Goal: Task Accomplishment & Management: Manage account settings

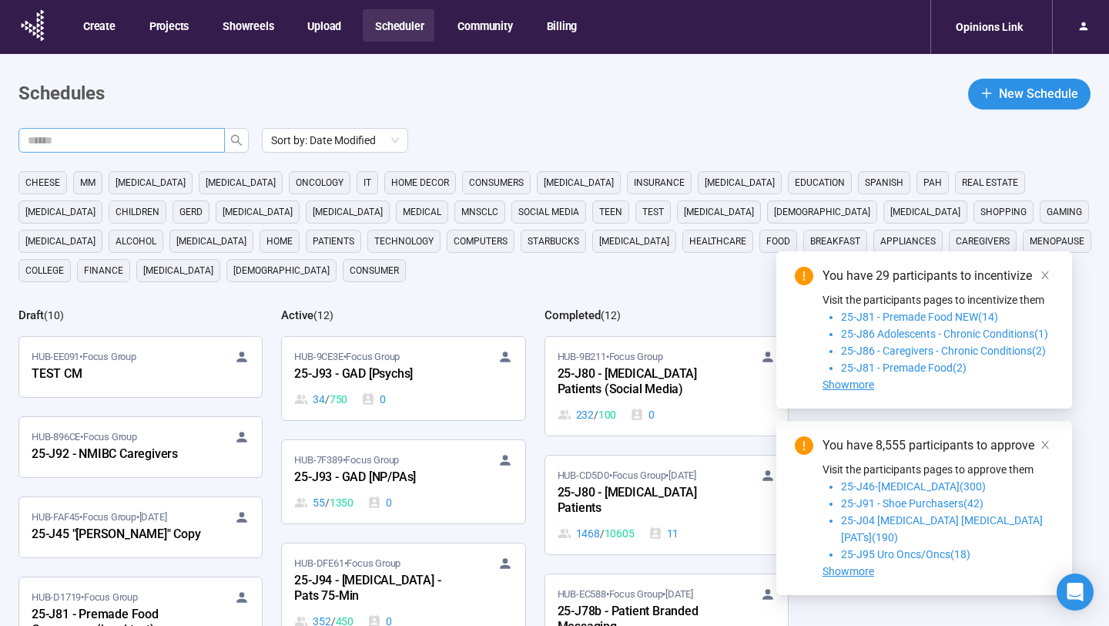
click at [155, 143] on input "text" at bounding box center [116, 140] width 176 height 17
type input "**"
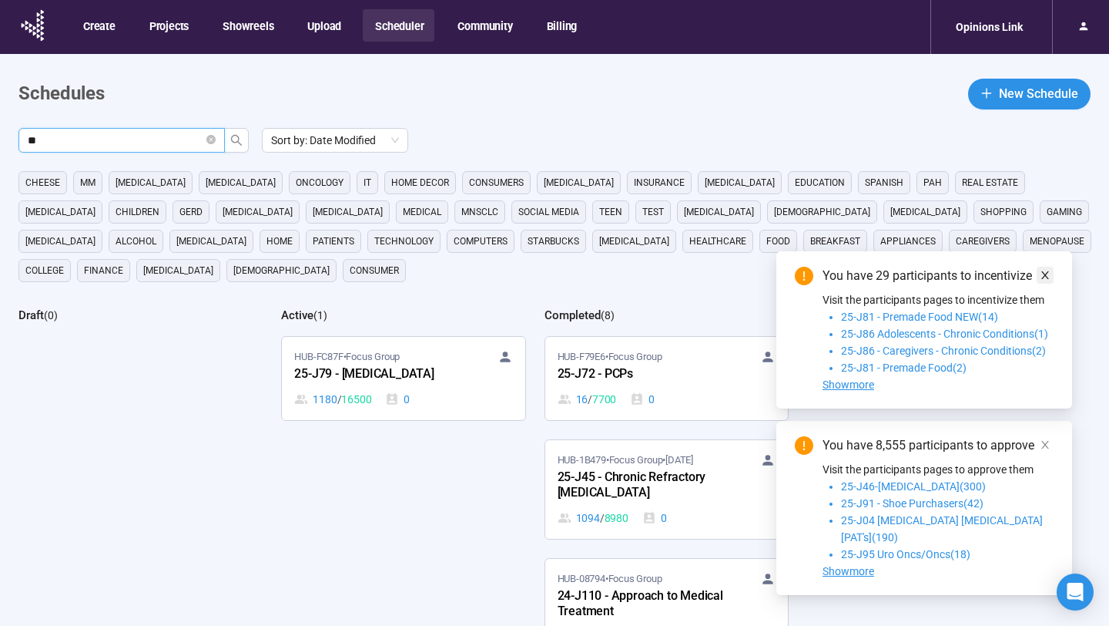
click at [1044, 284] on span at bounding box center [1045, 275] width 11 height 17
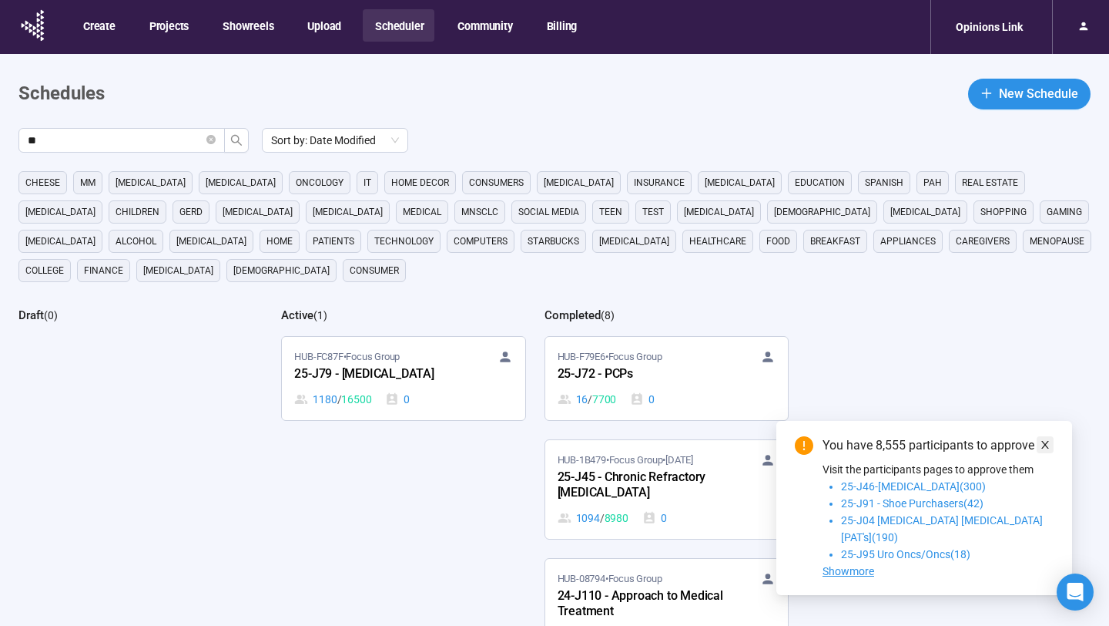
click at [1049, 450] on icon "close" at bounding box center [1045, 444] width 11 height 11
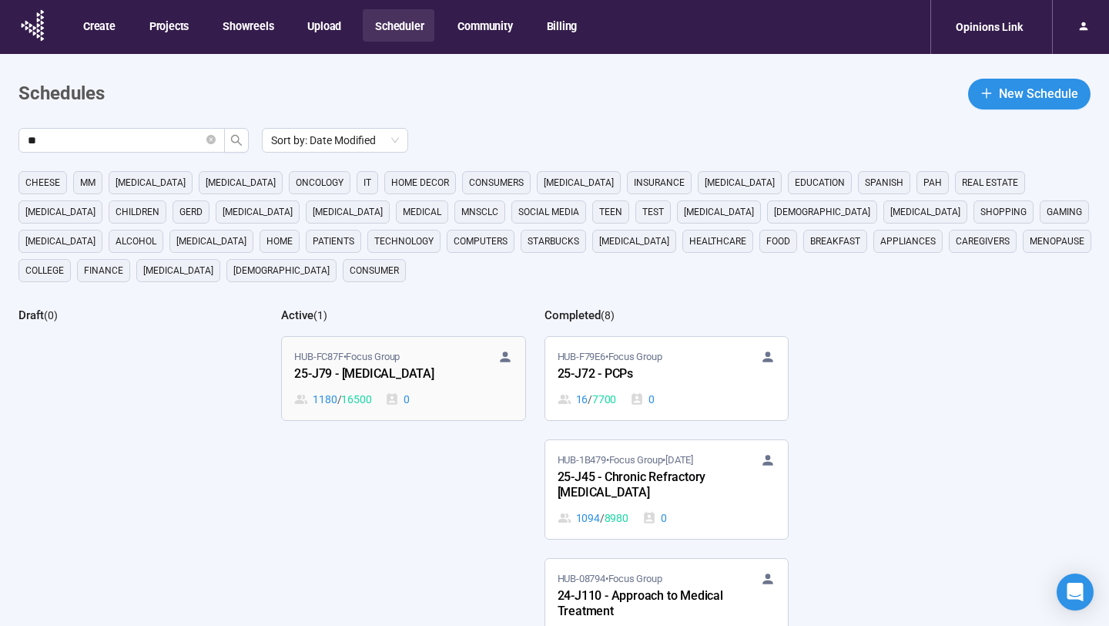
click at [437, 373] on div "25-J79 - Cancer" at bounding box center [378, 374] width 169 height 20
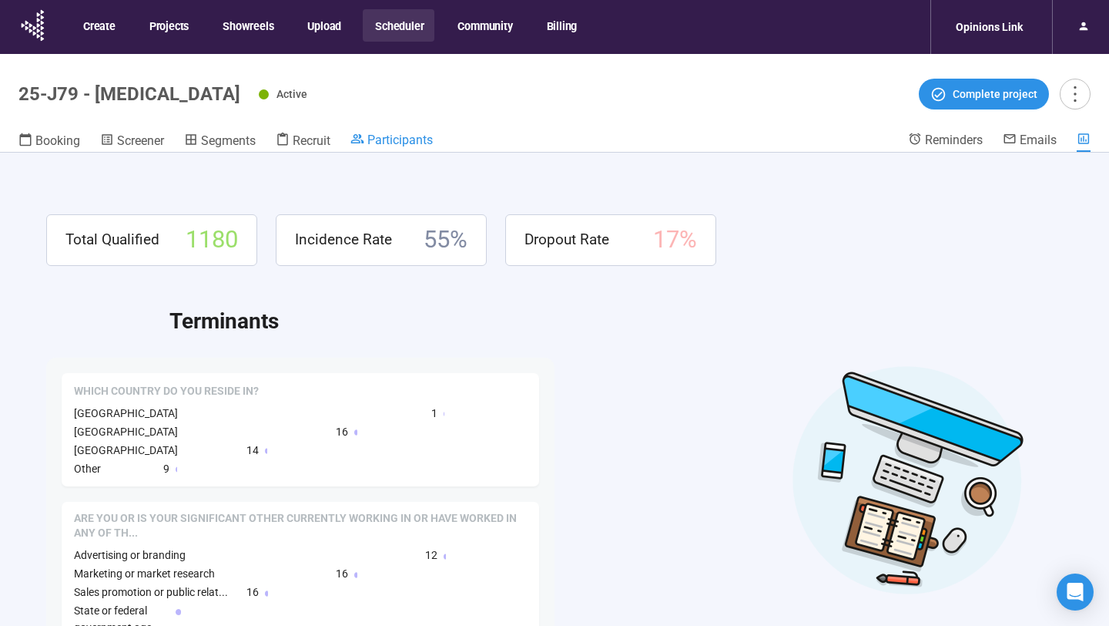
click at [378, 140] on span "Participants" at bounding box center [400, 140] width 65 height 15
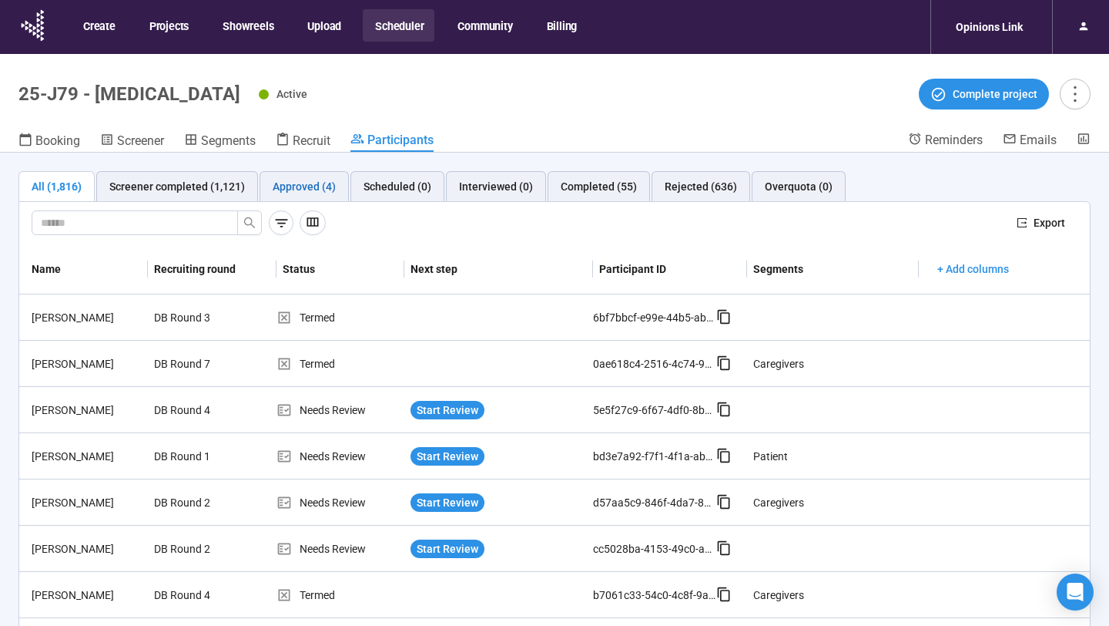
click at [311, 183] on div "Approved (4)" at bounding box center [304, 186] width 63 height 17
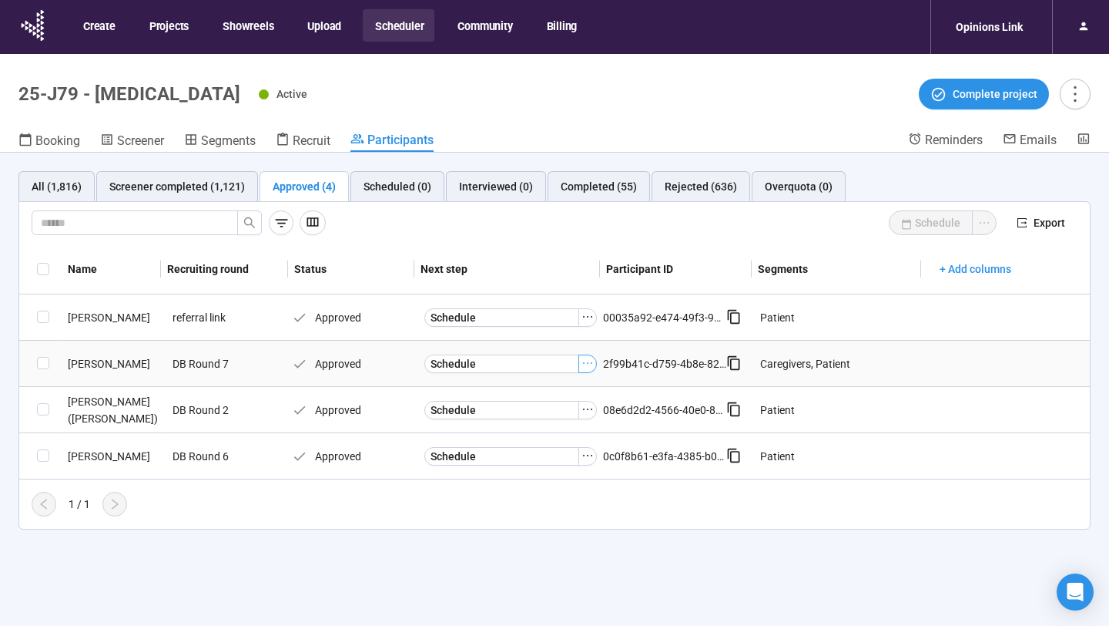
click at [586, 361] on icon "ellipsis" at bounding box center [588, 363] width 12 height 12
click at [552, 416] on span "Mark as Interviewed" at bounding box center [562, 416] width 154 height 17
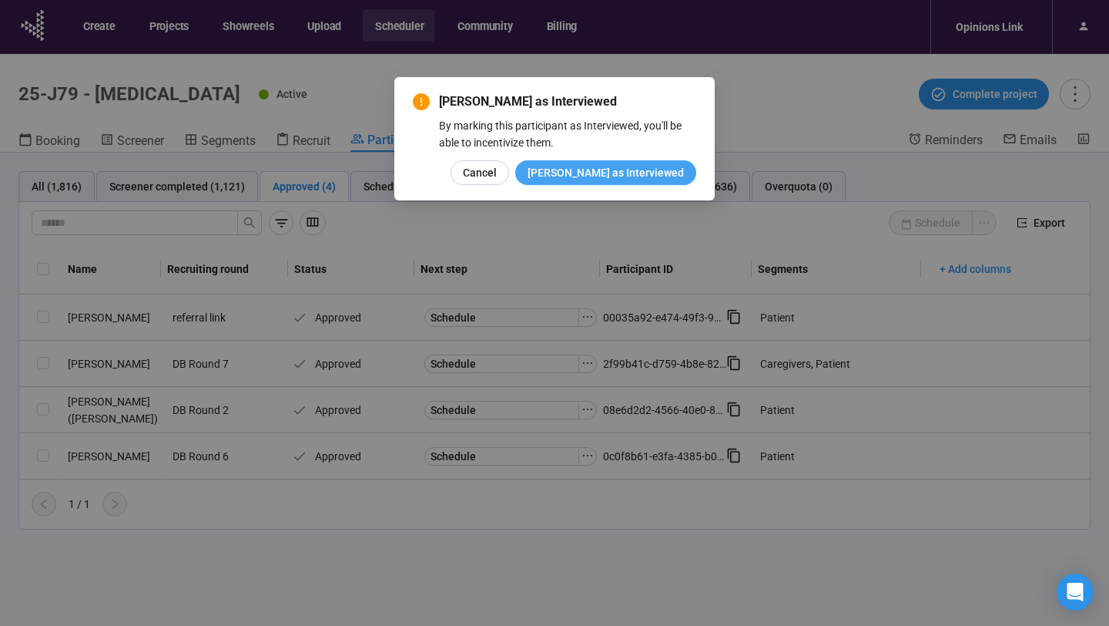
click at [631, 173] on span "Mark as Interviewed" at bounding box center [606, 172] width 156 height 17
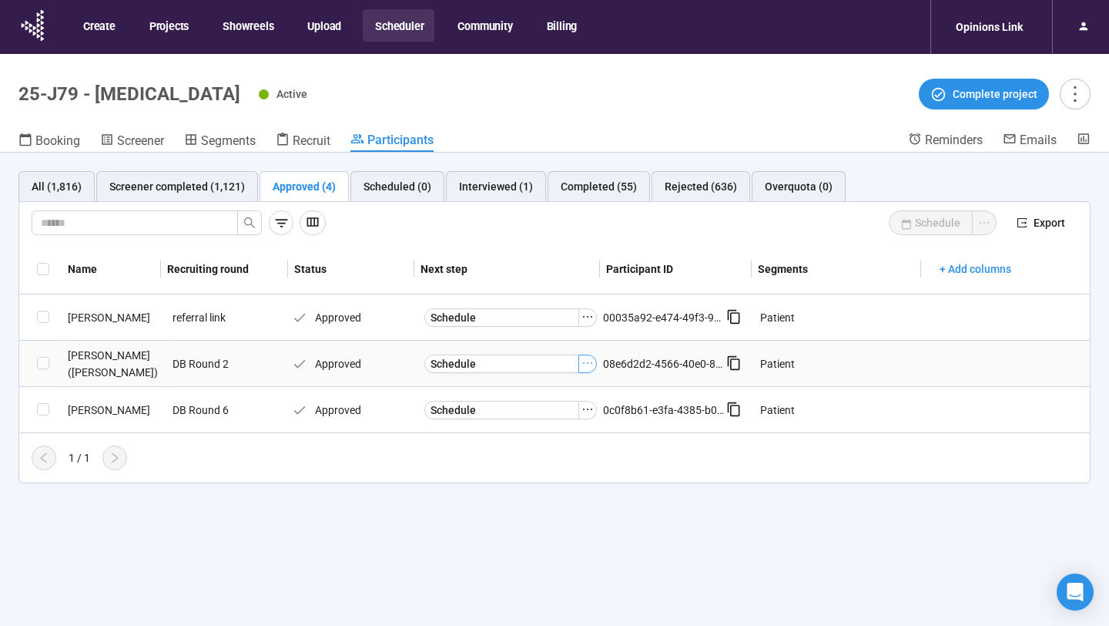
click at [582, 362] on icon "ellipsis" at bounding box center [588, 363] width 12 height 12
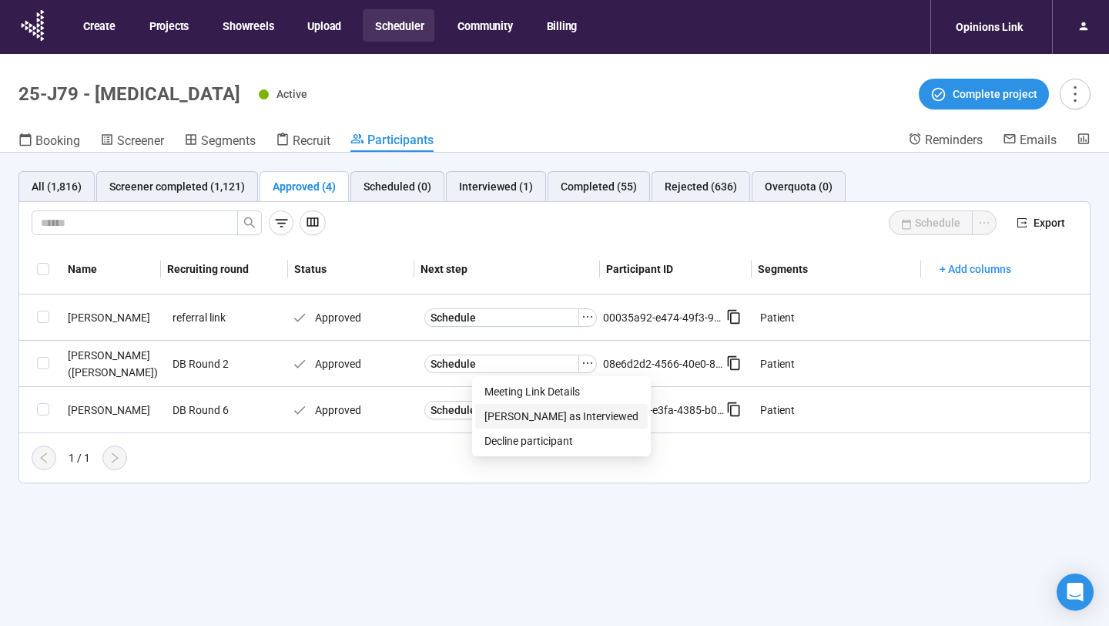
click at [551, 415] on span "Mark as Interviewed" at bounding box center [562, 416] width 154 height 17
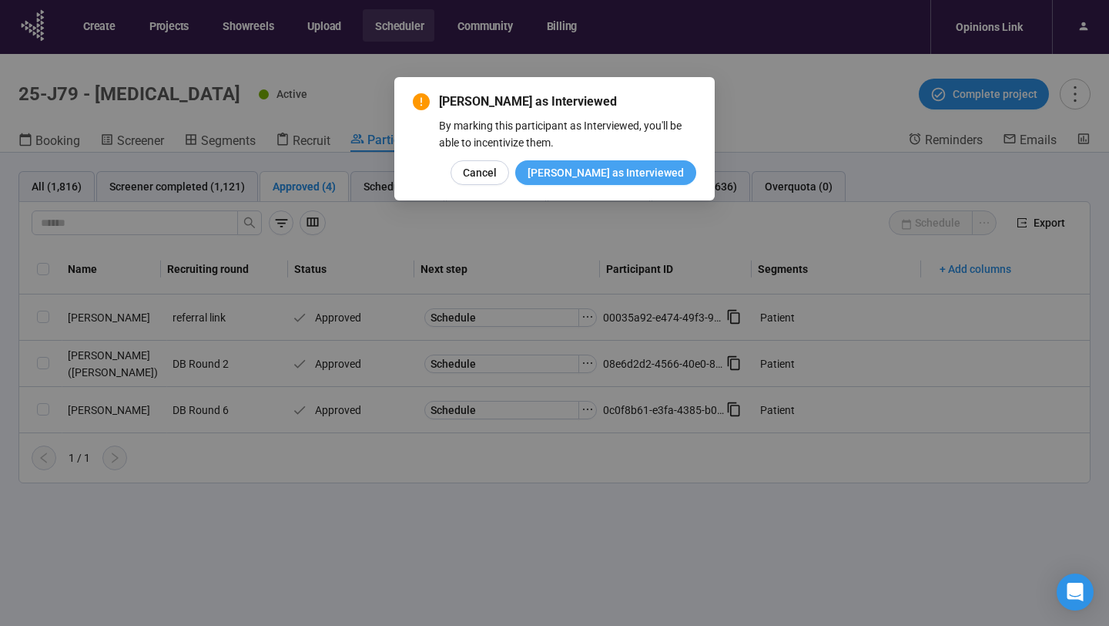
click at [633, 169] on span "Mark as Interviewed" at bounding box center [606, 172] width 156 height 17
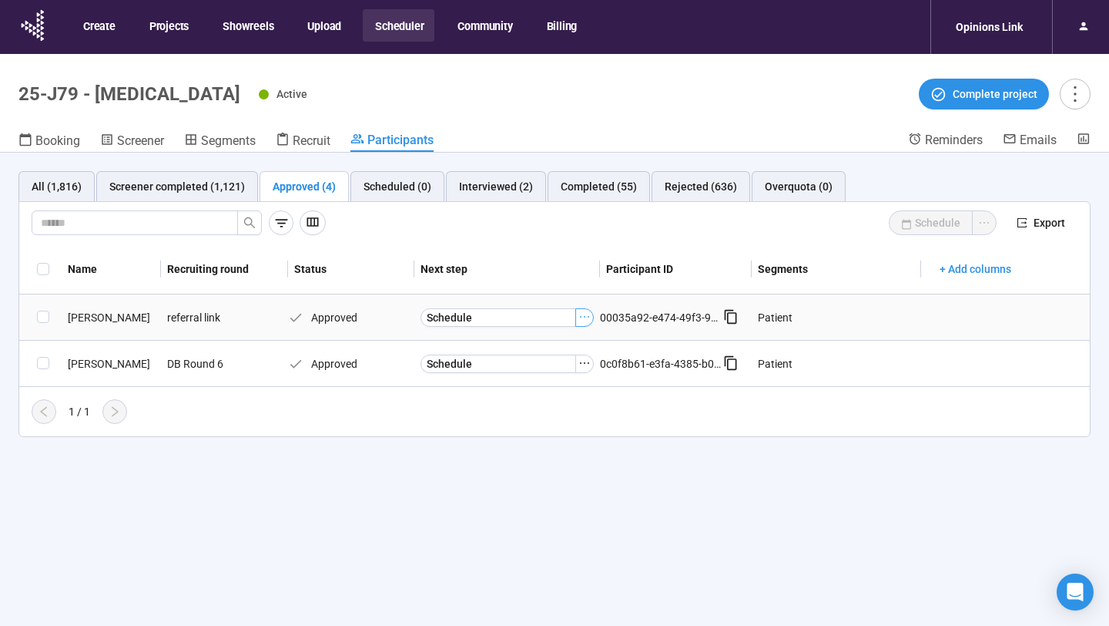
click at [586, 318] on icon "ellipsis" at bounding box center [585, 316] width 12 height 12
click at [544, 364] on span "Mark as Interviewed" at bounding box center [562, 369] width 154 height 17
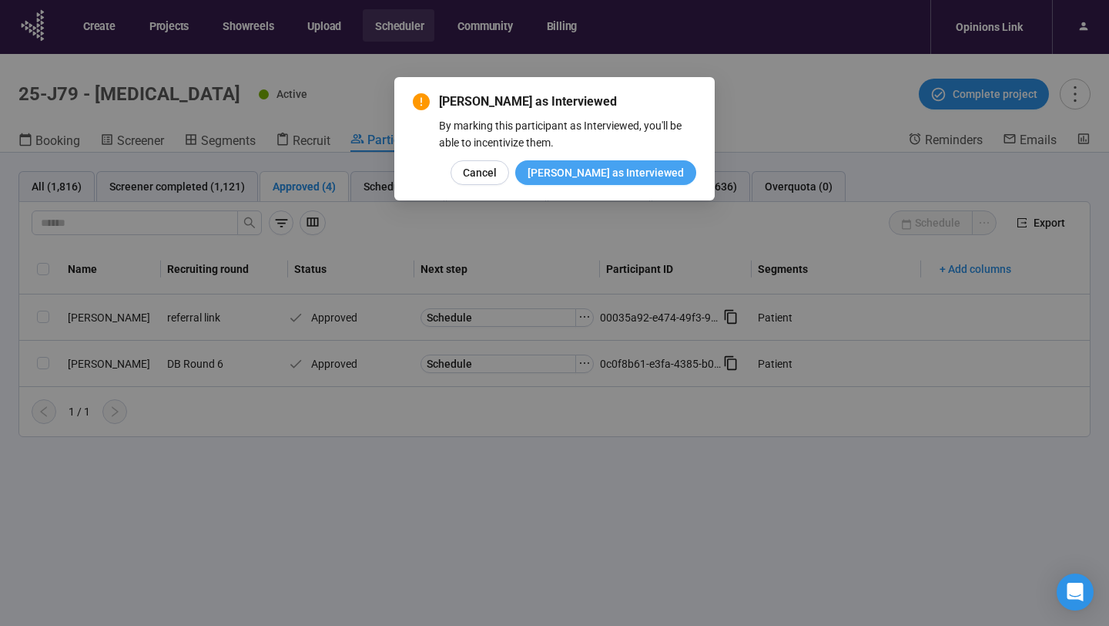
click at [618, 182] on button "Mark as Interviewed" at bounding box center [605, 172] width 181 height 25
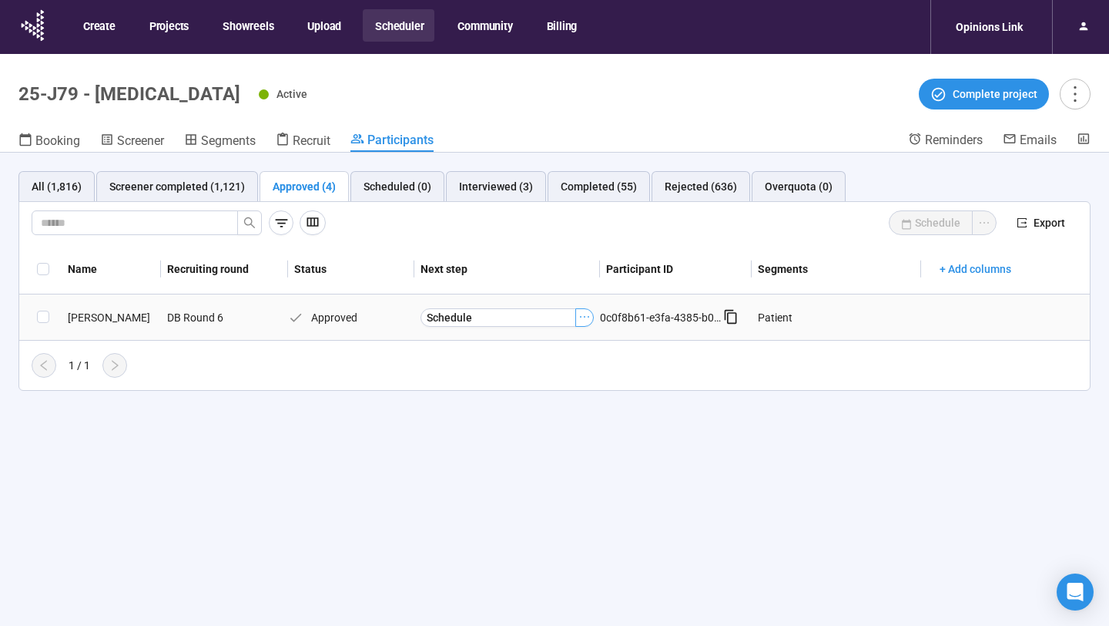
click at [586, 315] on icon "ellipsis" at bounding box center [585, 316] width 12 height 12
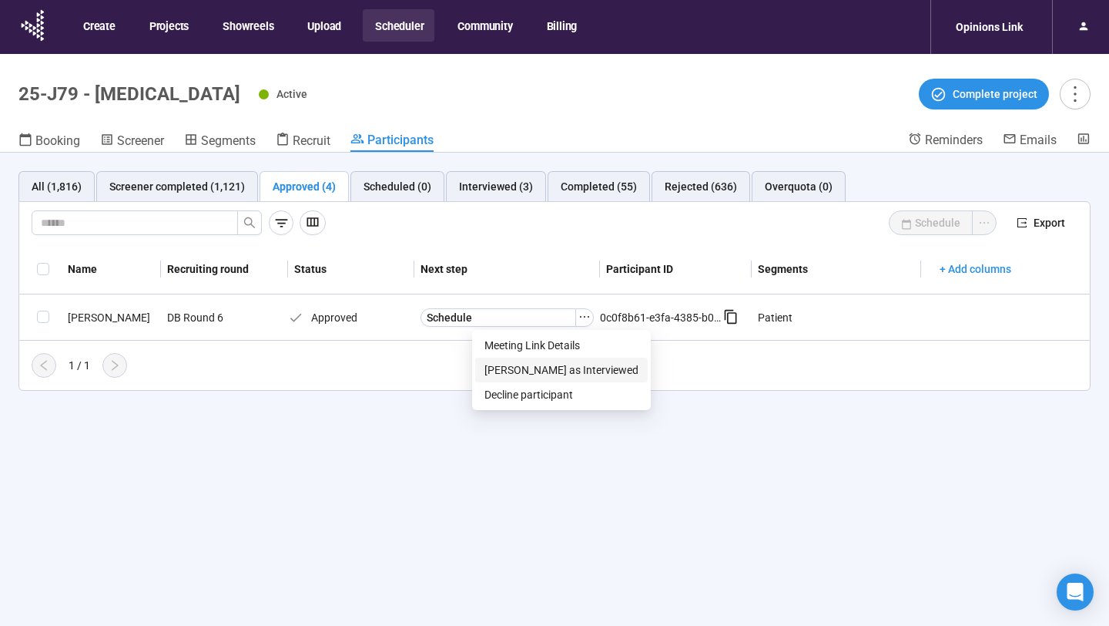
click at [554, 367] on span "Mark as Interviewed" at bounding box center [562, 369] width 154 height 17
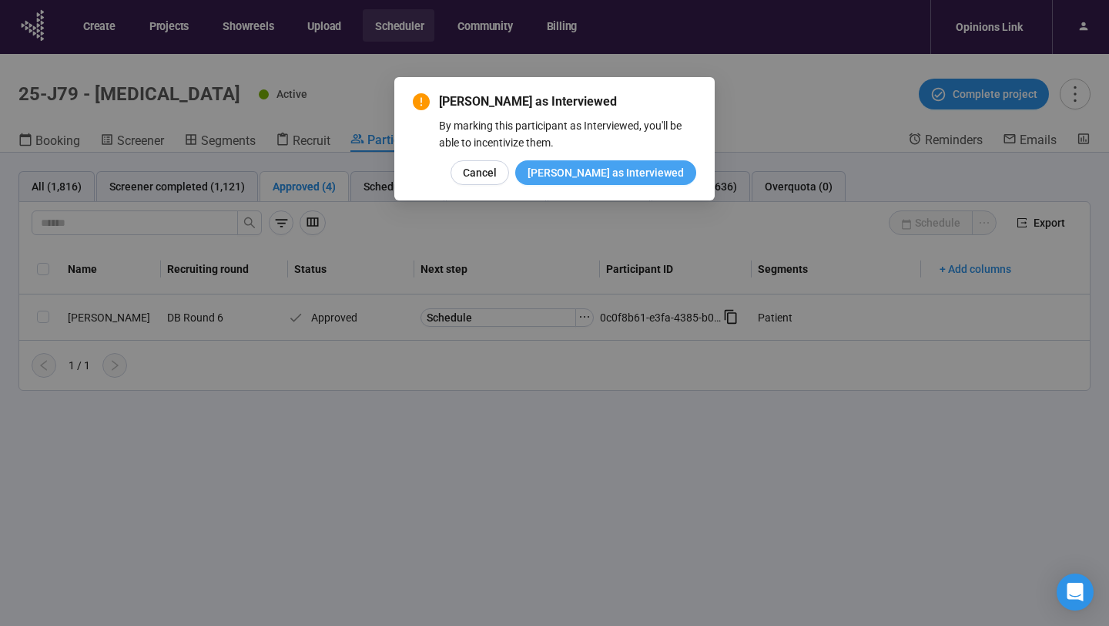
click at [617, 180] on span "Mark as Interviewed" at bounding box center [606, 172] width 156 height 17
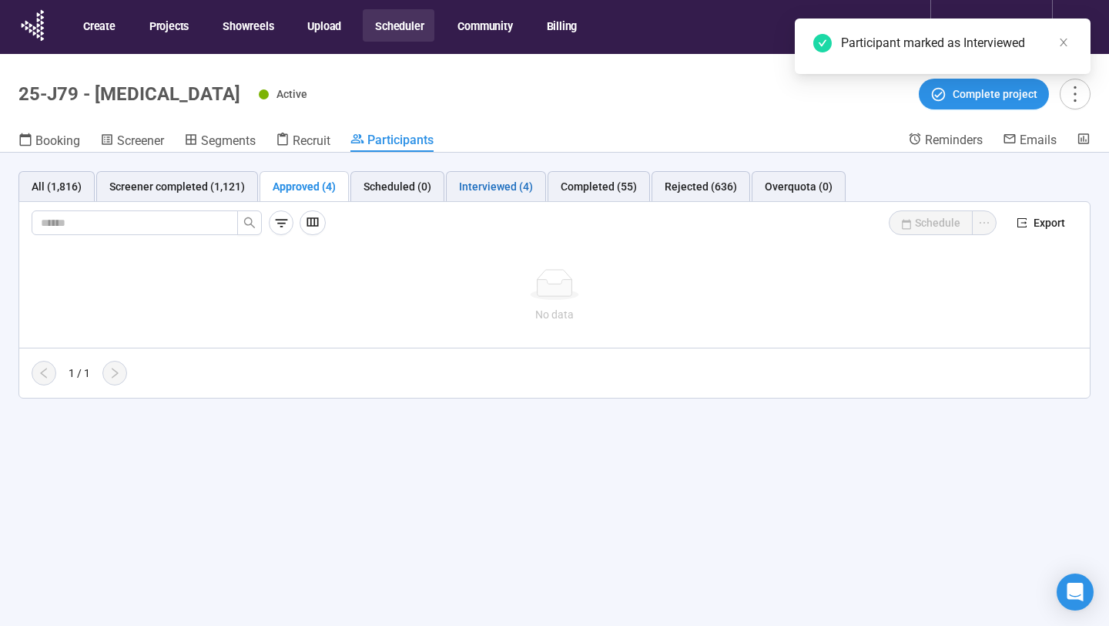
click at [507, 181] on div "Interviewed (4)" at bounding box center [496, 186] width 74 height 17
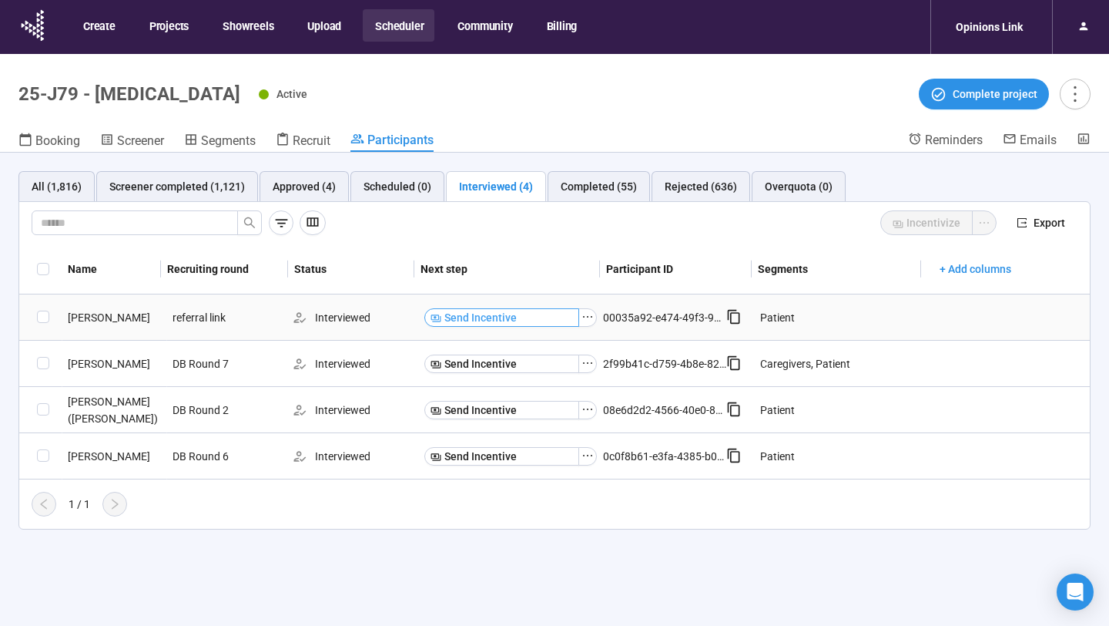
click at [562, 317] on button "Send Incentive" at bounding box center [502, 317] width 155 height 18
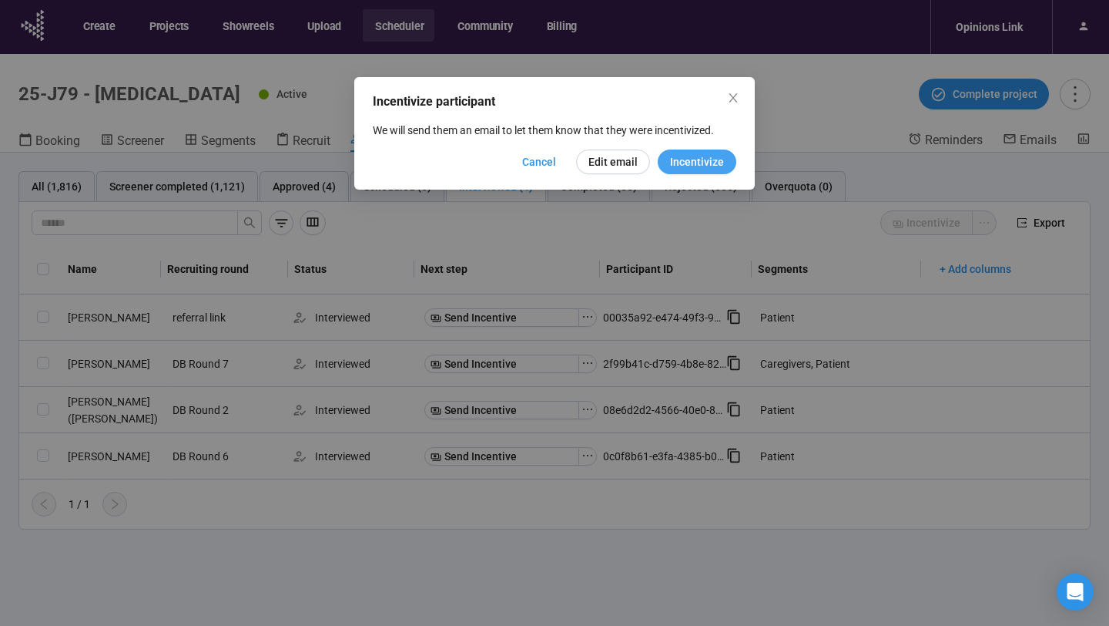
click at [692, 155] on span "Incentivize" at bounding box center [697, 161] width 54 height 17
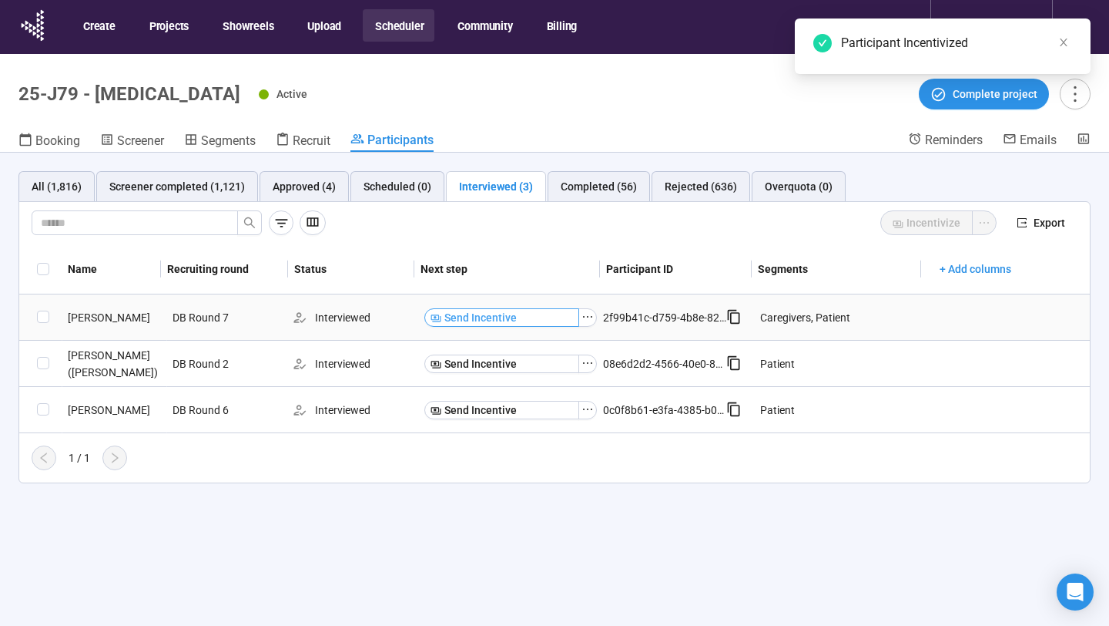
click at [526, 317] on button "Send Incentive" at bounding box center [502, 317] width 155 height 18
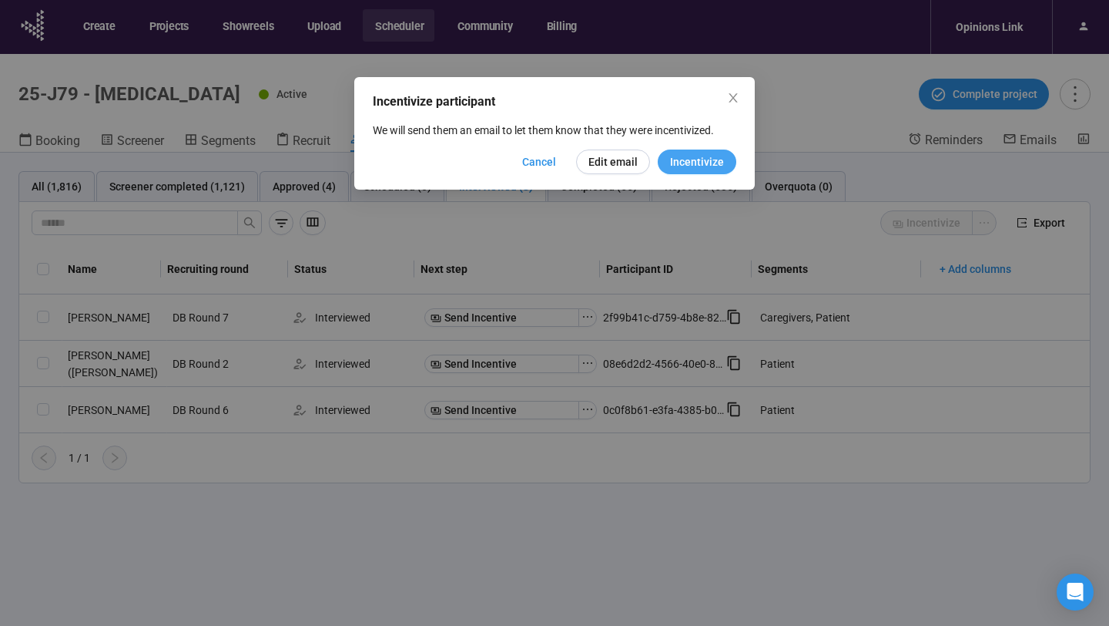
click at [688, 166] on span "Incentivize" at bounding box center [697, 161] width 54 height 17
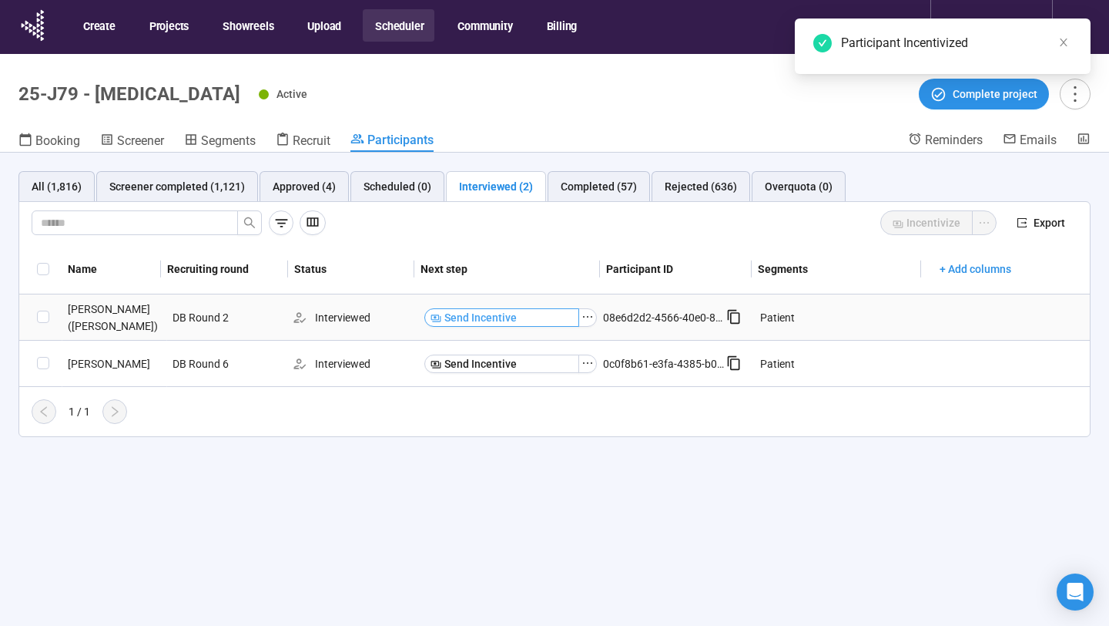
click at [500, 317] on span "Send Incentive" at bounding box center [481, 317] width 72 height 17
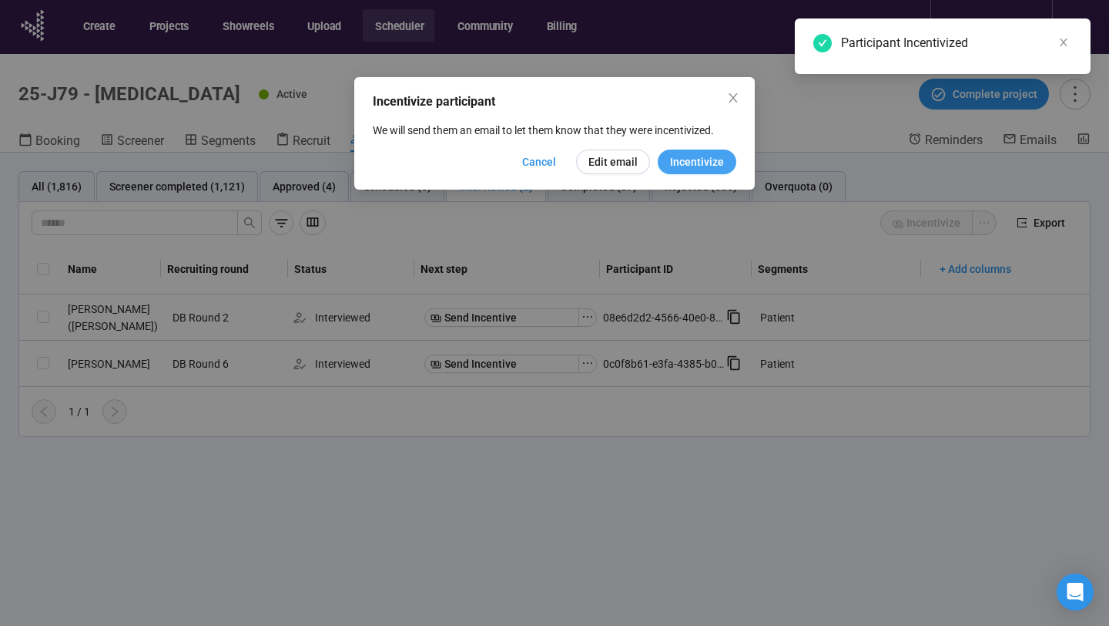
click at [666, 163] on button "Incentivize" at bounding box center [697, 161] width 79 height 25
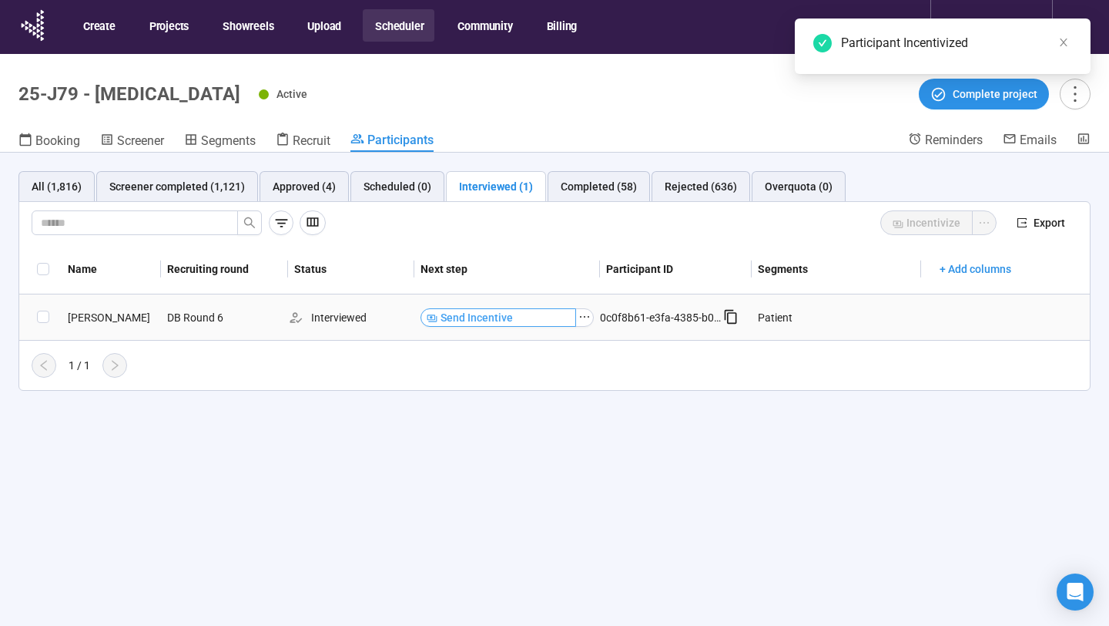
click at [536, 310] on button "Send Incentive" at bounding box center [499, 317] width 156 height 18
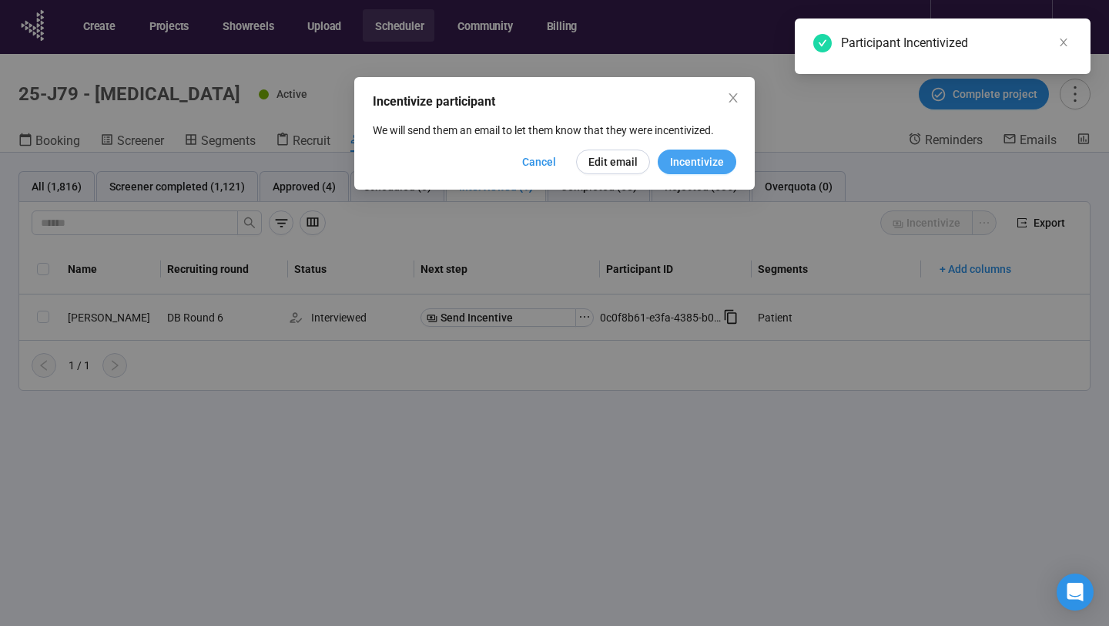
click at [687, 166] on span "Incentivize" at bounding box center [697, 161] width 54 height 17
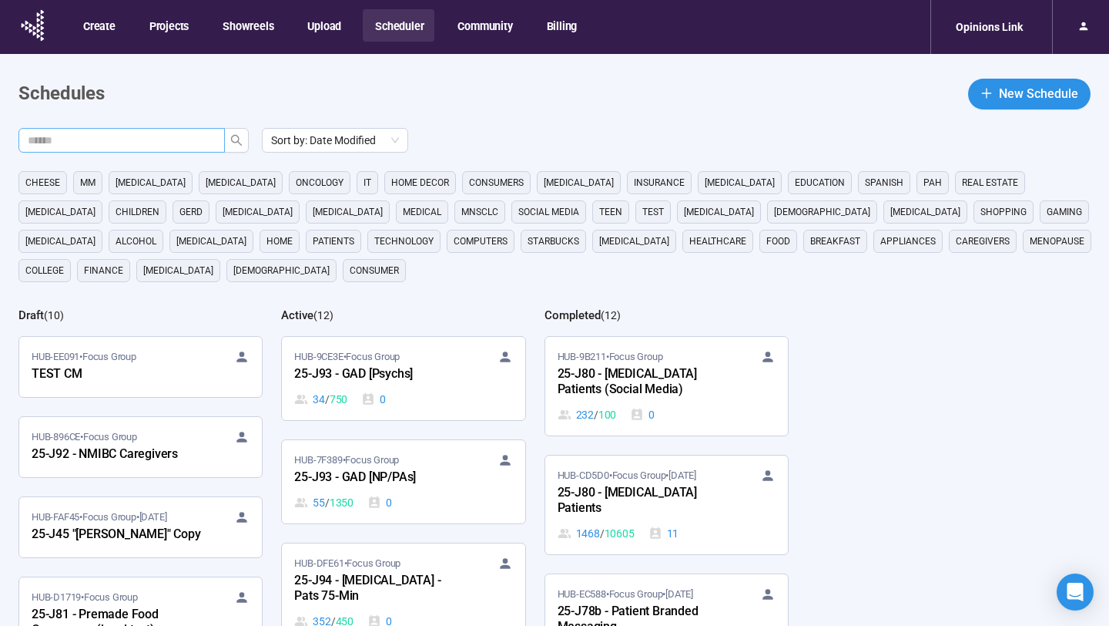
click at [170, 138] on input "text" at bounding box center [116, 140] width 176 height 17
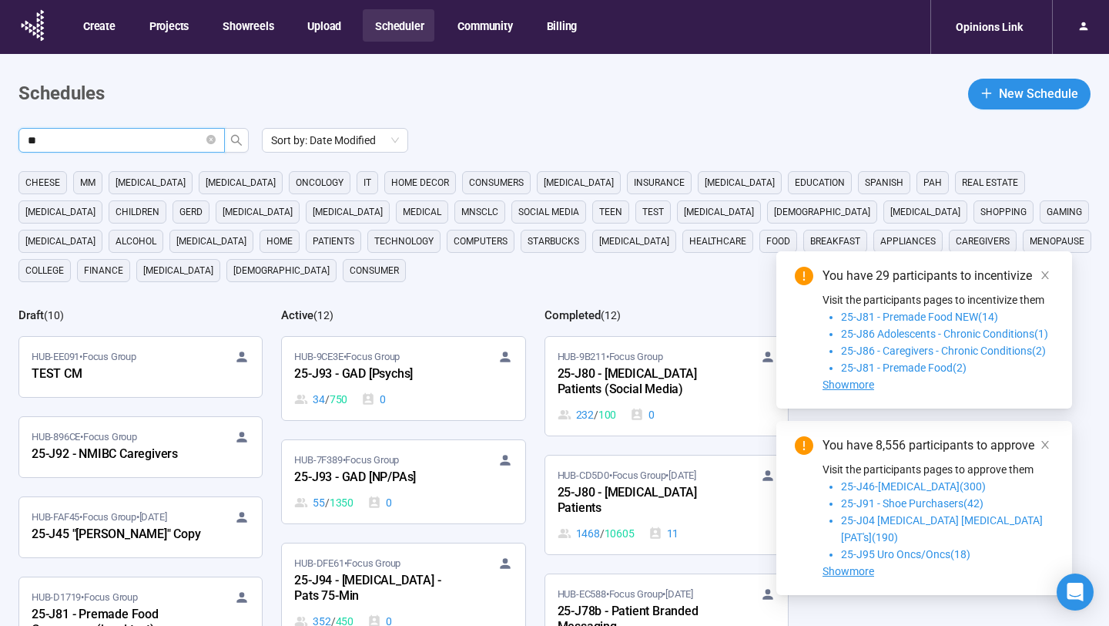
type input "**"
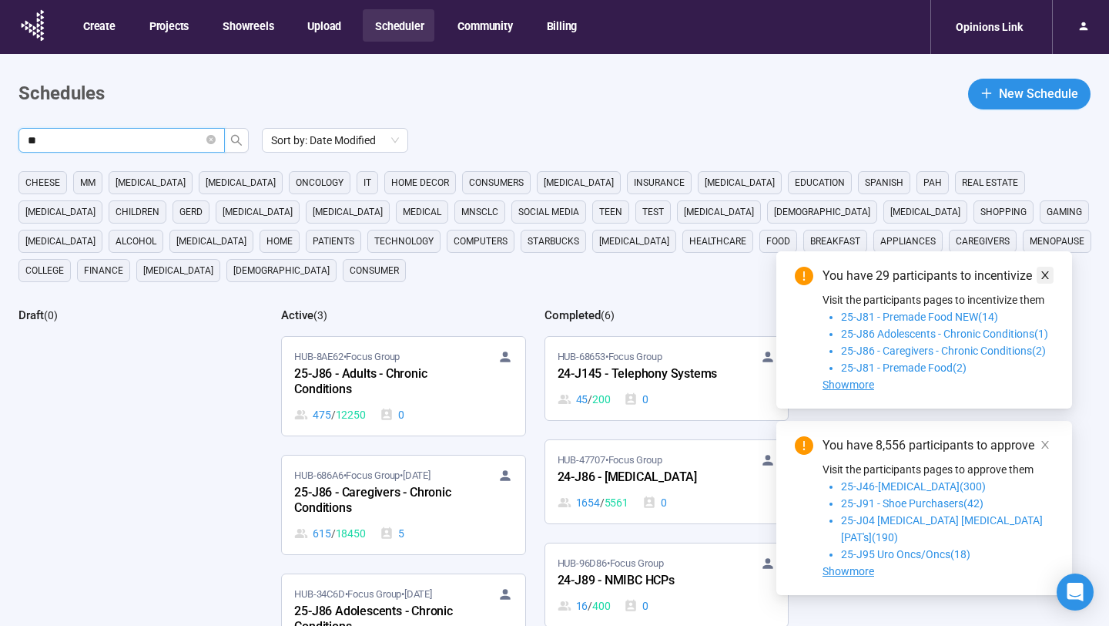
click at [1042, 280] on icon "close" at bounding box center [1045, 275] width 11 height 11
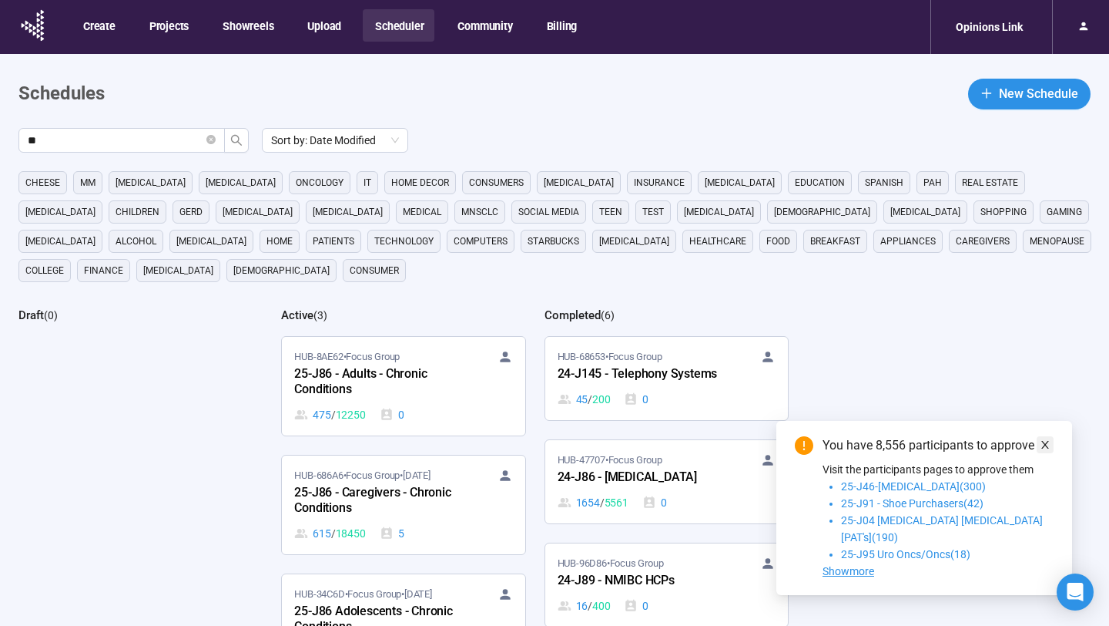
click at [1040, 450] on icon "close" at bounding box center [1045, 444] width 11 height 11
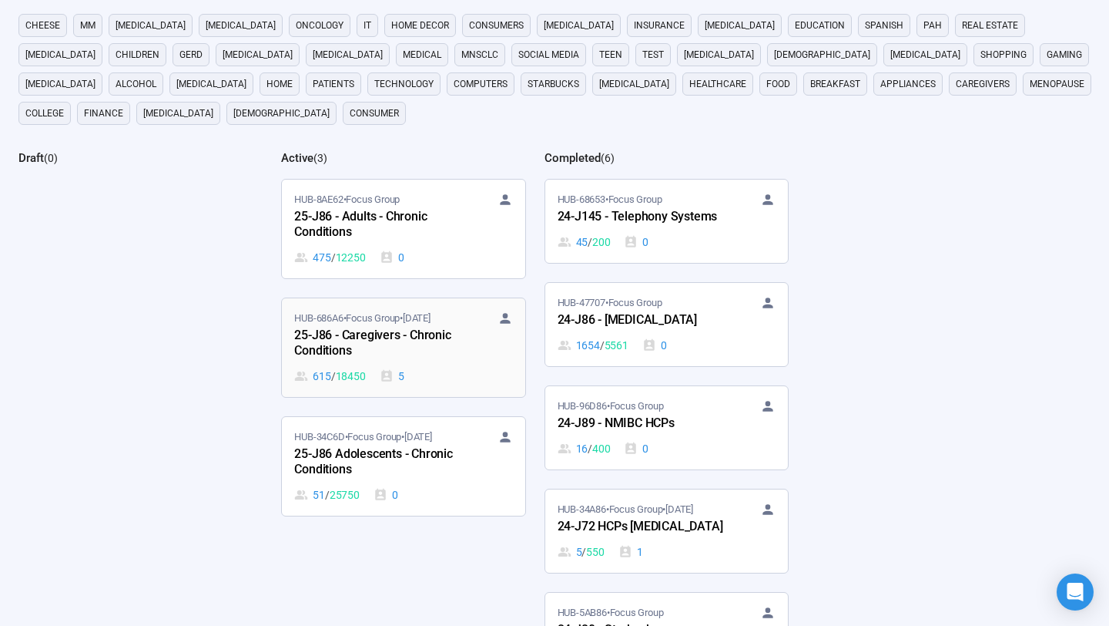
click at [429, 355] on div "25-J86 - Caregivers - Chronic Conditions" at bounding box center [378, 343] width 169 height 35
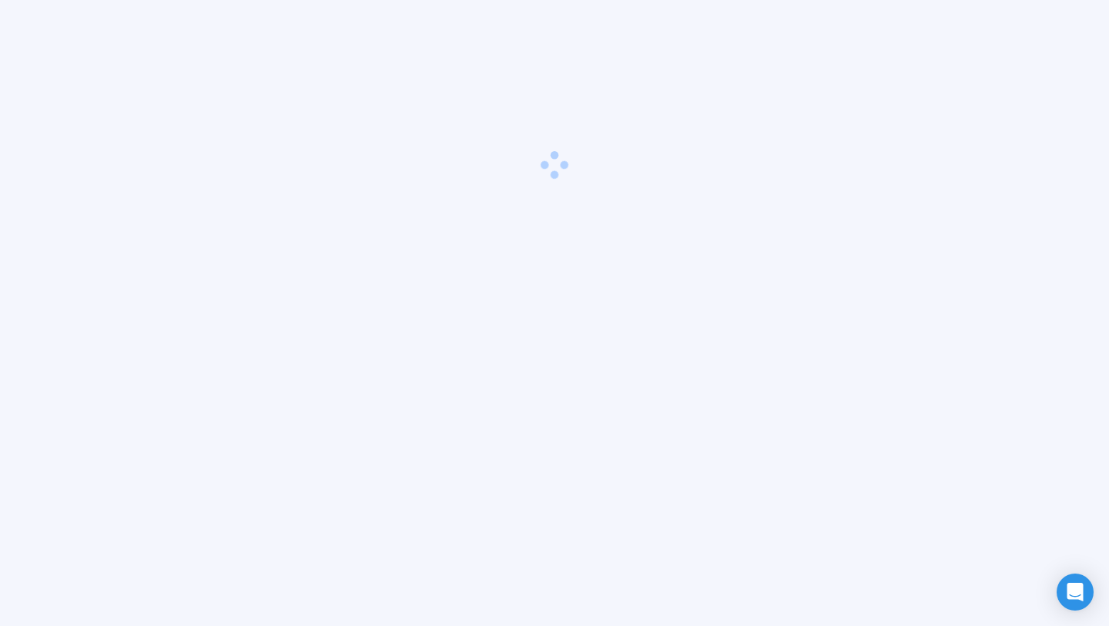
scroll to position [54, 0]
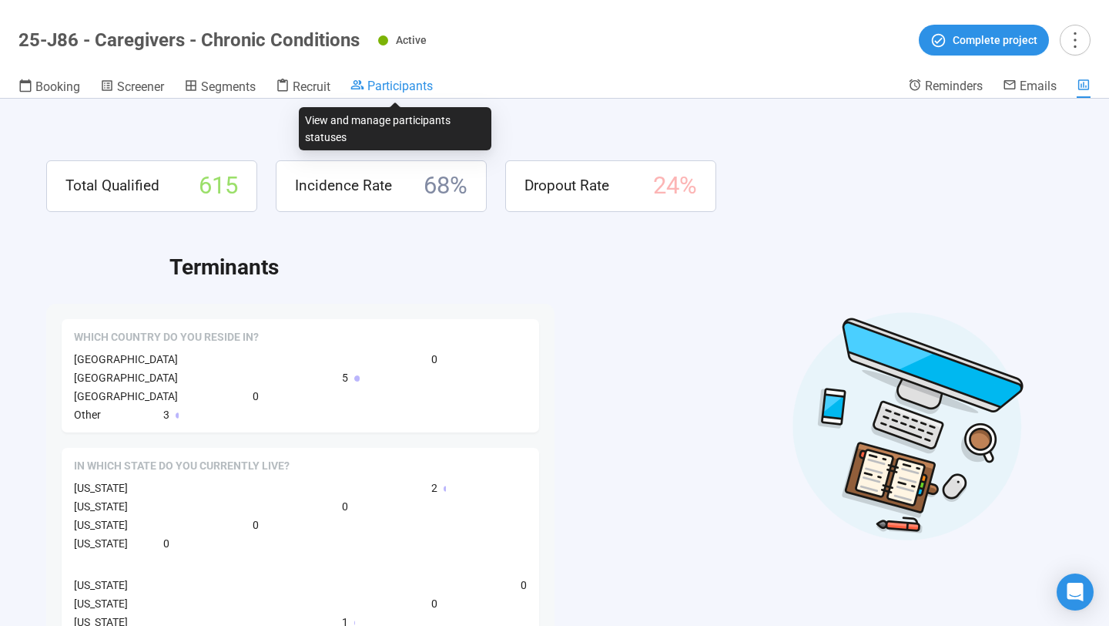
click at [371, 88] on span "Participants" at bounding box center [400, 86] width 65 height 15
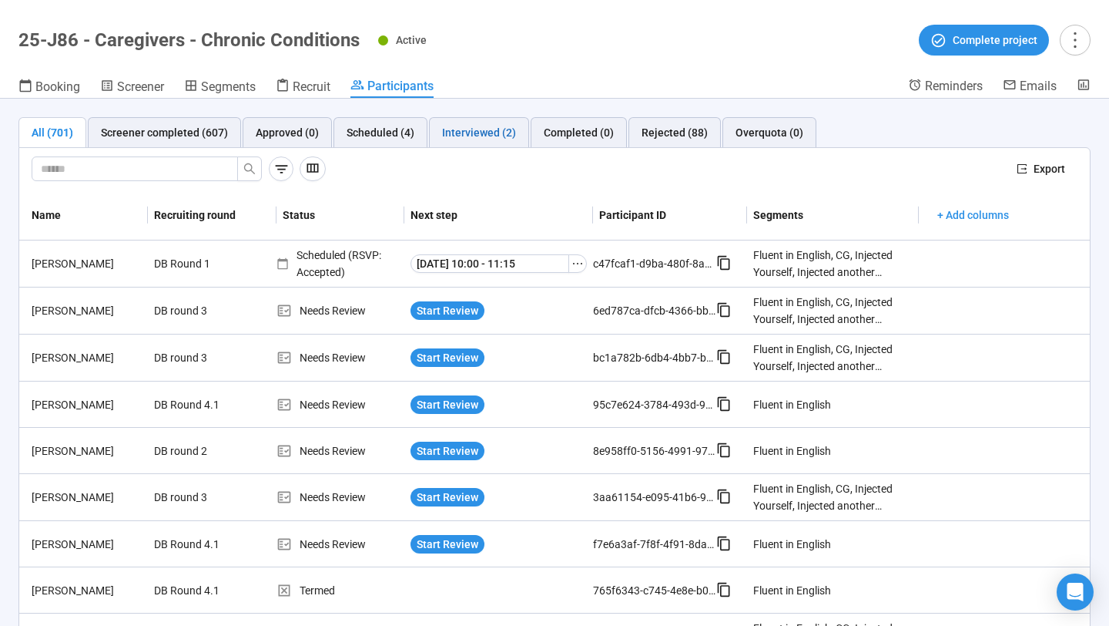
click at [493, 128] on div "Interviewed (2)" at bounding box center [479, 132] width 74 height 17
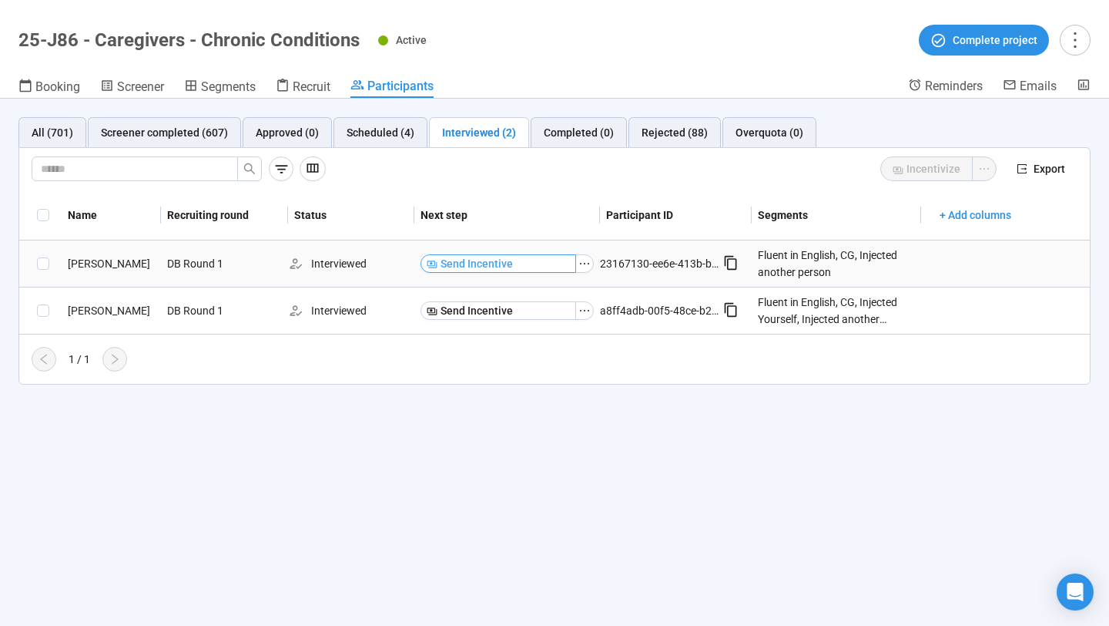
click at [552, 264] on button "Send Incentive" at bounding box center [499, 263] width 156 height 18
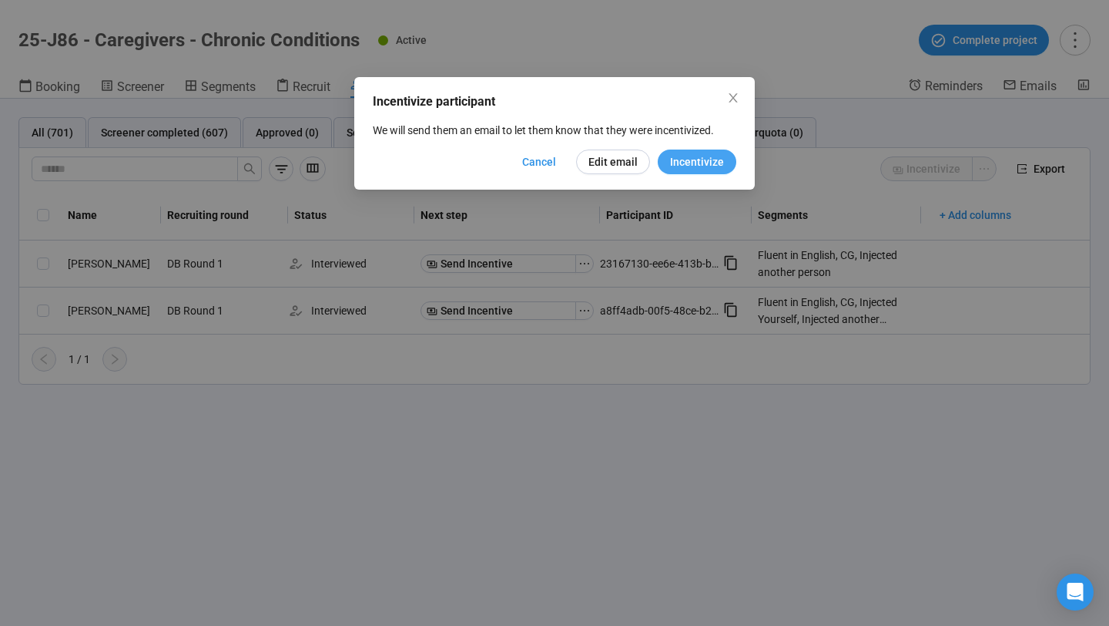
click at [700, 163] on span "Incentivize" at bounding box center [697, 161] width 54 height 17
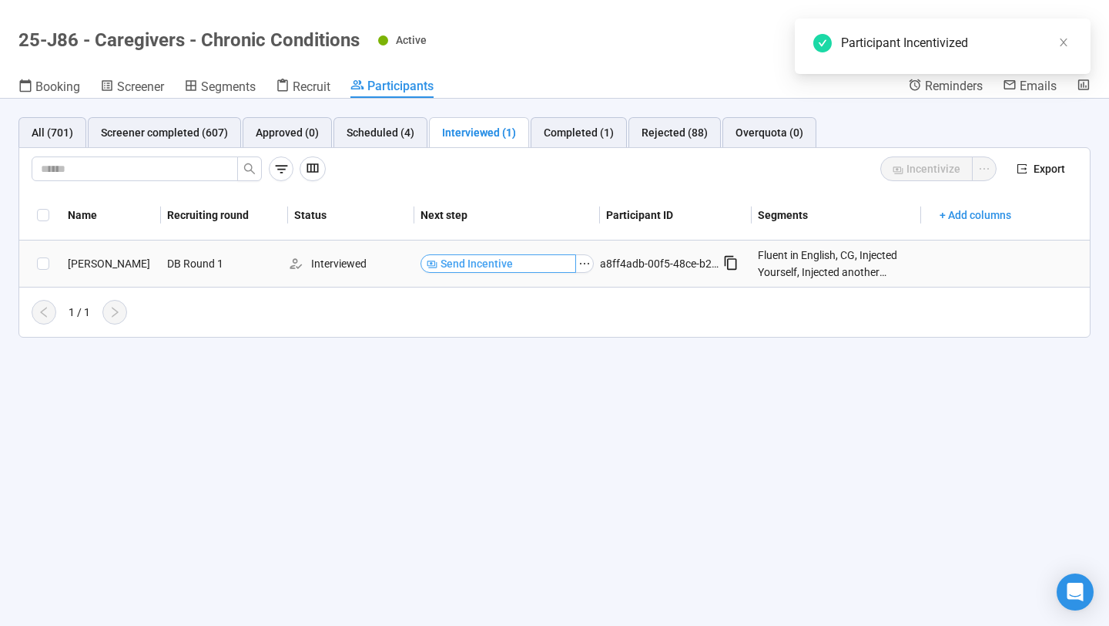
click at [531, 263] on button "Send Incentive" at bounding box center [499, 263] width 156 height 18
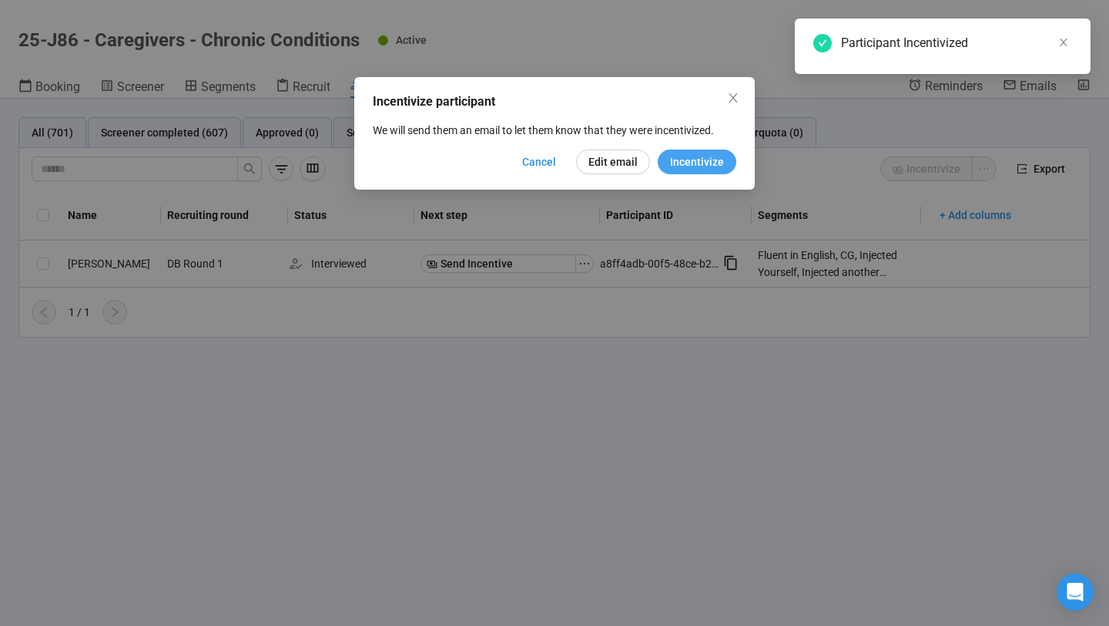
click at [686, 164] on span "Incentivize" at bounding box center [697, 161] width 54 height 17
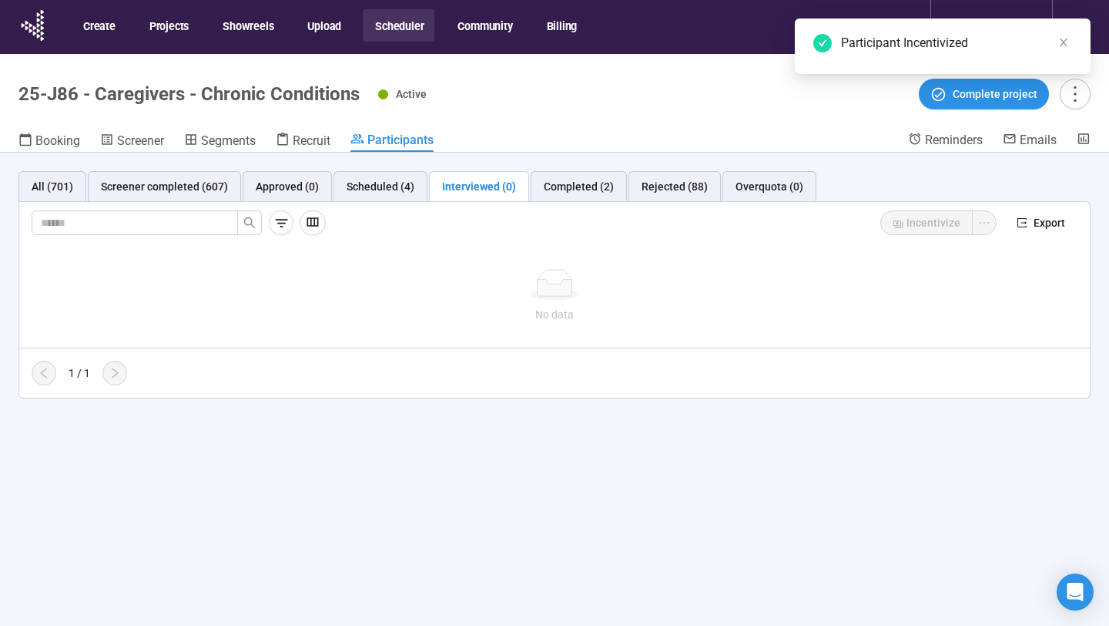
click at [391, 29] on button "Scheduler" at bounding box center [399, 25] width 72 height 32
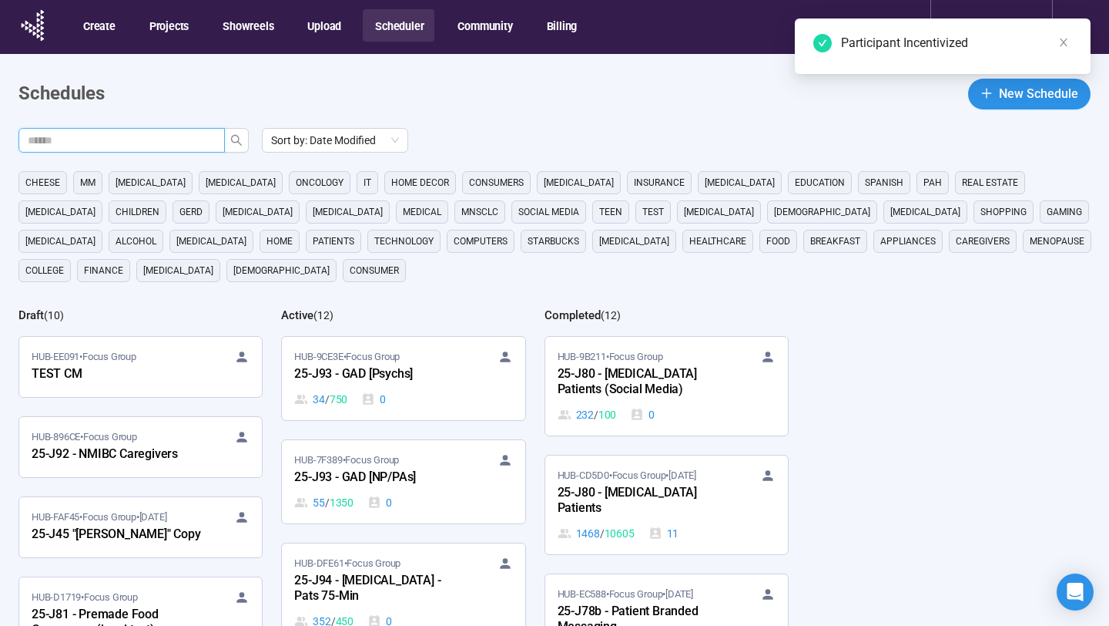
click at [181, 138] on input "text" at bounding box center [116, 140] width 176 height 17
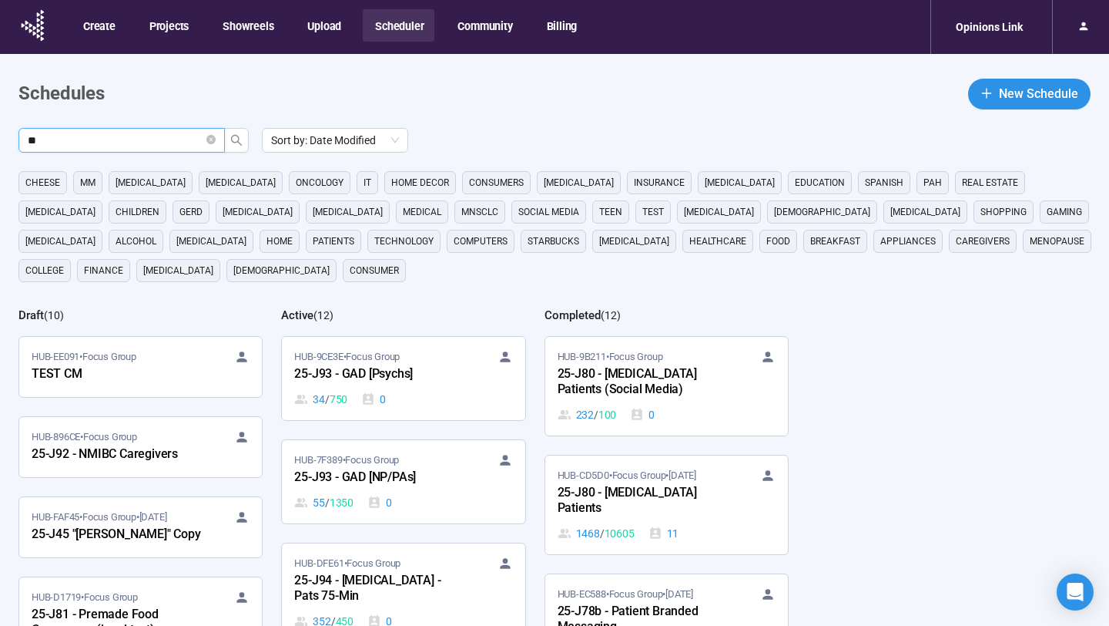
type input "**"
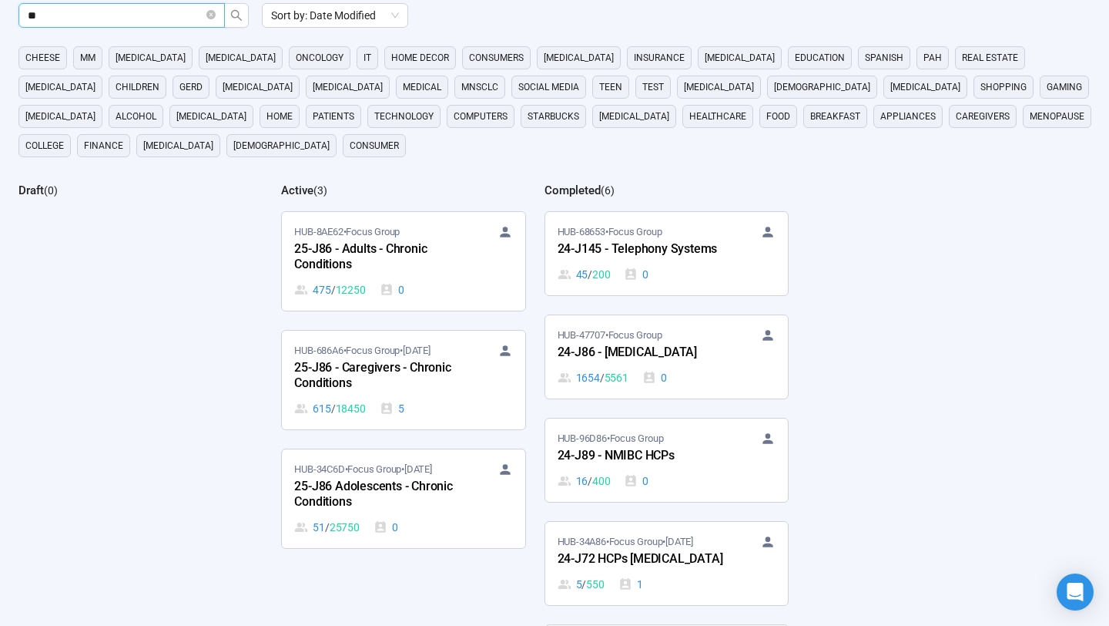
scroll to position [133, 0]
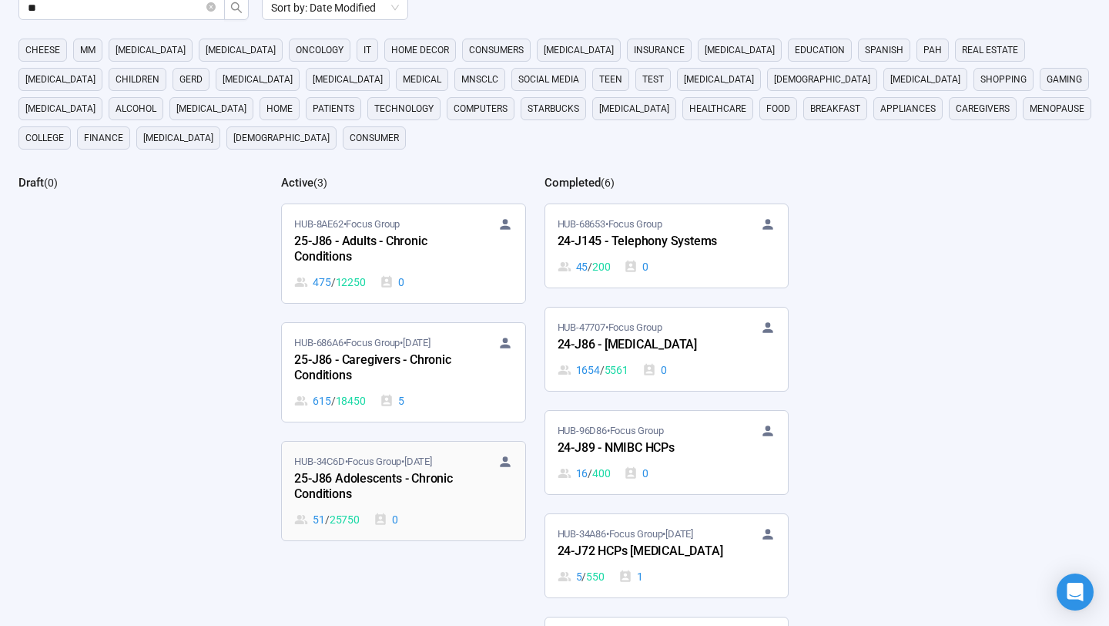
click at [406, 462] on span "HUB-34C6D • Focus Group • [DATE]" at bounding box center [362, 461] width 137 height 15
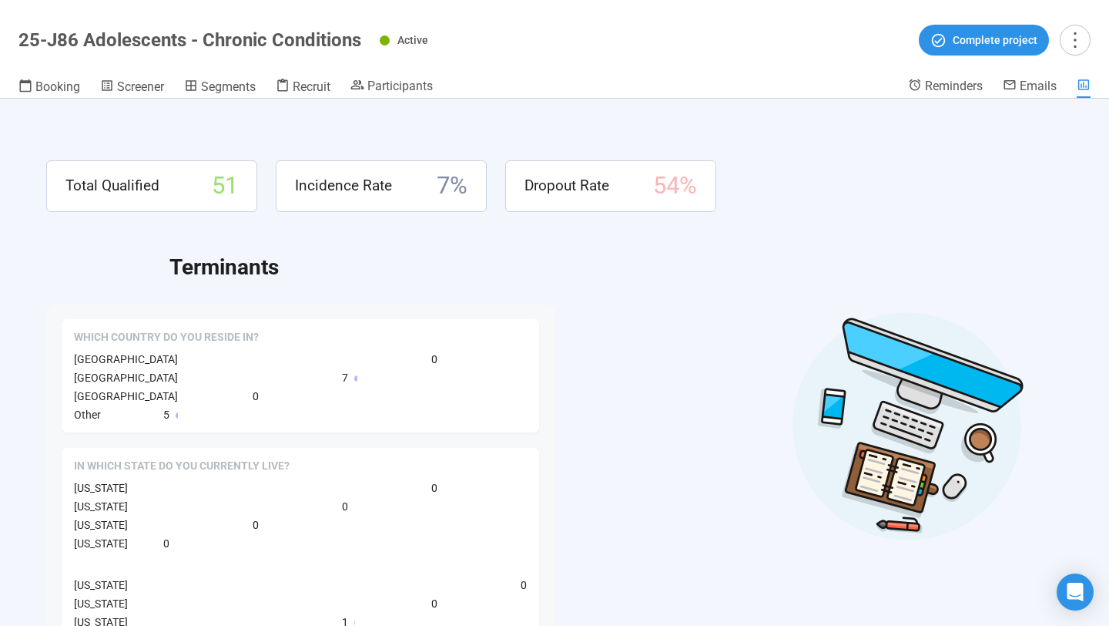
click at [408, 75] on header "25-J86 Adolescents - Chronic Conditions Active Complete project Booking Screene…" at bounding box center [554, 49] width 1109 height 99
click at [404, 84] on span "Participants" at bounding box center [400, 86] width 65 height 15
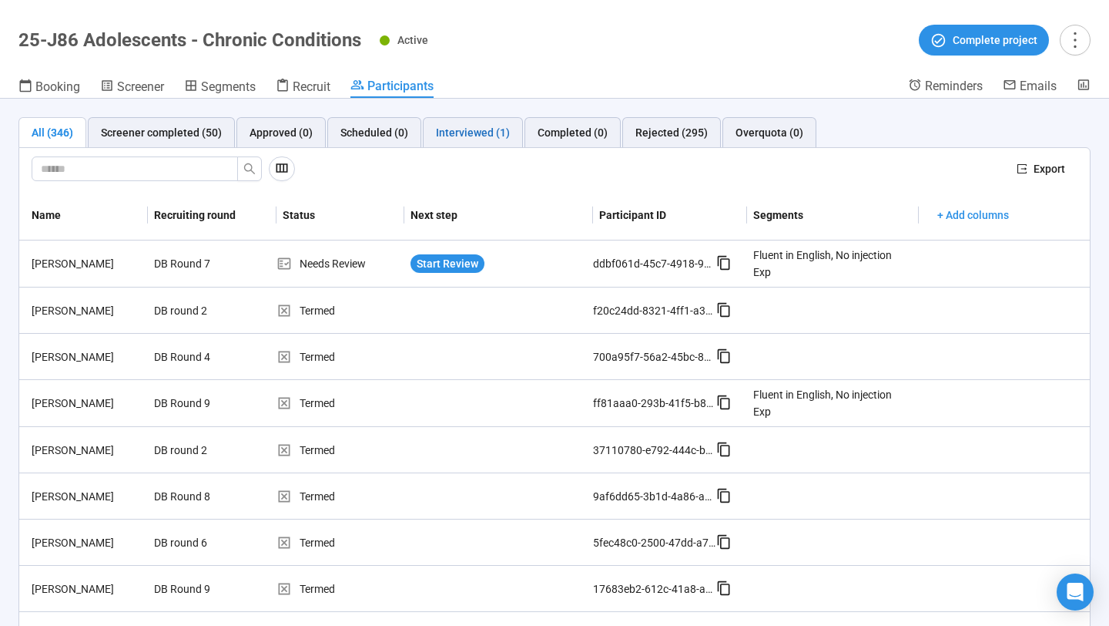
click at [478, 137] on div "Interviewed (1)" at bounding box center [473, 132] width 74 height 17
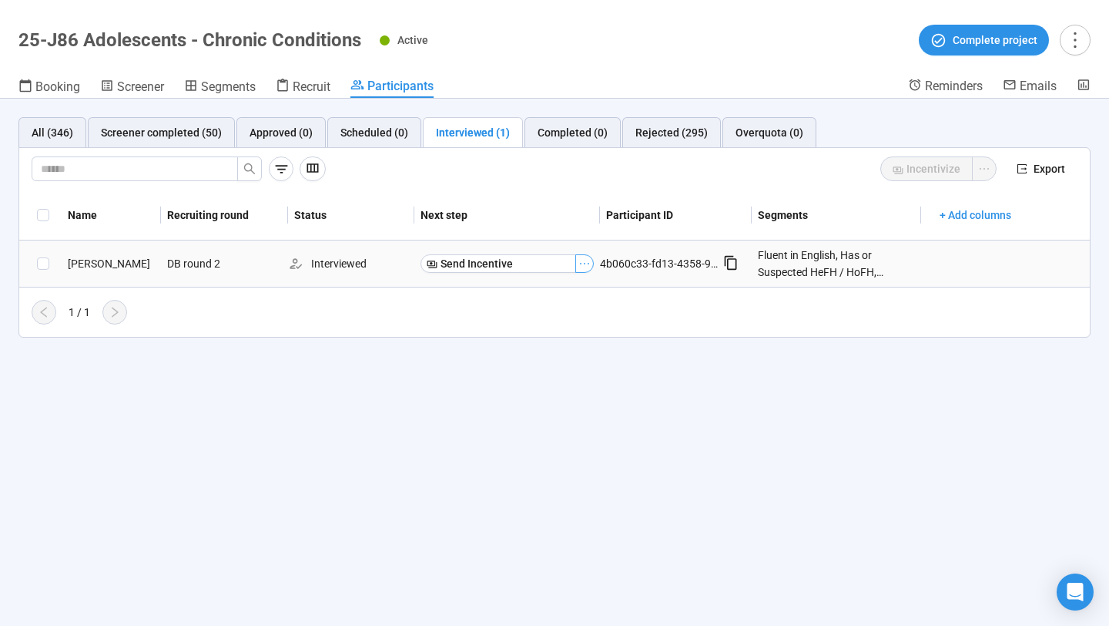
click at [585, 261] on icon "ellipsis" at bounding box center [585, 263] width 12 height 12
click at [490, 265] on span "Send Incentive" at bounding box center [477, 263] width 72 height 17
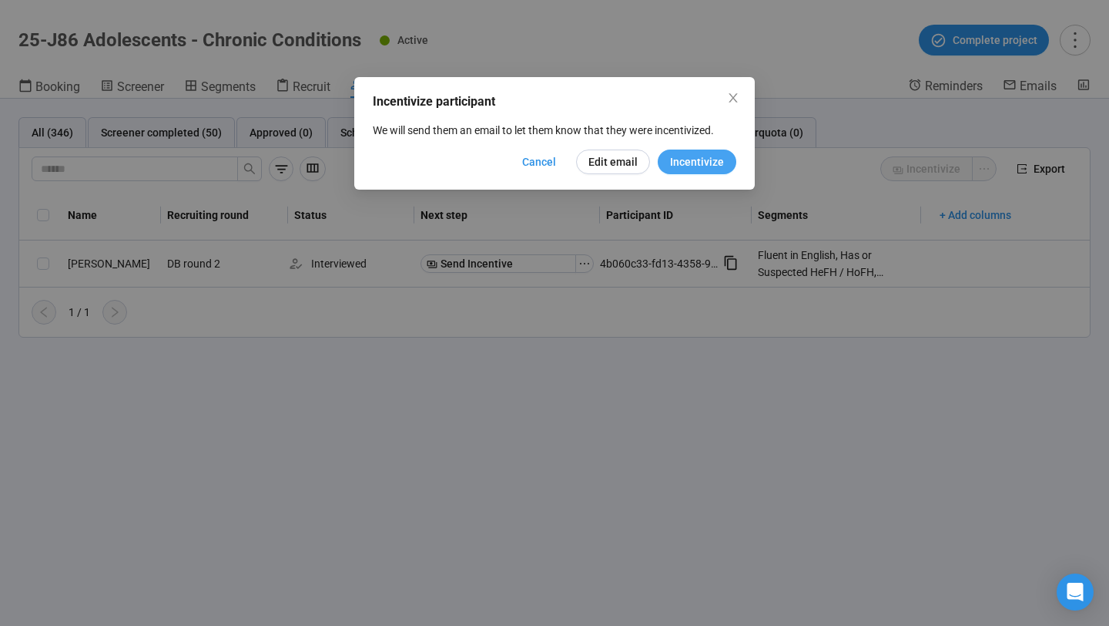
click at [704, 160] on span "Incentivize" at bounding box center [697, 161] width 54 height 17
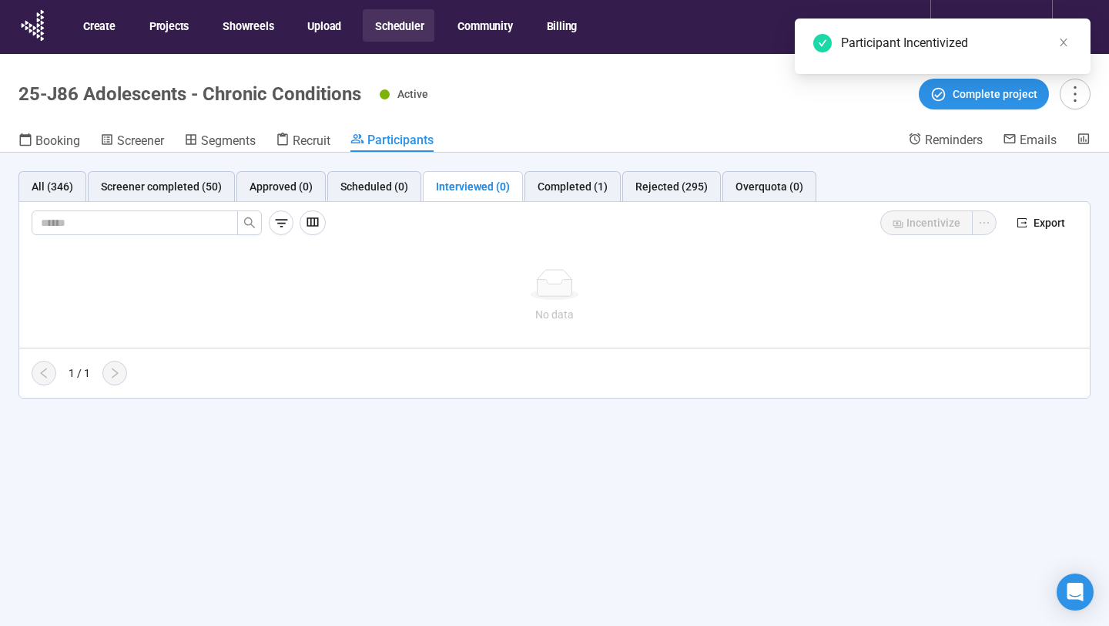
click at [400, 38] on button "Scheduler" at bounding box center [399, 25] width 72 height 32
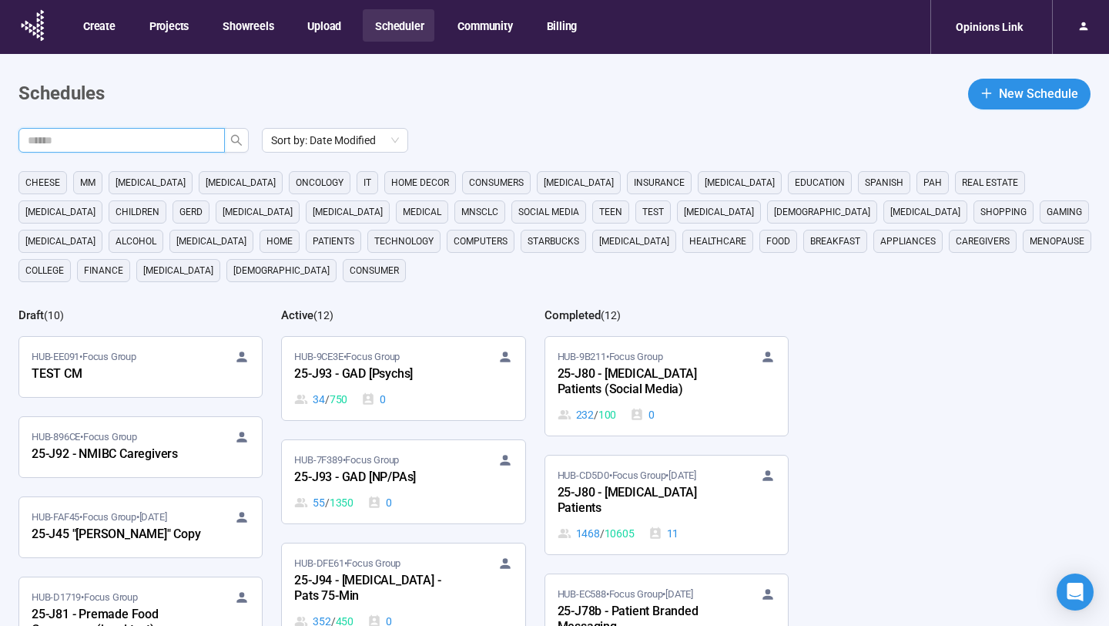
click at [190, 142] on input "text" at bounding box center [116, 140] width 176 height 17
type input "**"
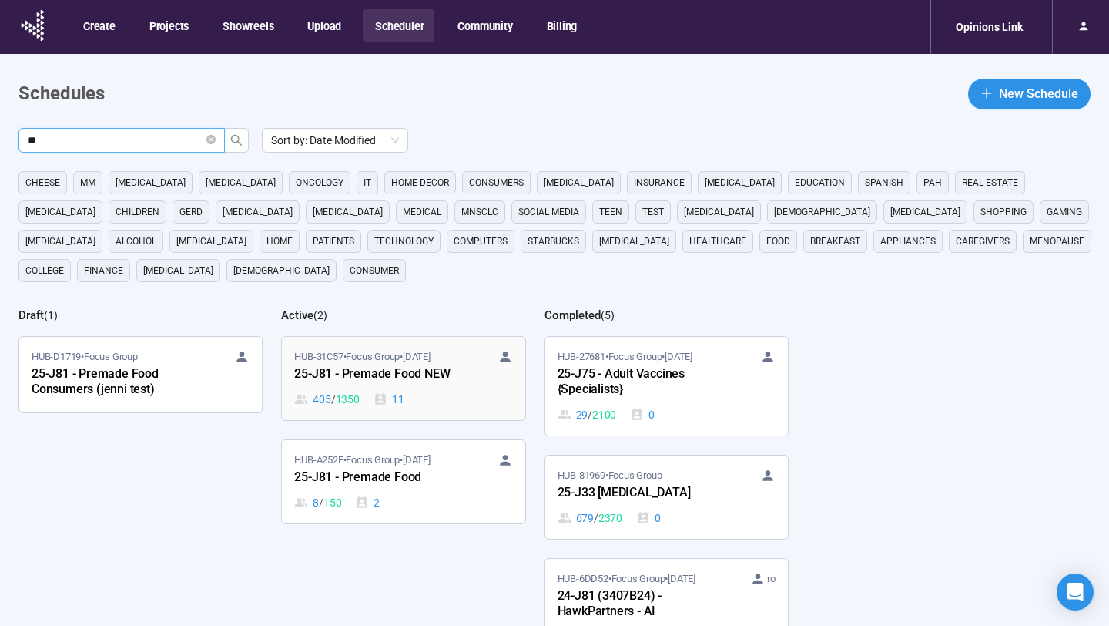
click at [431, 380] on div "25-J81 - Premade Food NEW" at bounding box center [378, 374] width 169 height 20
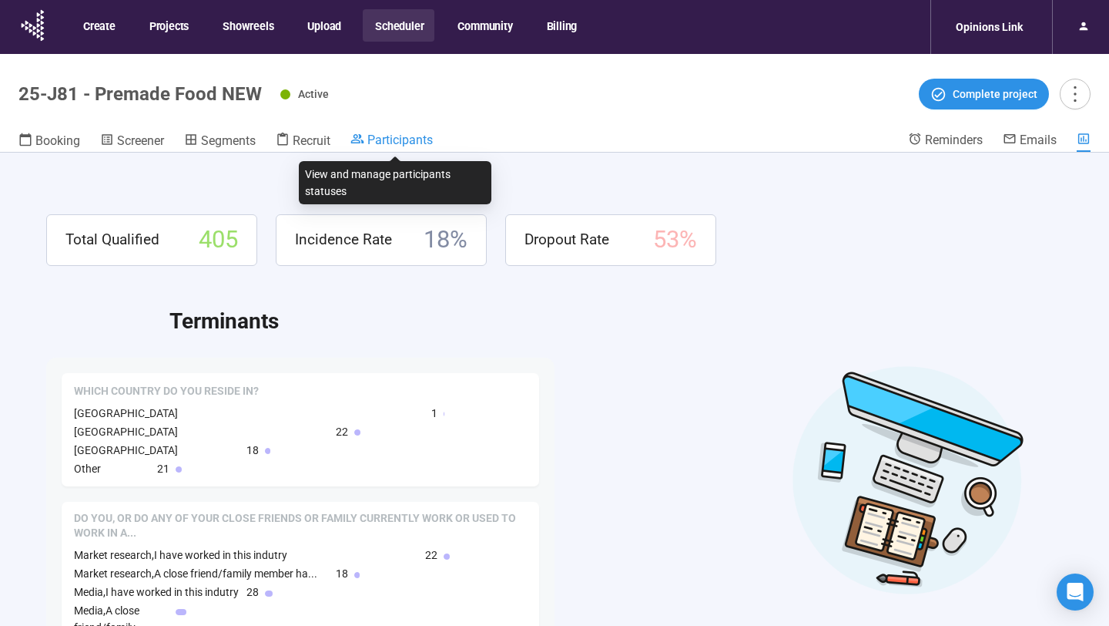
click at [379, 145] on span "Participants" at bounding box center [400, 140] width 65 height 15
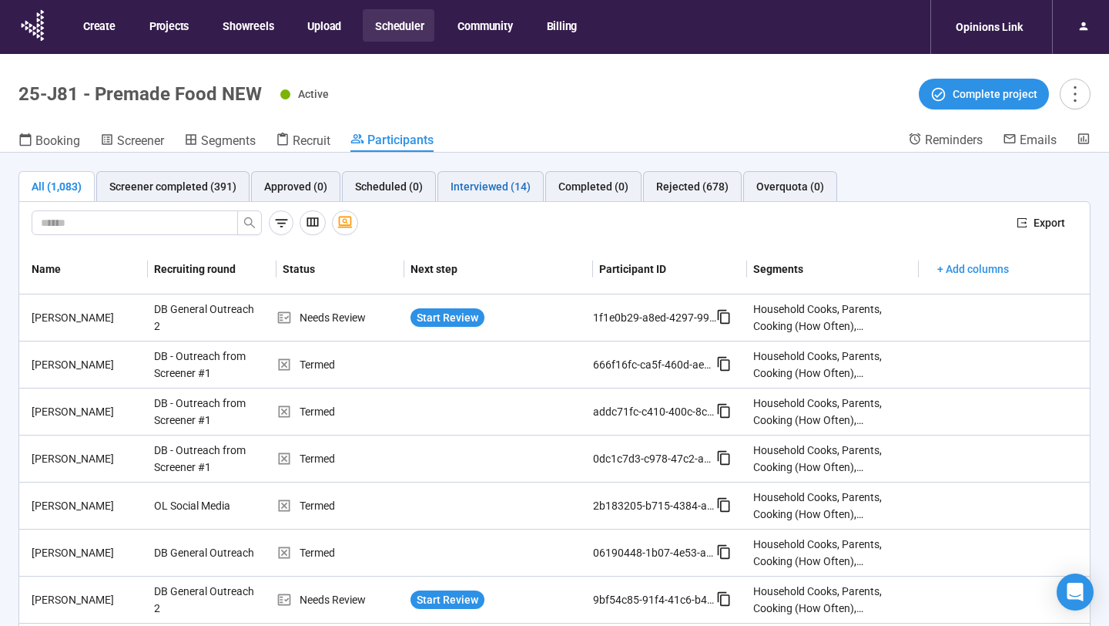
click at [492, 180] on div "Interviewed (14)" at bounding box center [491, 186] width 80 height 17
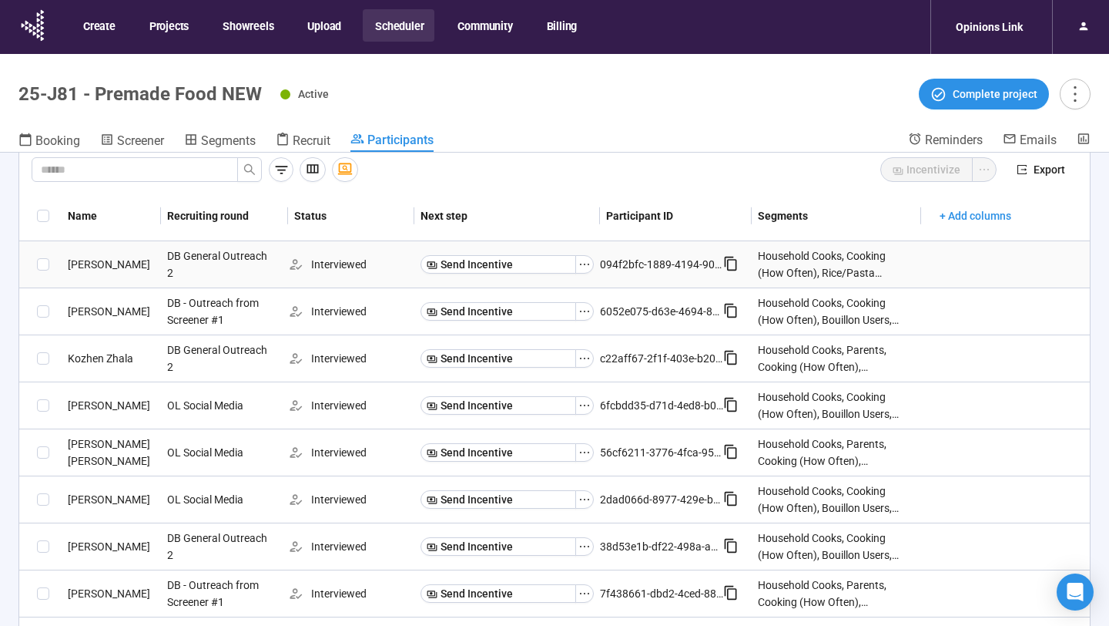
scroll to position [77, 0]
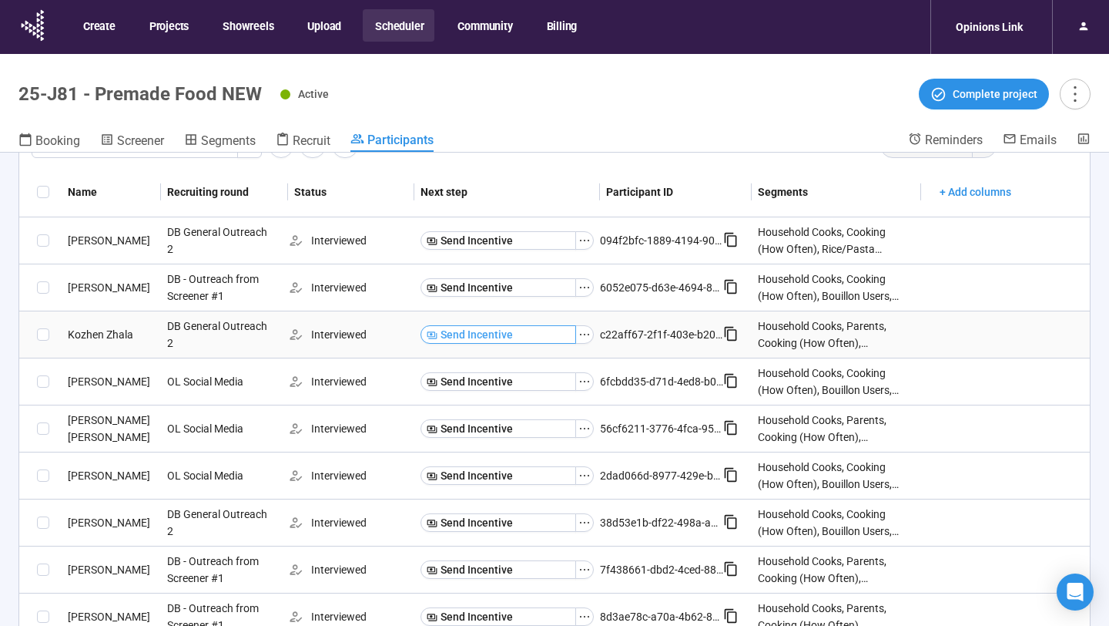
click at [563, 334] on button "Send Incentive" at bounding box center [499, 334] width 156 height 18
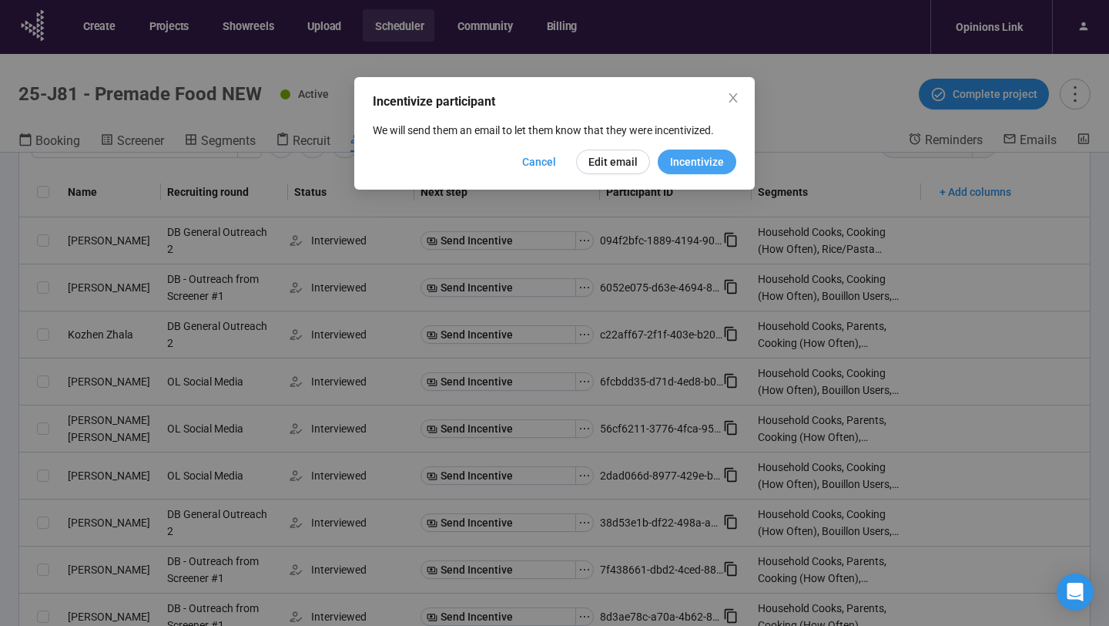
click at [680, 168] on span "Incentivize" at bounding box center [697, 161] width 54 height 17
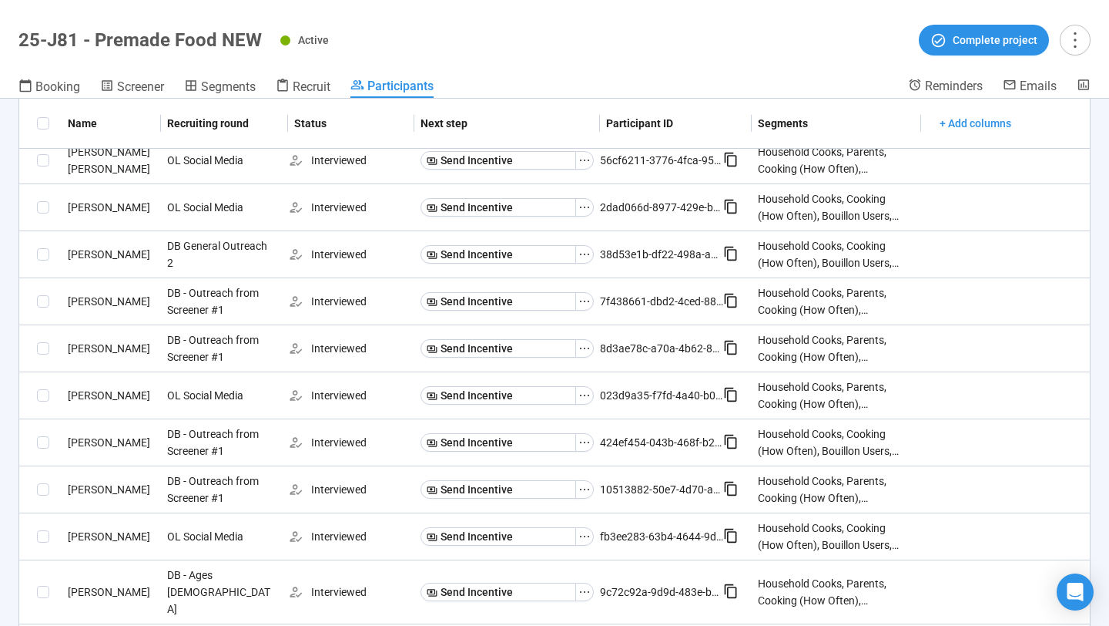
scroll to position [276, 0]
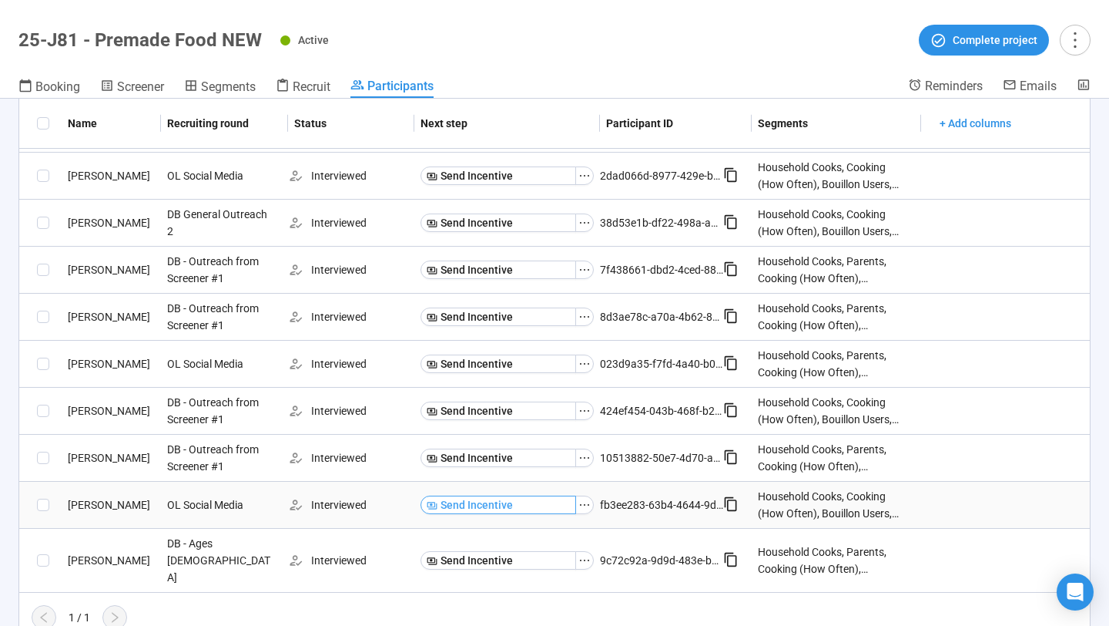
click at [551, 502] on button "Send Incentive" at bounding box center [499, 504] width 156 height 18
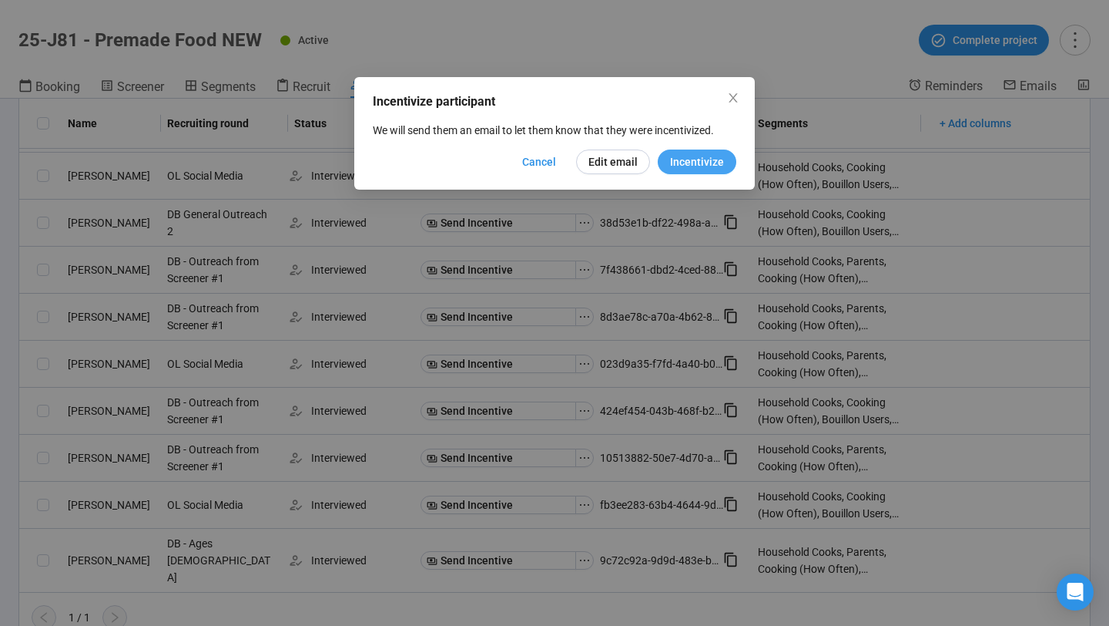
click at [697, 166] on span "Incentivize" at bounding box center [697, 161] width 54 height 17
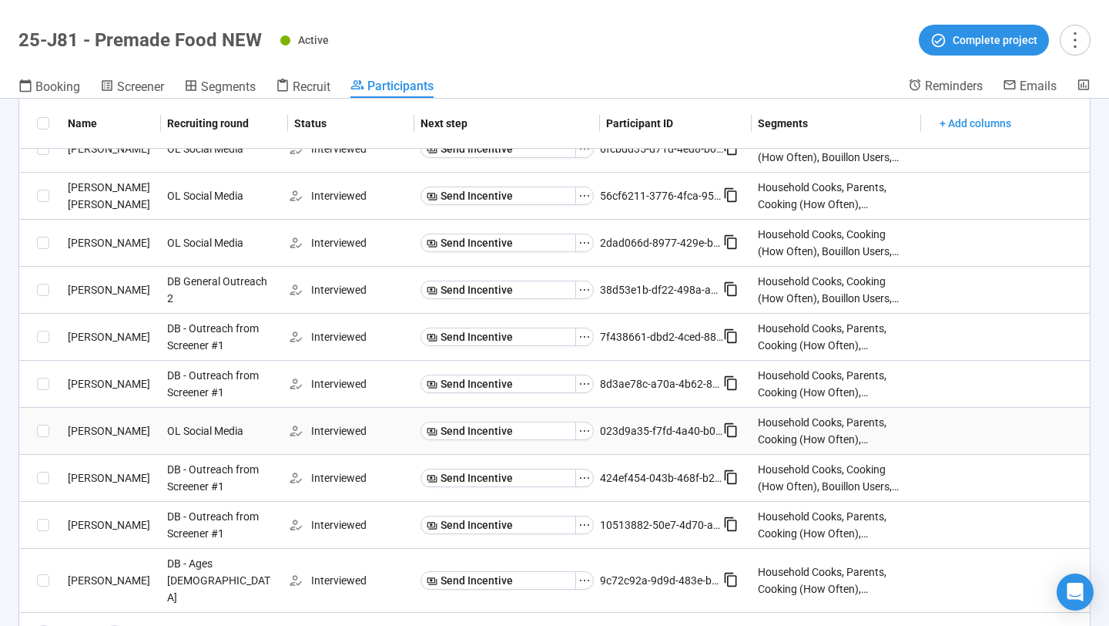
scroll to position [229, 0]
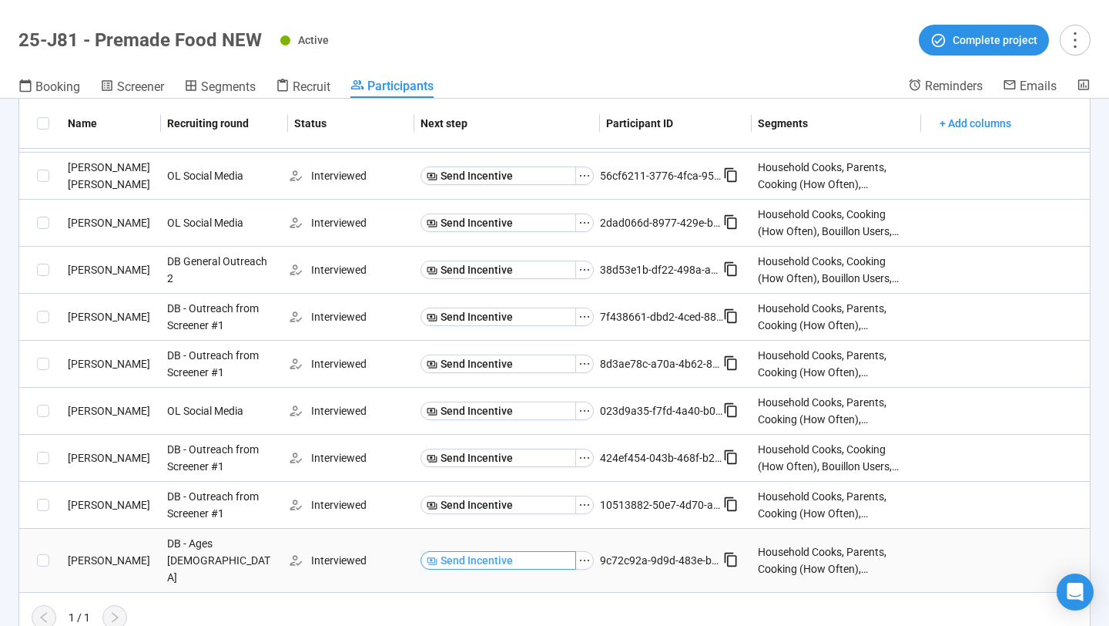
click at [547, 552] on button "Send Incentive" at bounding box center [499, 560] width 156 height 18
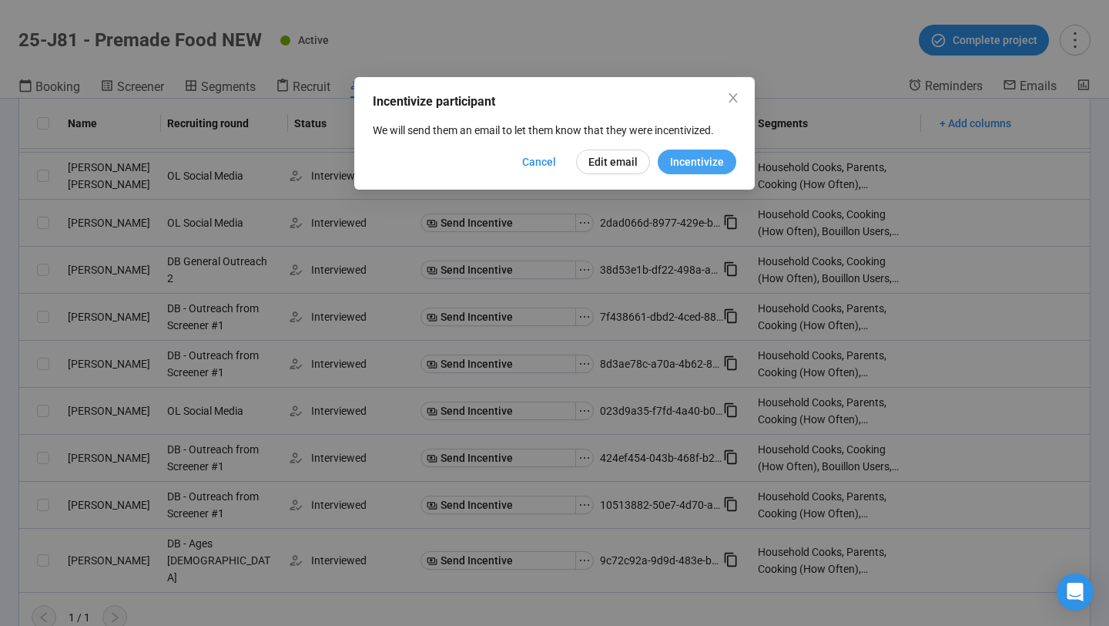
click at [701, 169] on span "Incentivize" at bounding box center [697, 161] width 54 height 17
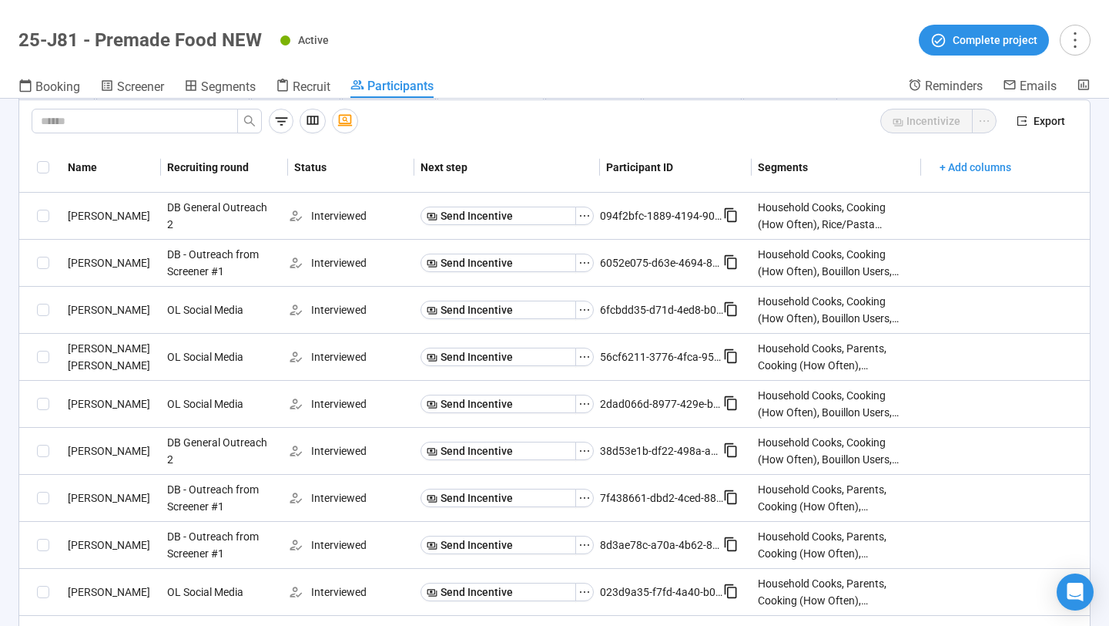
scroll to position [0, 0]
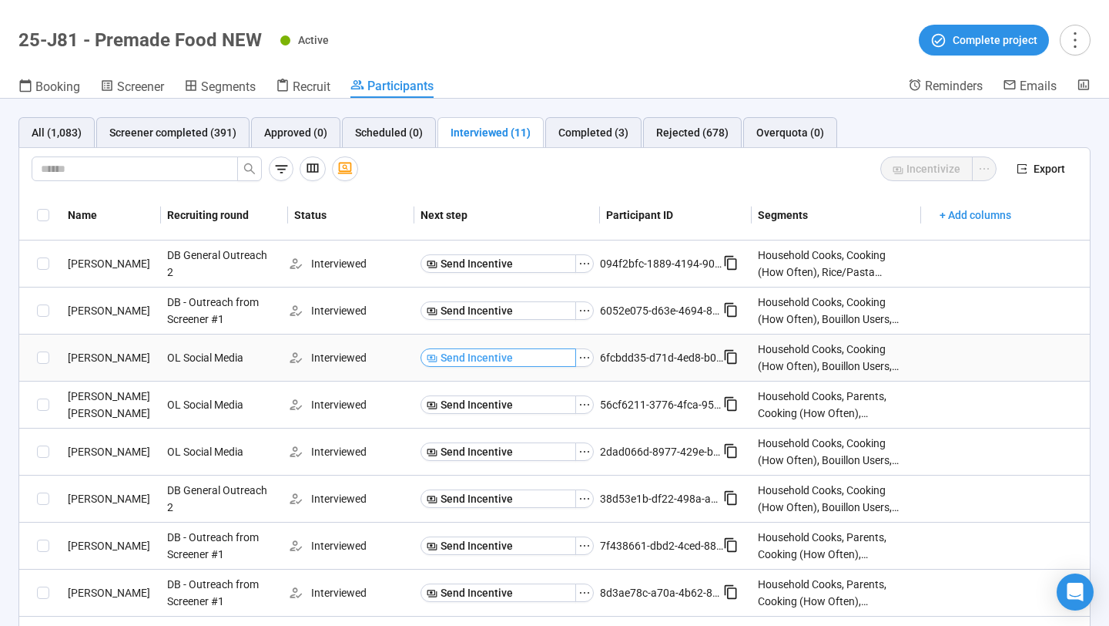
click at [498, 359] on span "Send Incentive" at bounding box center [477, 357] width 72 height 17
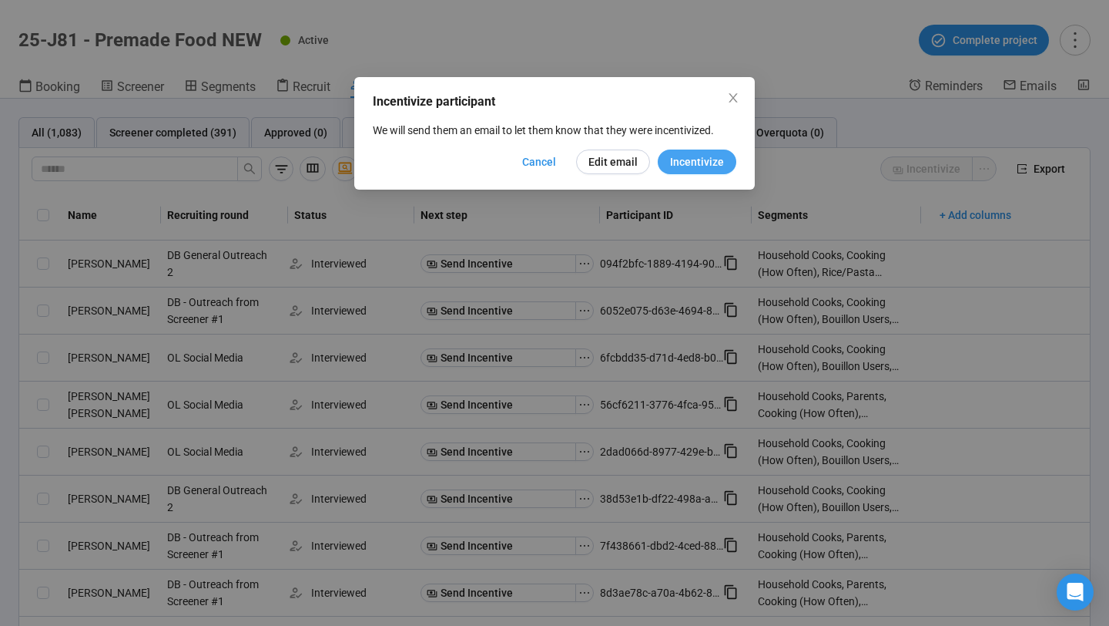
click at [690, 161] on span "Incentivize" at bounding box center [697, 161] width 54 height 17
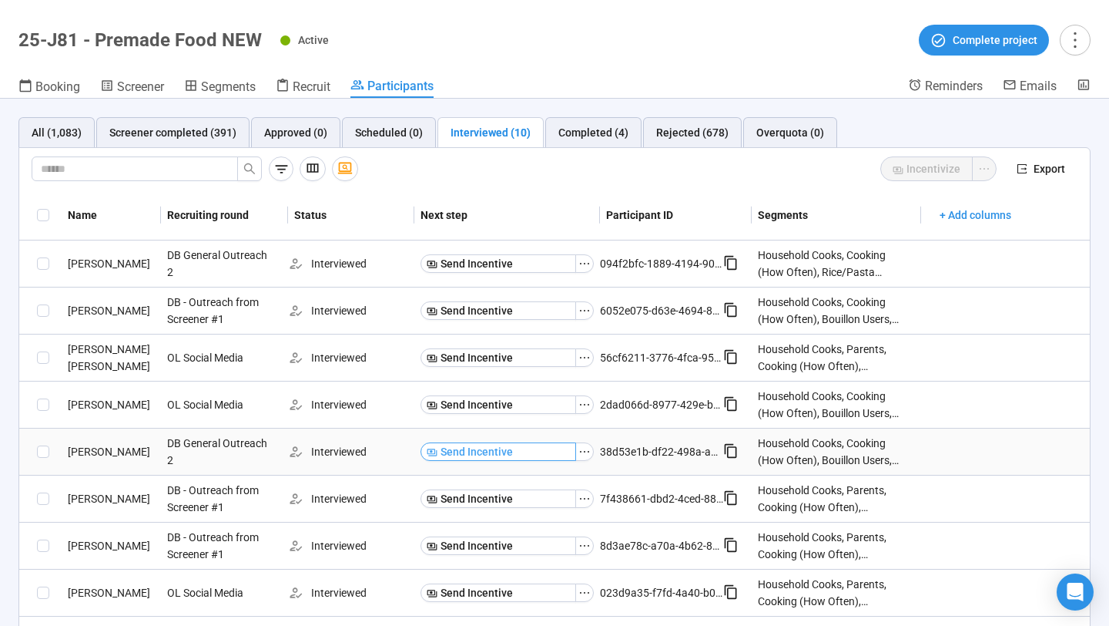
scroll to position [135, 0]
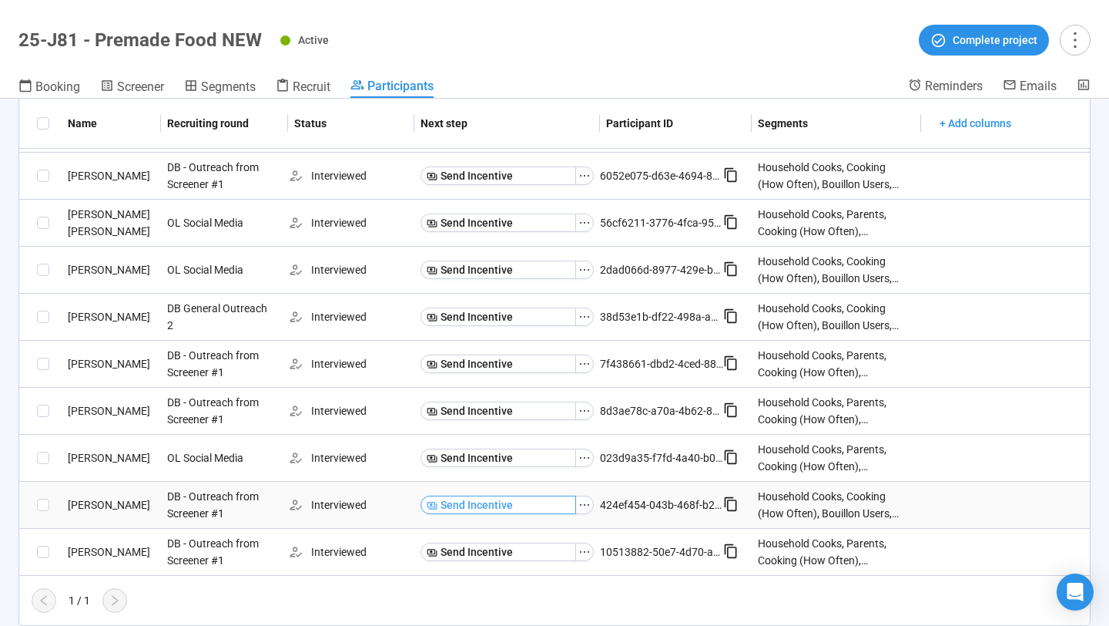
click at [561, 506] on button "Send Incentive" at bounding box center [499, 504] width 156 height 18
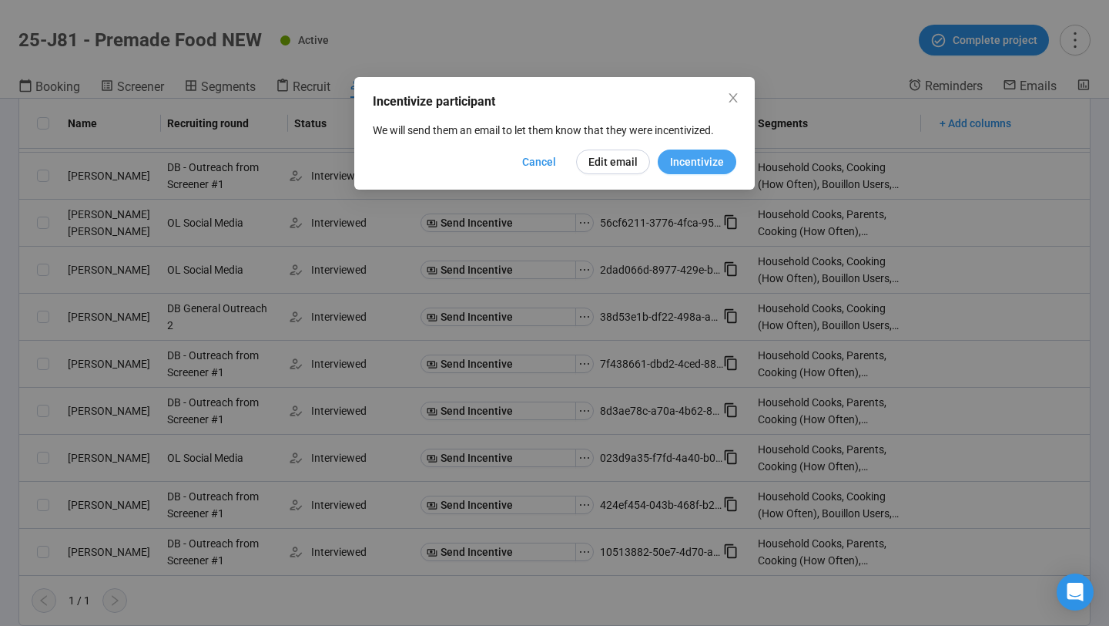
click at [703, 169] on span "Incentivize" at bounding box center [697, 161] width 54 height 17
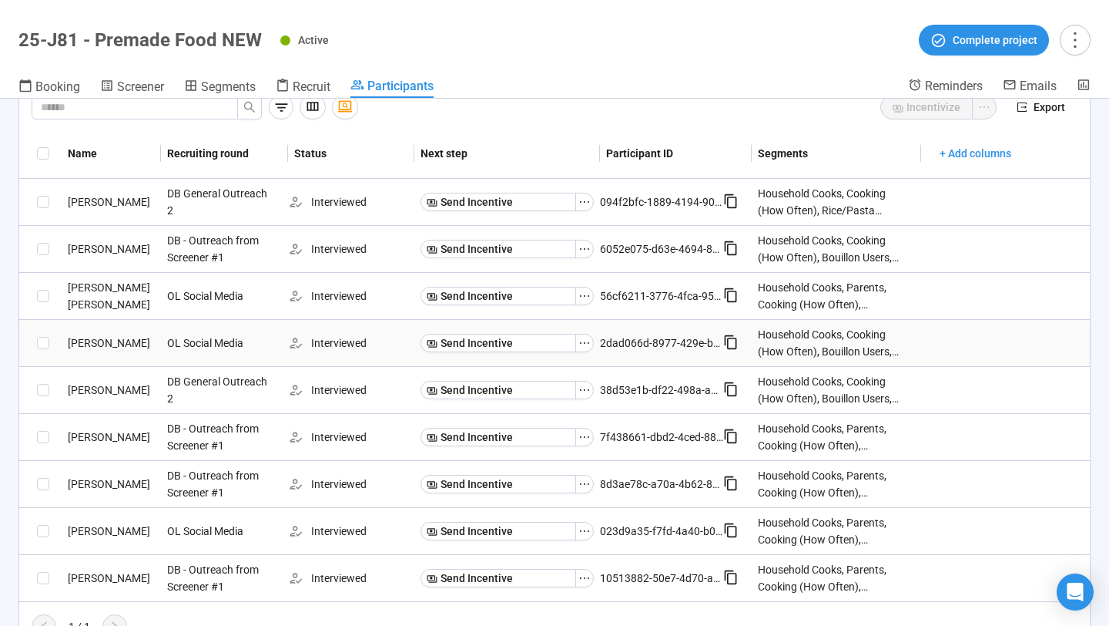
scroll to position [62, 0]
click at [559, 488] on button "Send Incentive" at bounding box center [499, 483] width 156 height 18
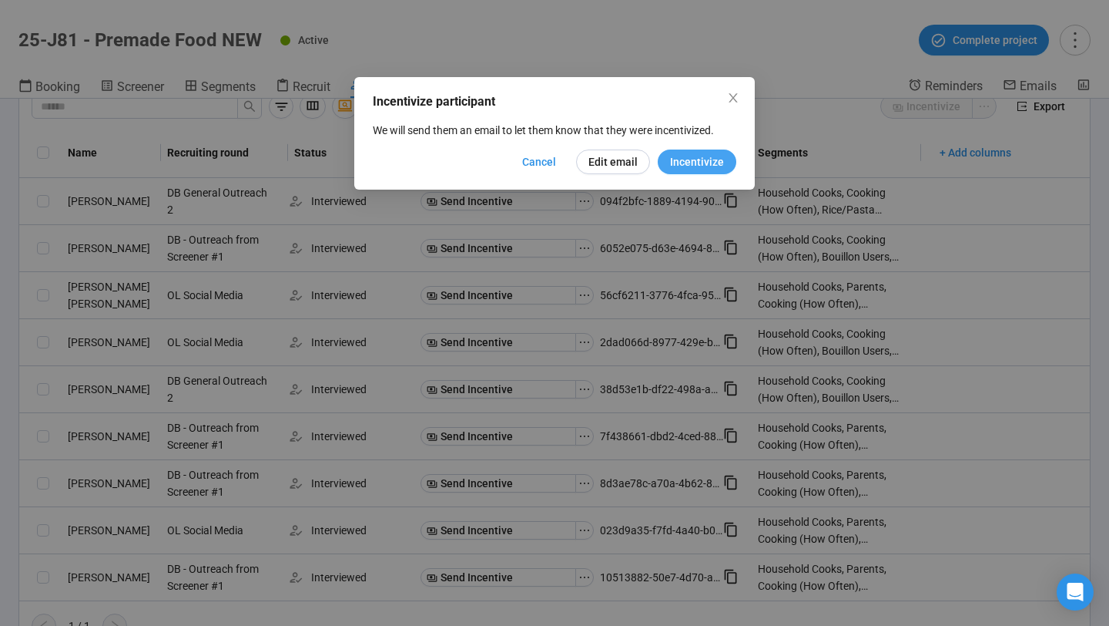
click at [703, 159] on span "Incentivize" at bounding box center [697, 161] width 54 height 17
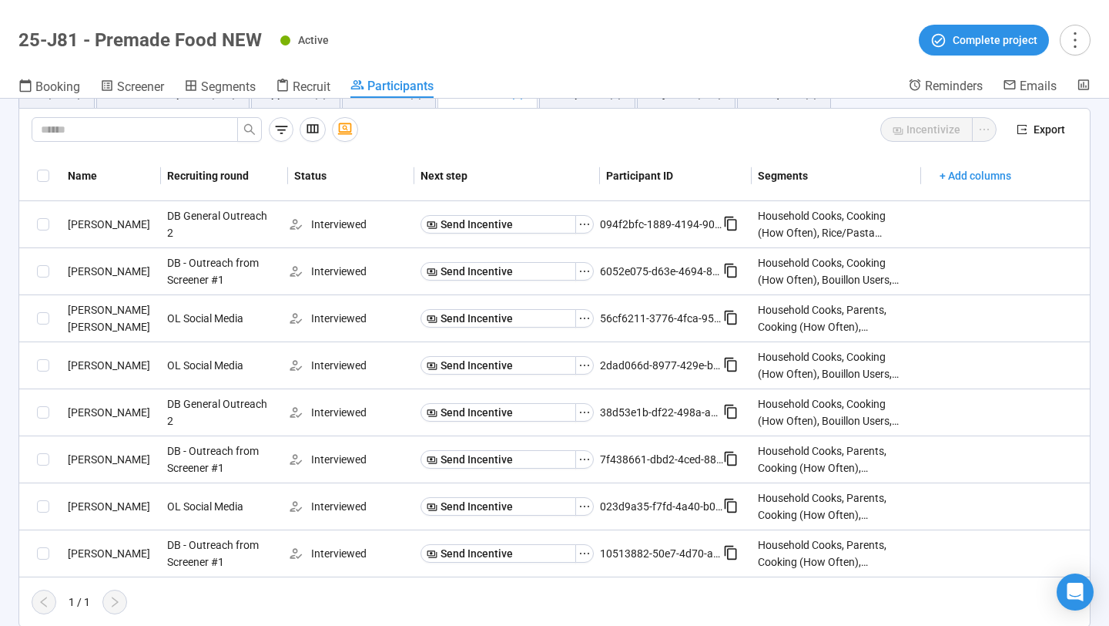
scroll to position [41, 0]
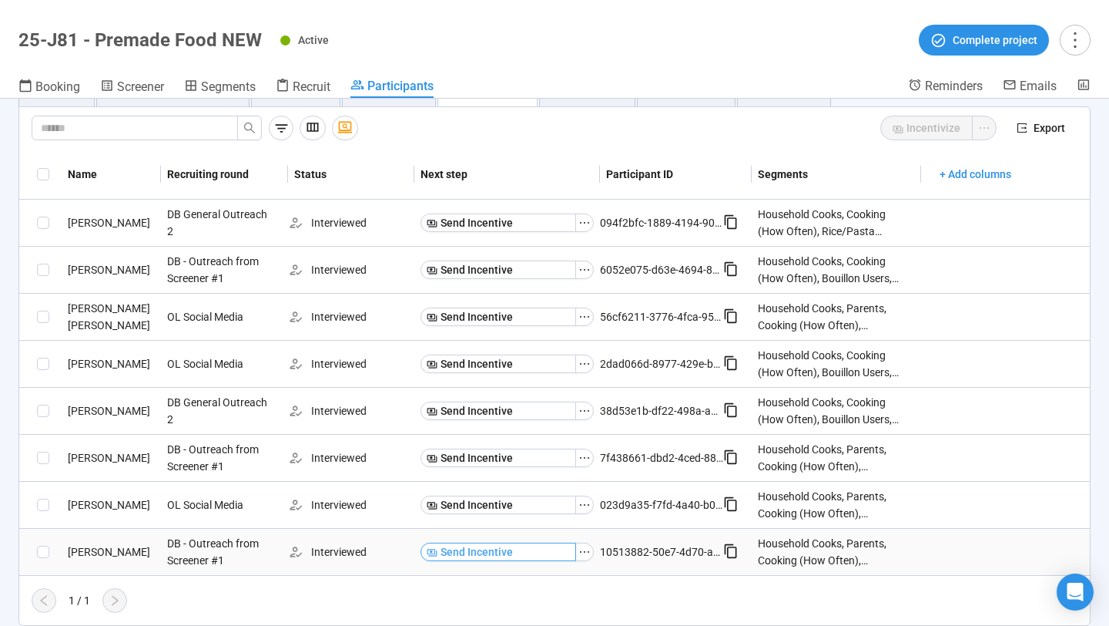
click at [494, 551] on span "Send Incentive" at bounding box center [477, 551] width 72 height 17
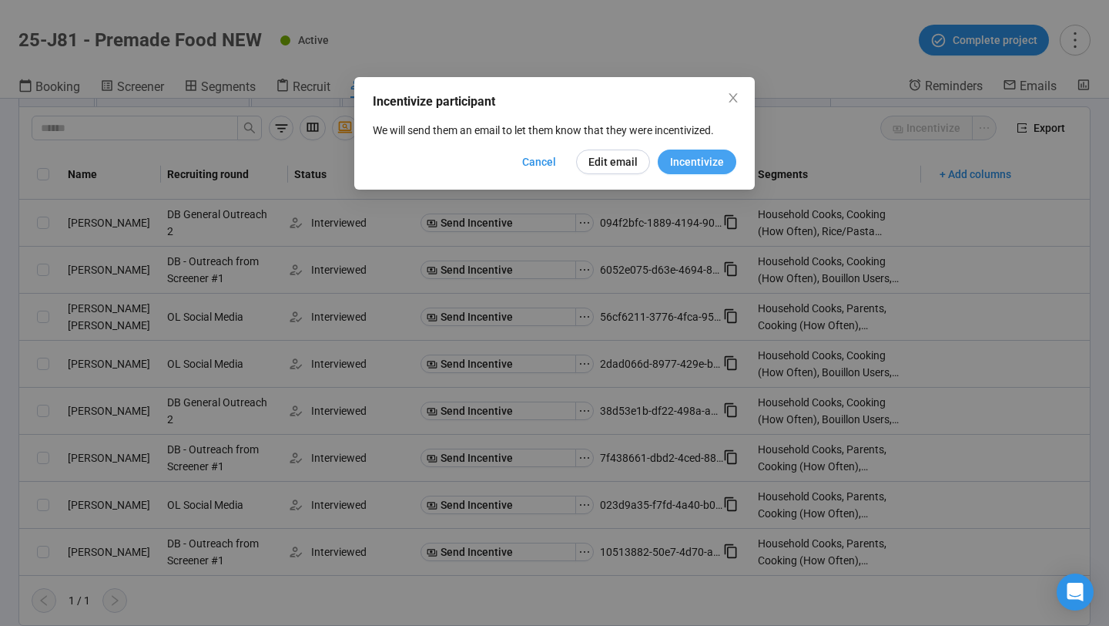
click at [699, 162] on span "Incentivize" at bounding box center [697, 161] width 54 height 17
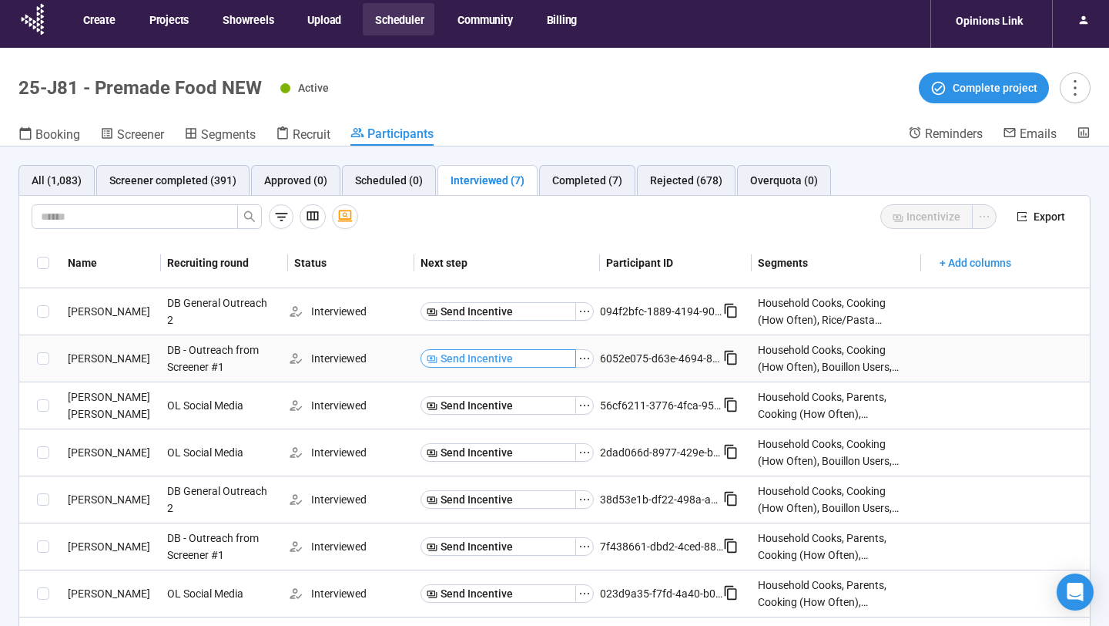
scroll to position [54, 0]
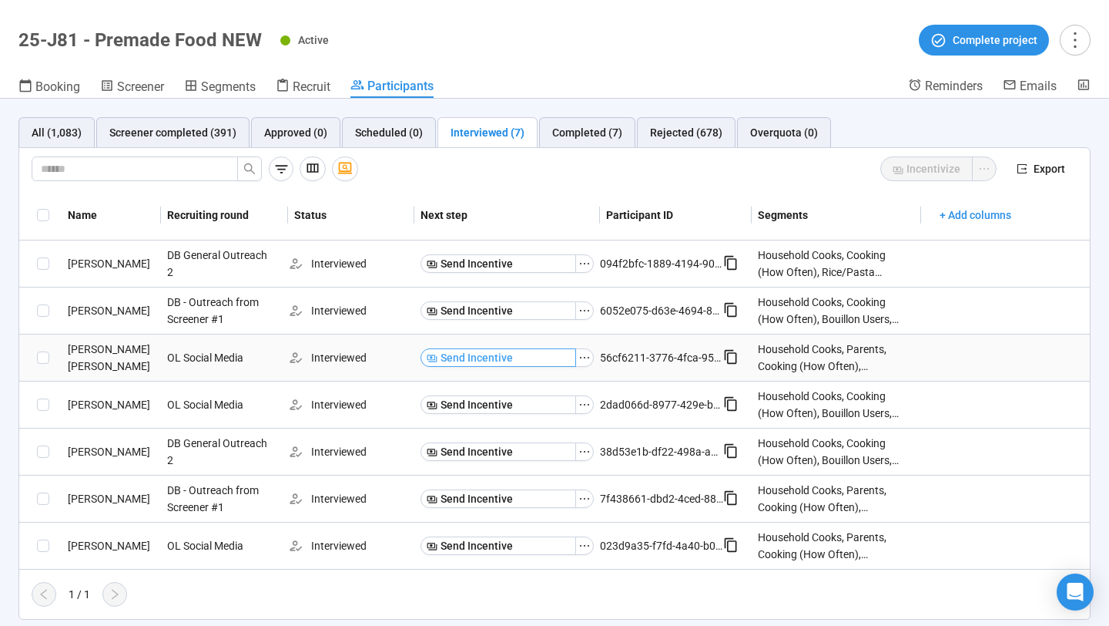
click at [522, 360] on button "Send Incentive" at bounding box center [499, 357] width 156 height 18
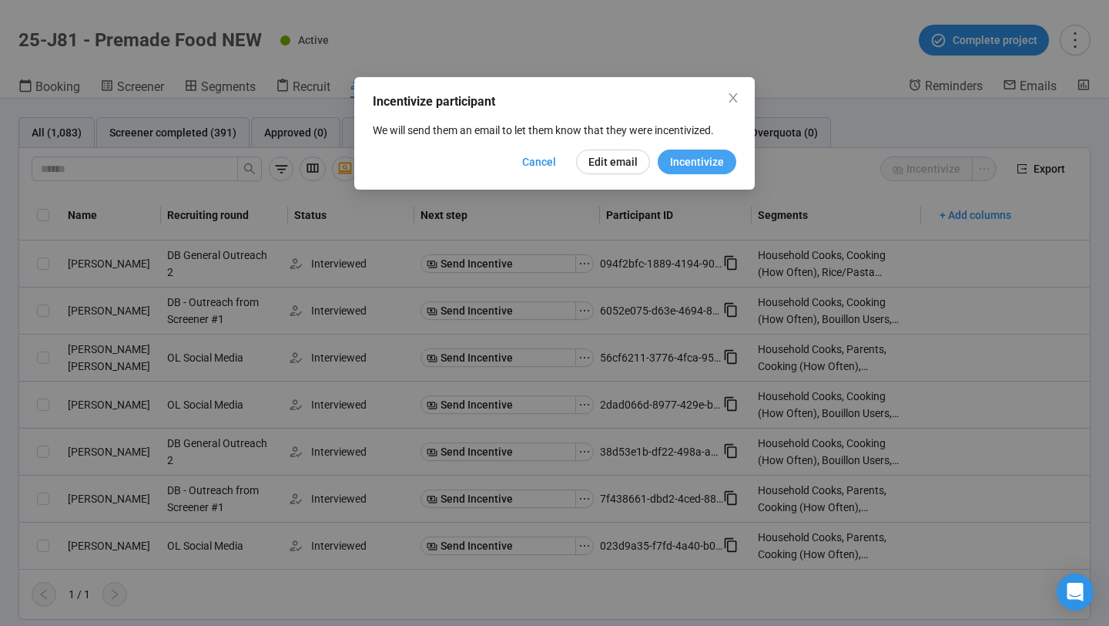
click at [687, 163] on span "Incentivize" at bounding box center [697, 161] width 54 height 17
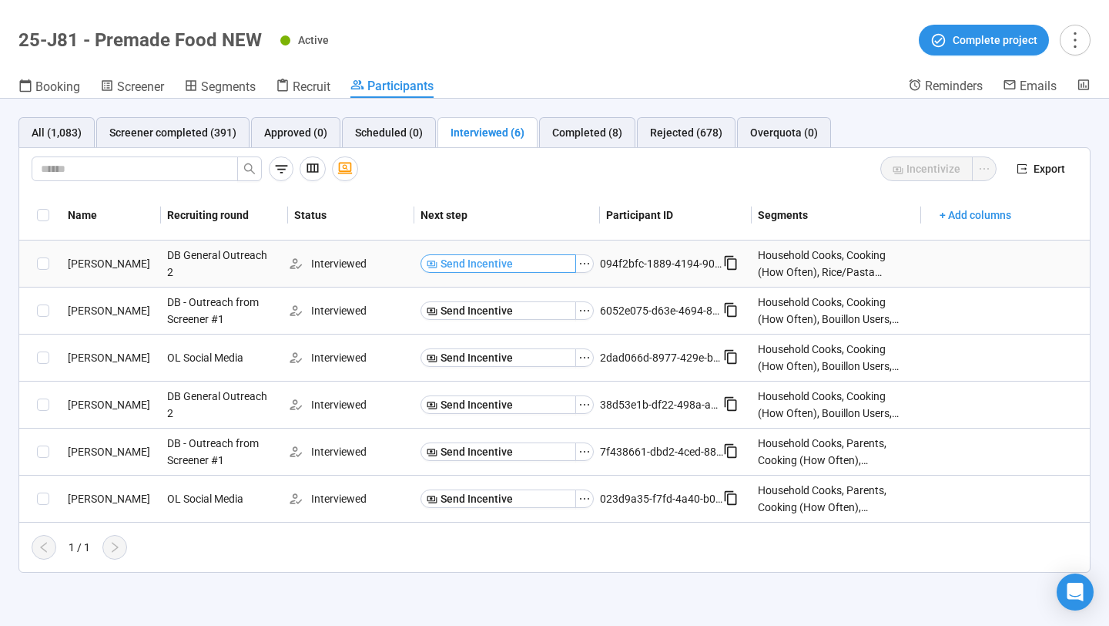
click at [548, 263] on button "Send Incentive" at bounding box center [499, 263] width 156 height 18
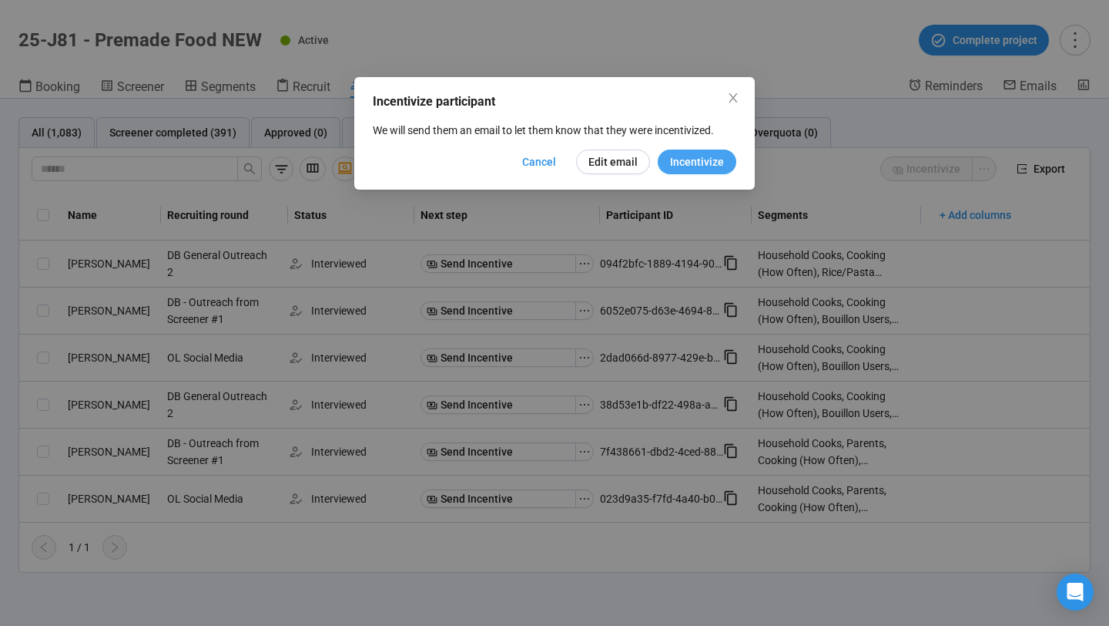
click at [684, 168] on span "Incentivize" at bounding box center [697, 161] width 54 height 17
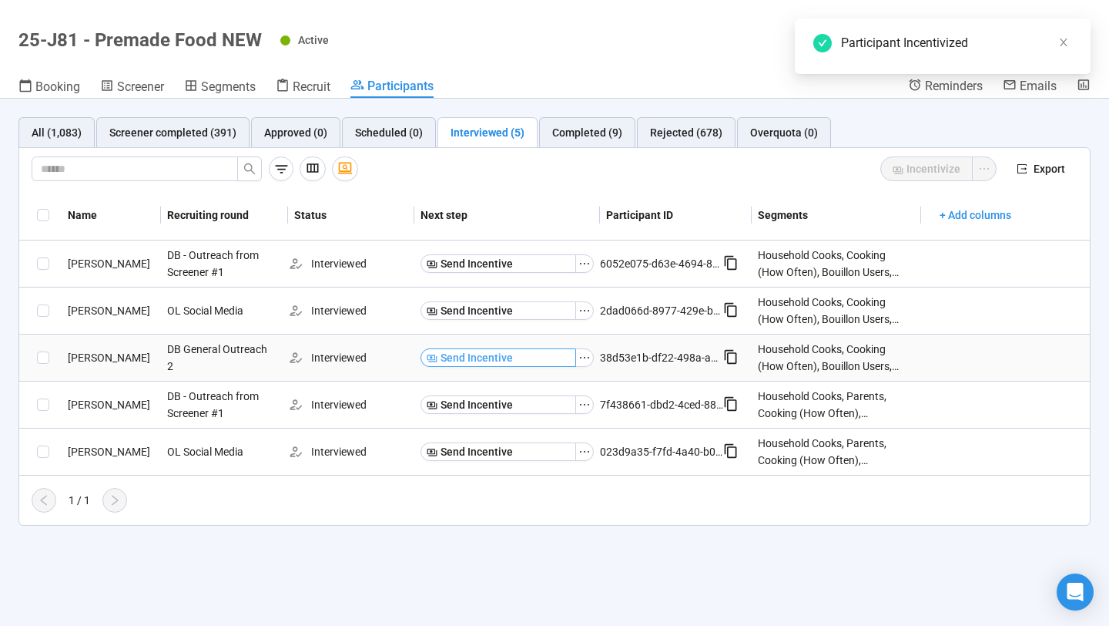
click at [538, 356] on button "Send Incentive" at bounding box center [499, 357] width 156 height 18
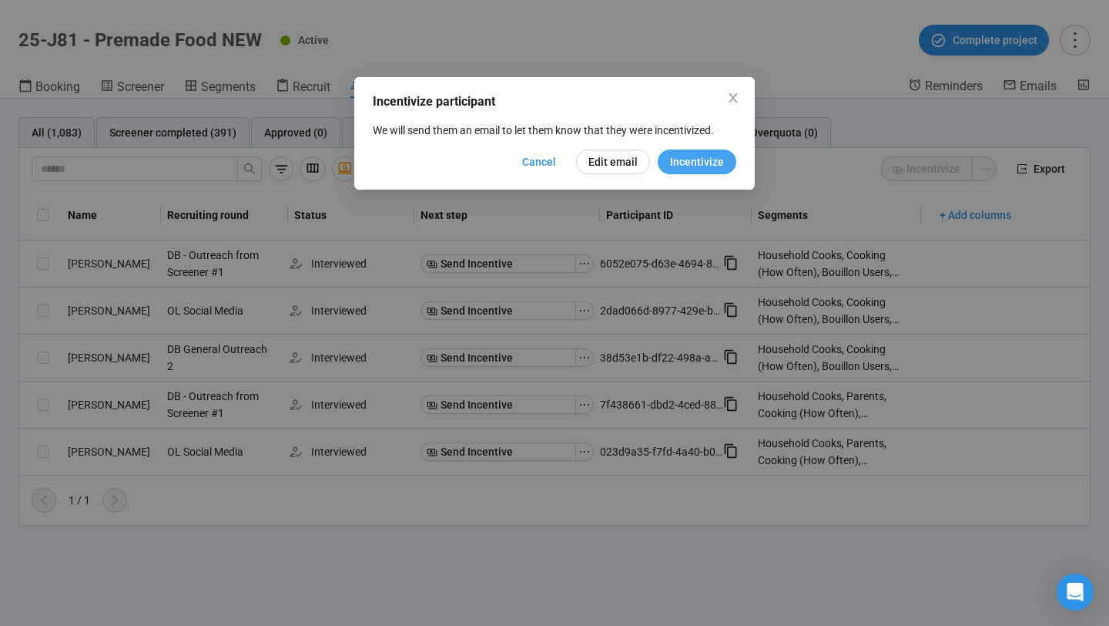
click at [705, 156] on span "Incentivize" at bounding box center [697, 161] width 54 height 17
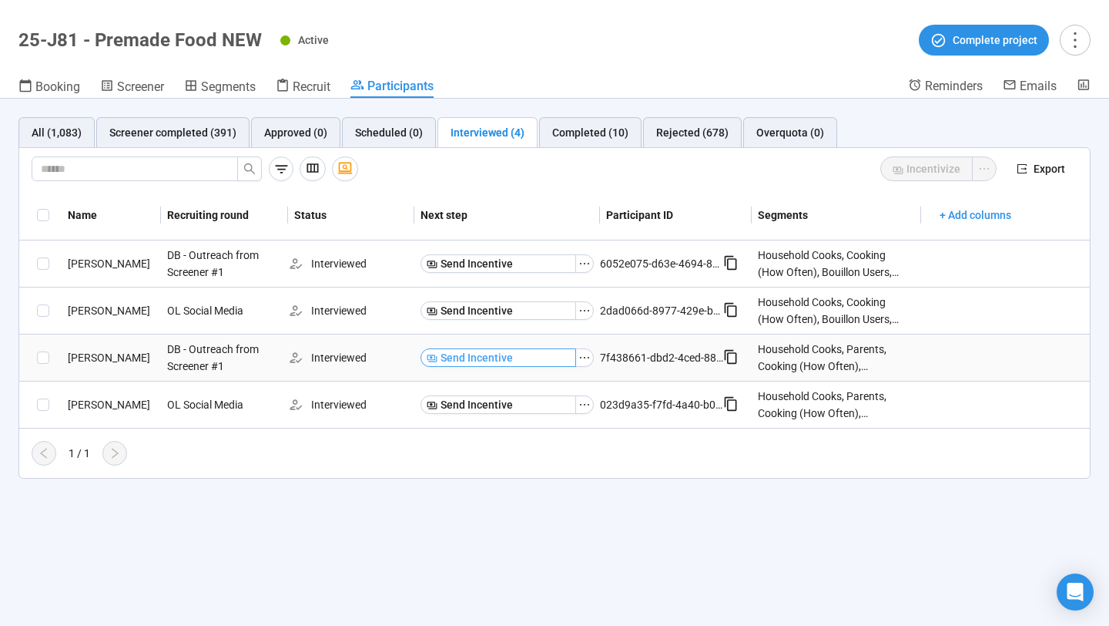
click at [530, 358] on button "Send Incentive" at bounding box center [499, 357] width 156 height 18
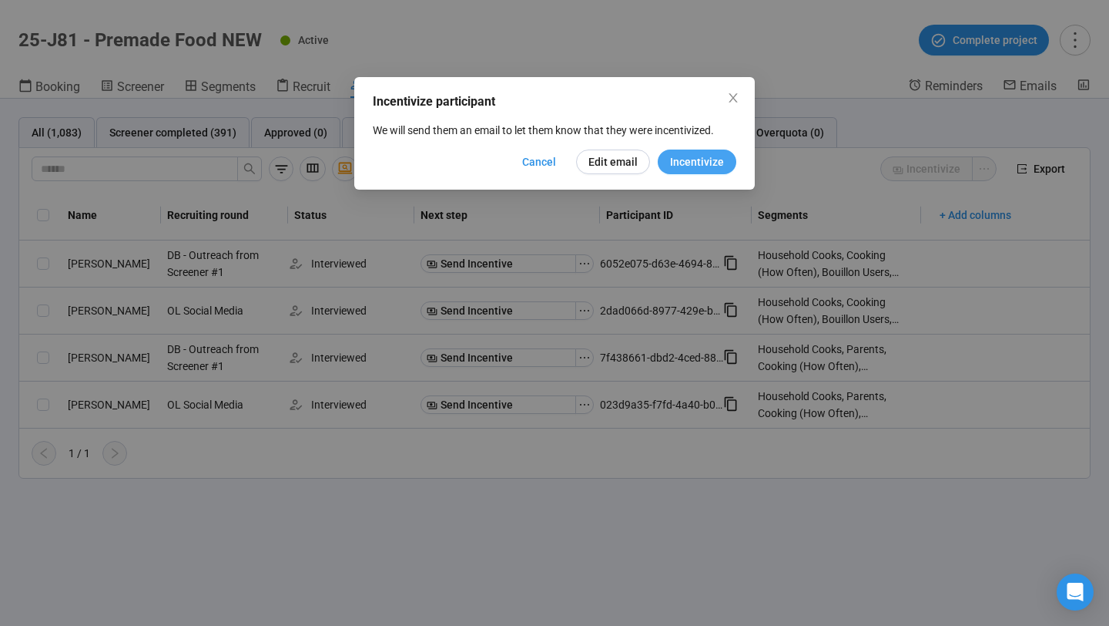
click at [680, 165] on span "Incentivize" at bounding box center [697, 161] width 54 height 17
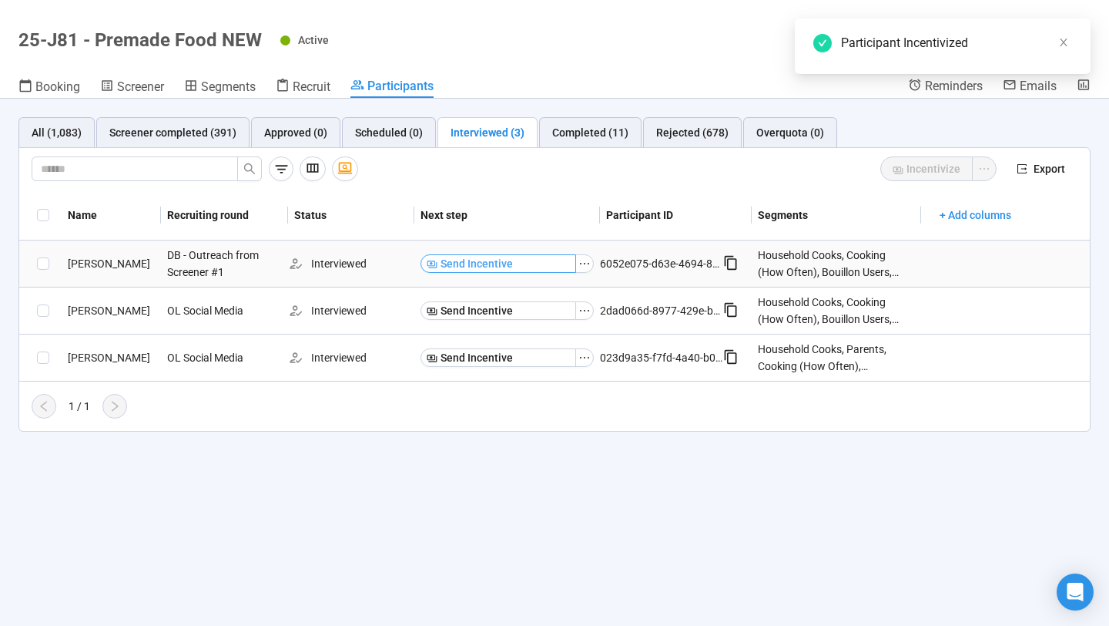
click at [544, 262] on button "Send Incentive" at bounding box center [499, 263] width 156 height 18
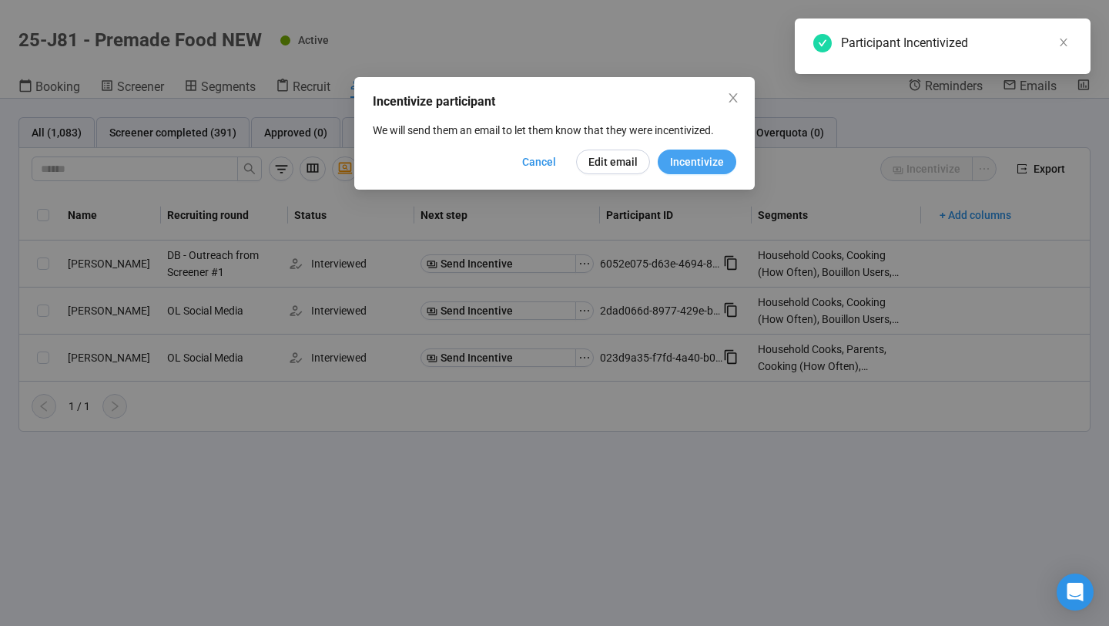
click at [711, 167] on span "Incentivize" at bounding box center [697, 161] width 54 height 17
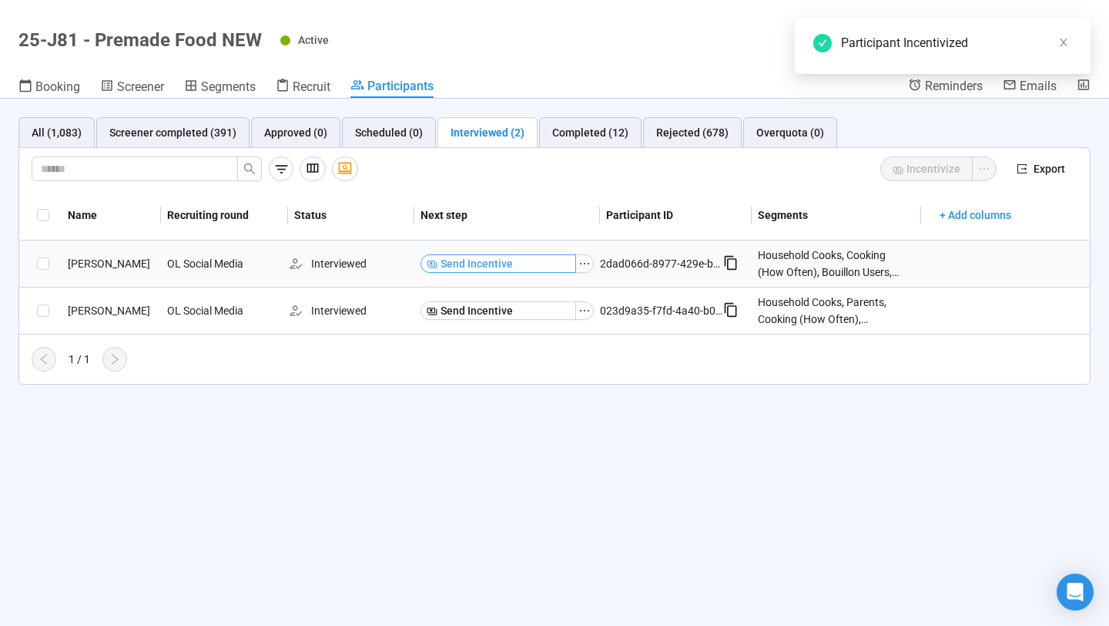
click at [505, 257] on span "Send Incentive" at bounding box center [477, 263] width 72 height 17
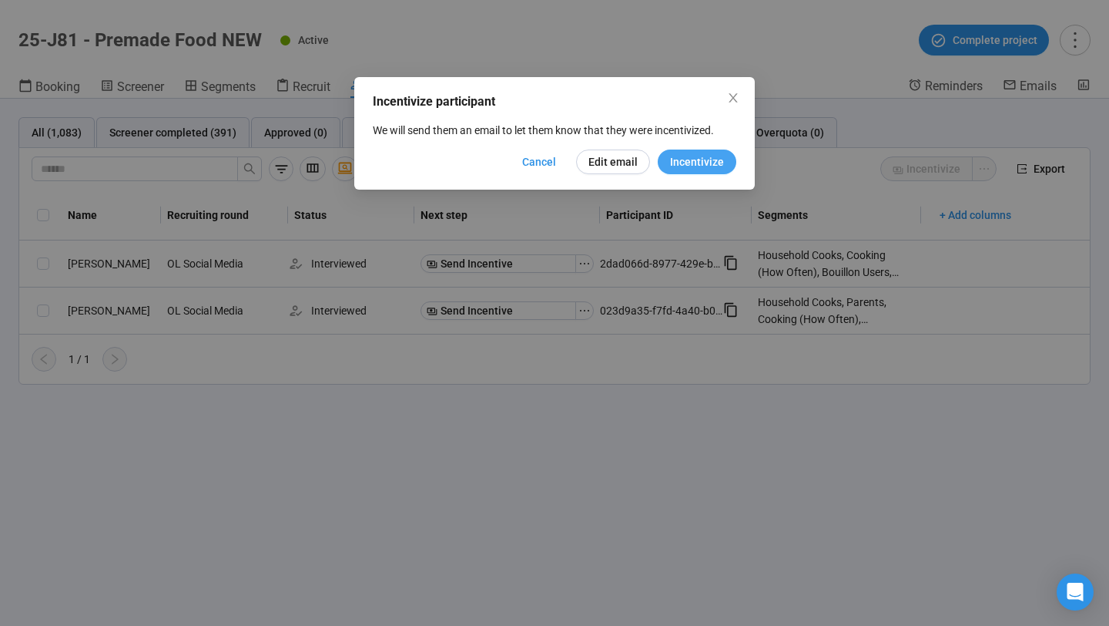
click at [681, 155] on span "Incentivize" at bounding box center [697, 161] width 54 height 17
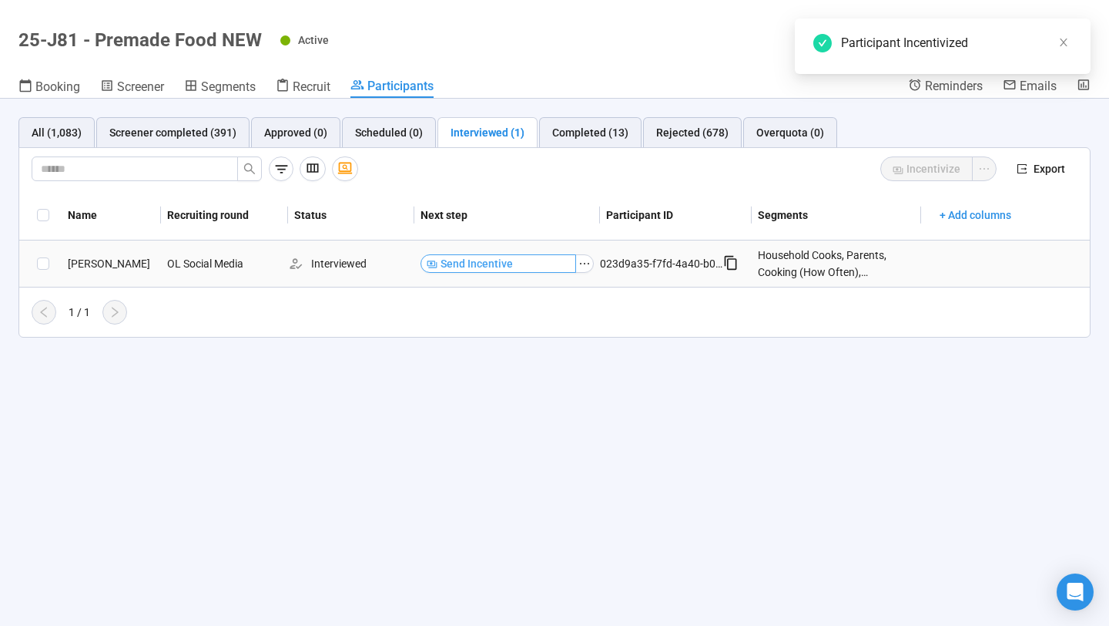
click at [535, 268] on button "Send Incentive" at bounding box center [499, 263] width 156 height 18
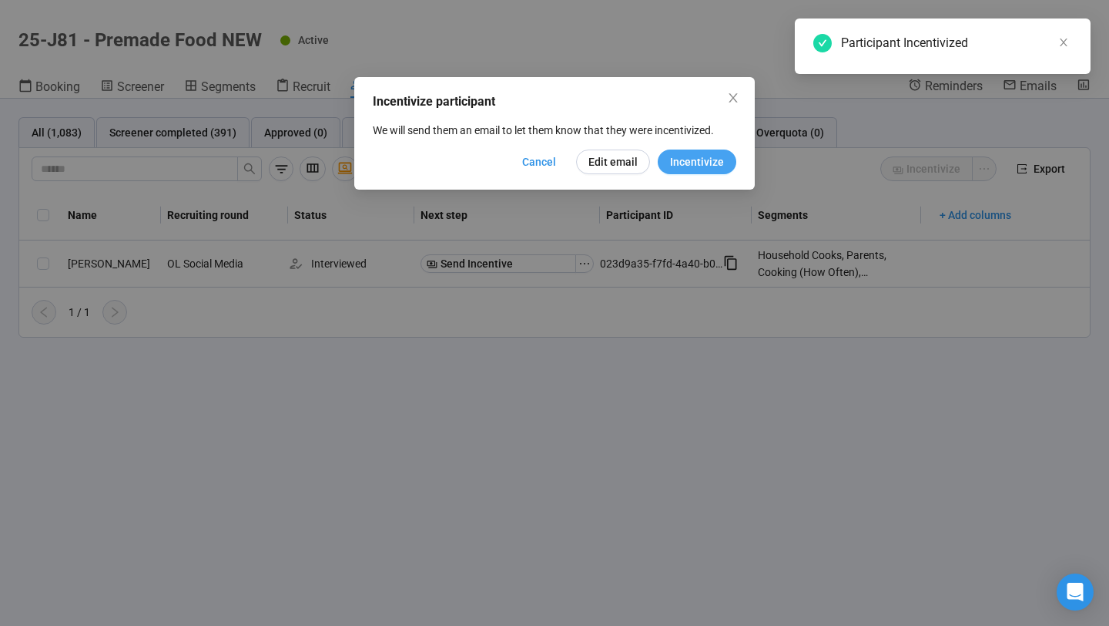
click at [683, 167] on span "Incentivize" at bounding box center [697, 161] width 54 height 17
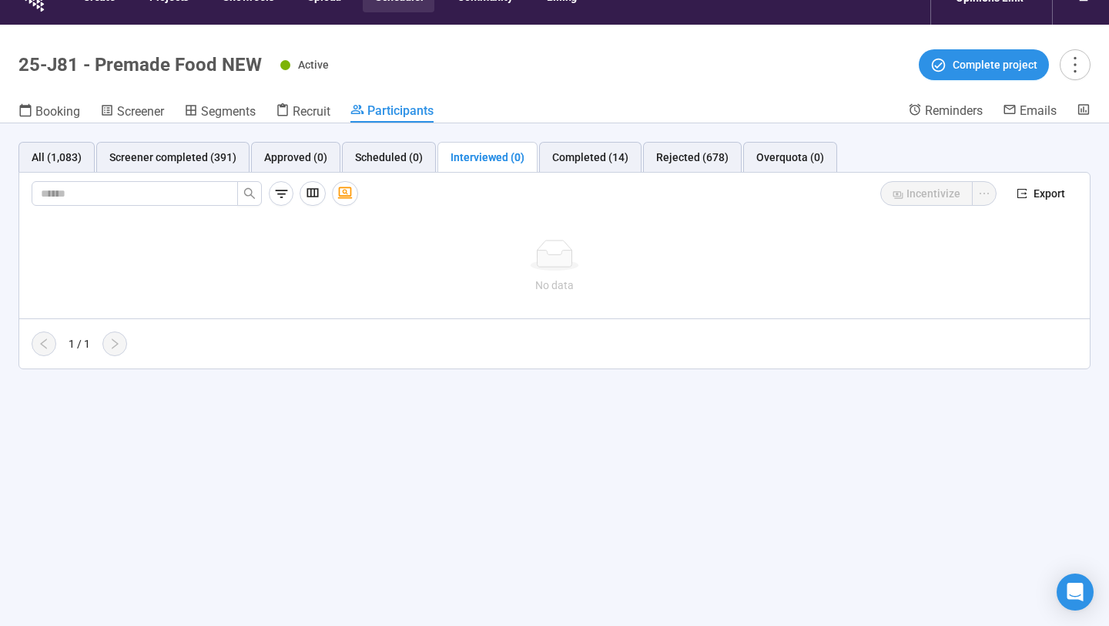
scroll to position [0, 0]
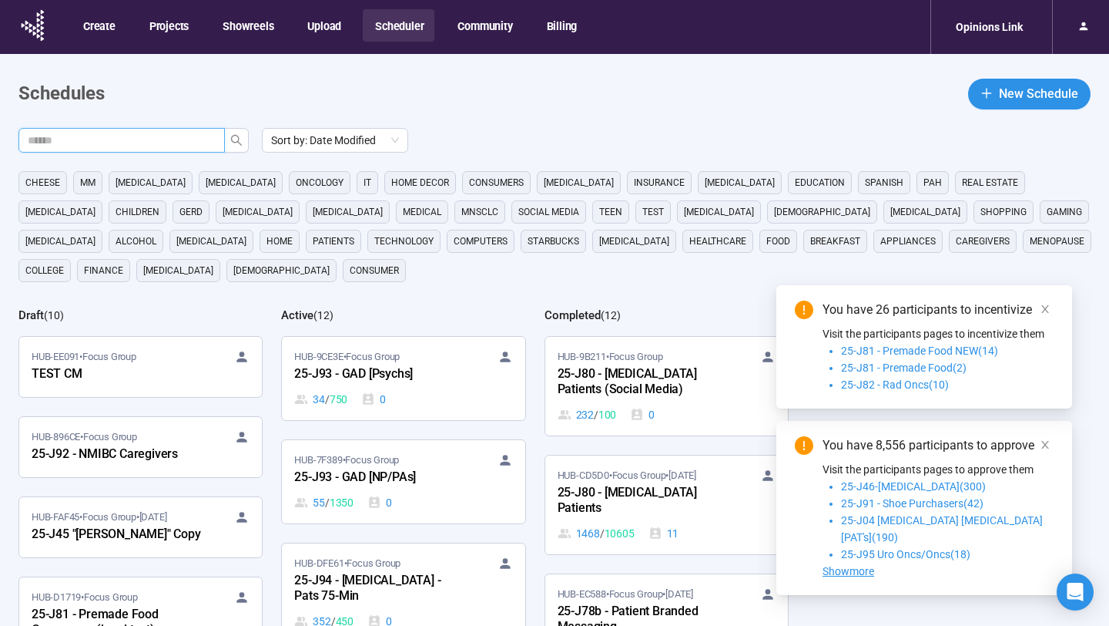
click at [180, 139] on input "text" at bounding box center [116, 140] width 176 height 17
type input "**"
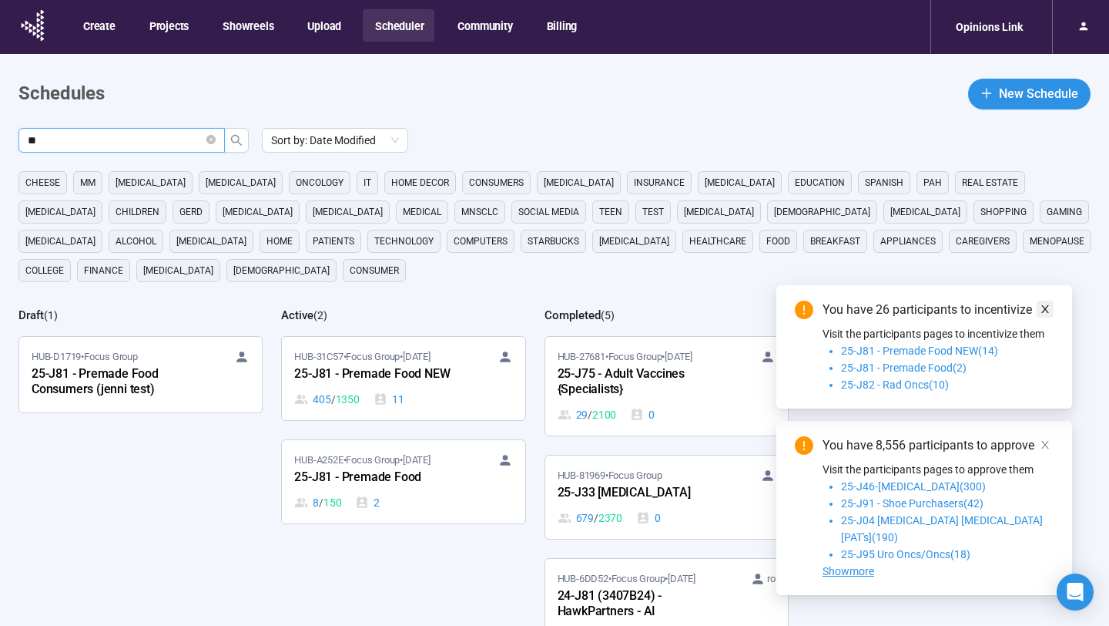
click at [1039, 317] on link at bounding box center [1045, 308] width 17 height 17
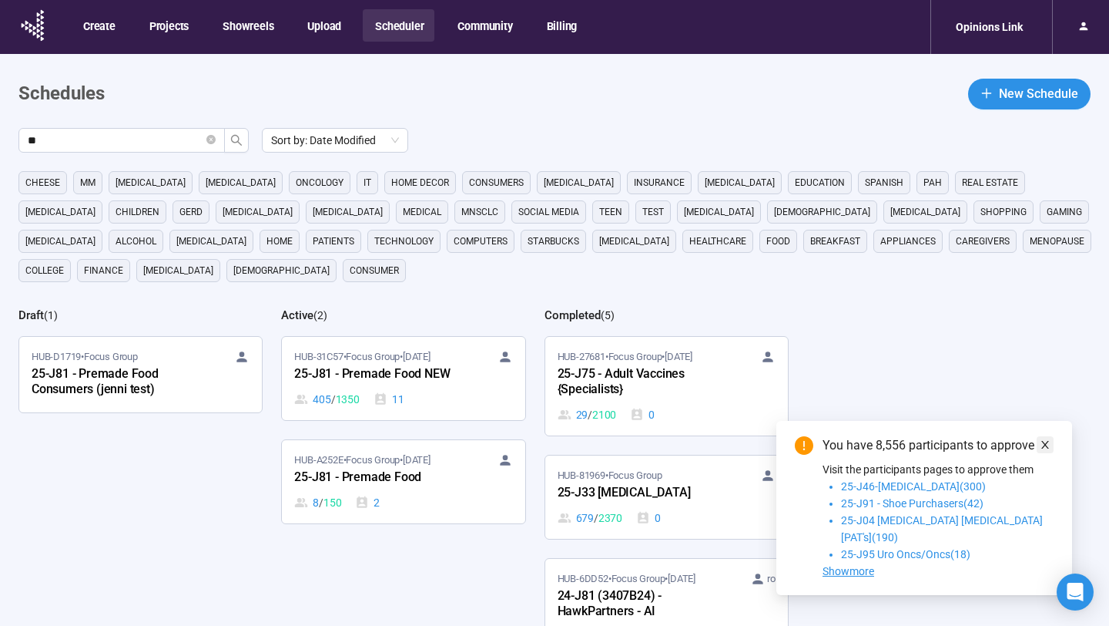
click at [1042, 450] on icon "close" at bounding box center [1045, 444] width 11 height 11
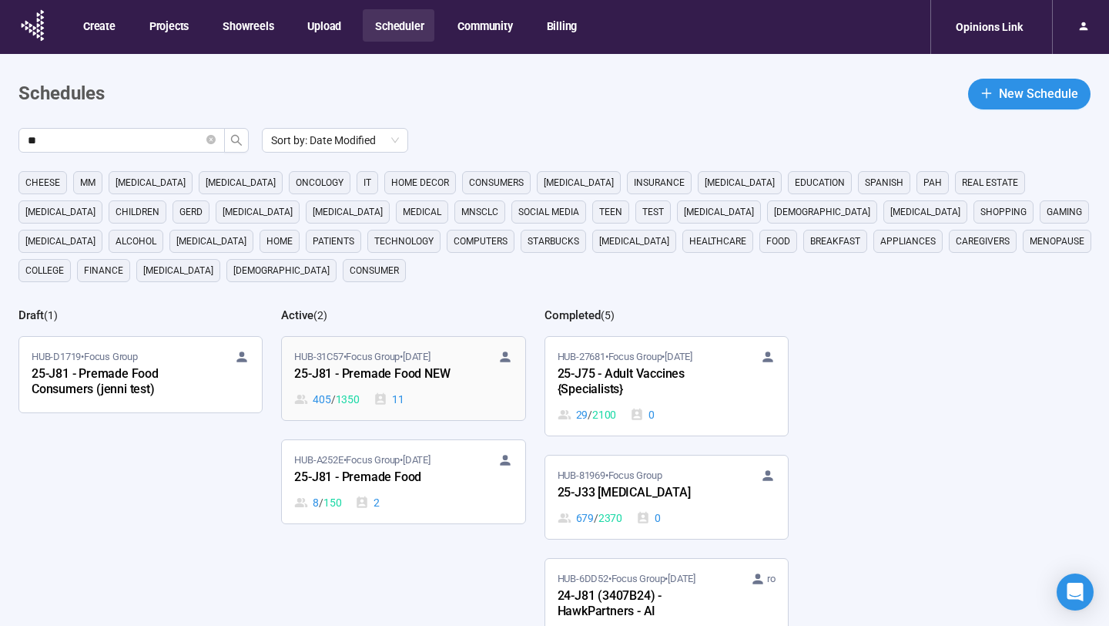
click at [459, 401] on div "405 / 1350 11" at bounding box center [403, 399] width 218 height 17
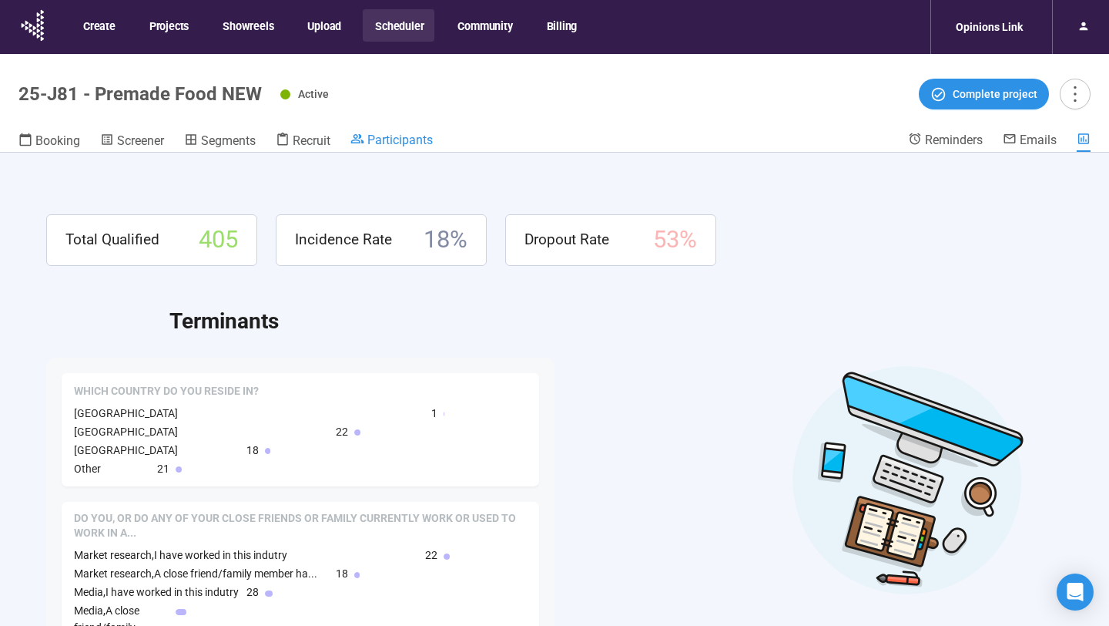
click at [403, 146] on span "Participants" at bounding box center [400, 140] width 65 height 15
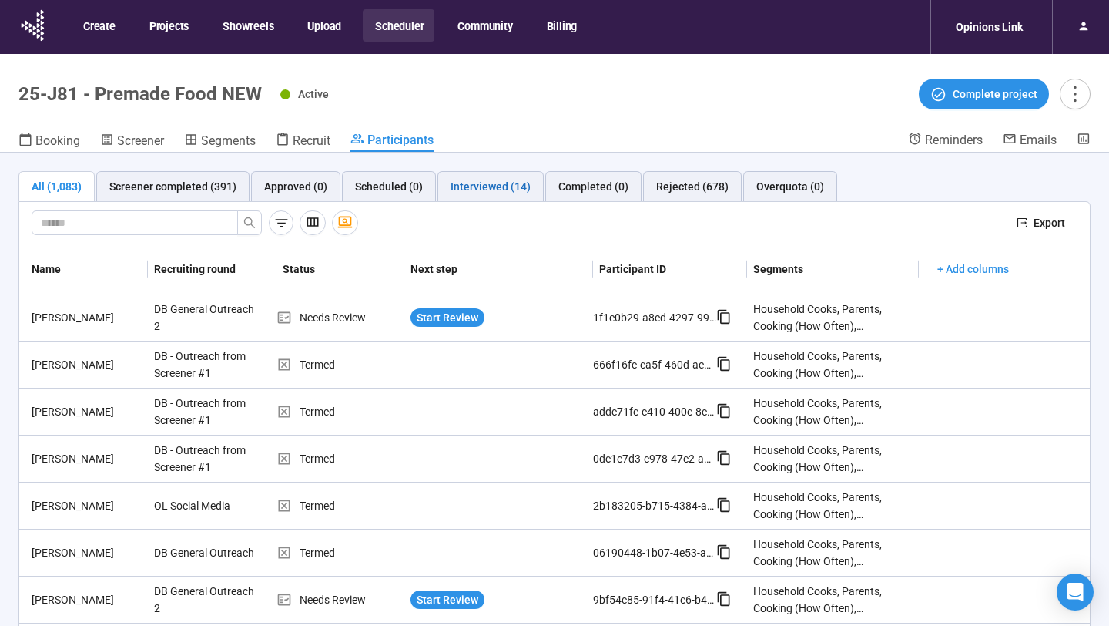
click at [495, 187] on div "Interviewed (14)" at bounding box center [491, 186] width 80 height 17
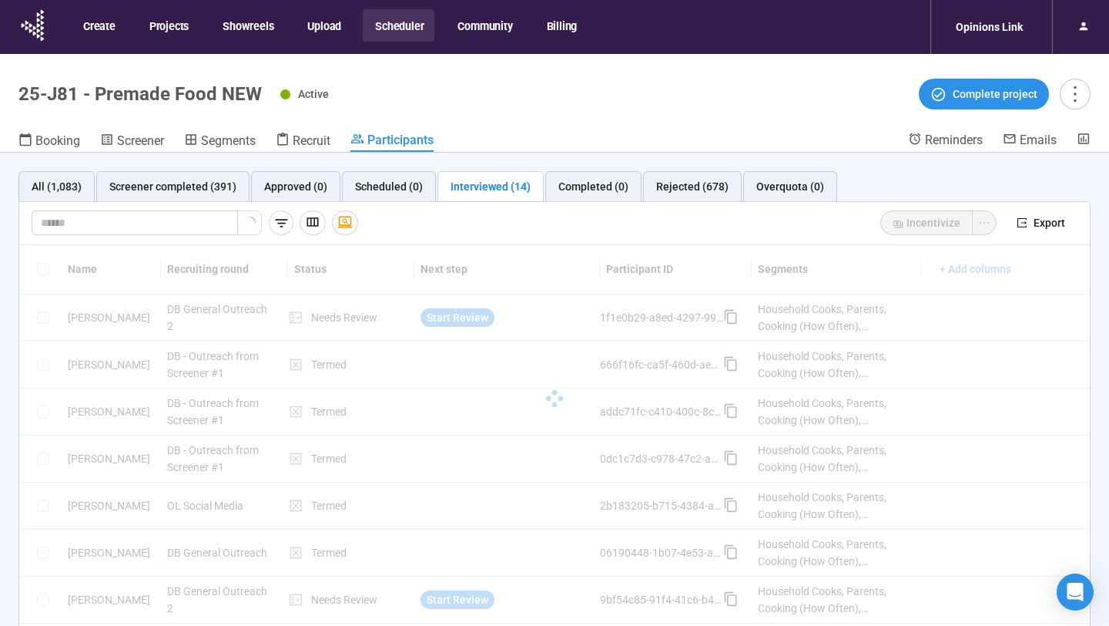
click at [399, 29] on button "Scheduler" at bounding box center [399, 25] width 72 height 32
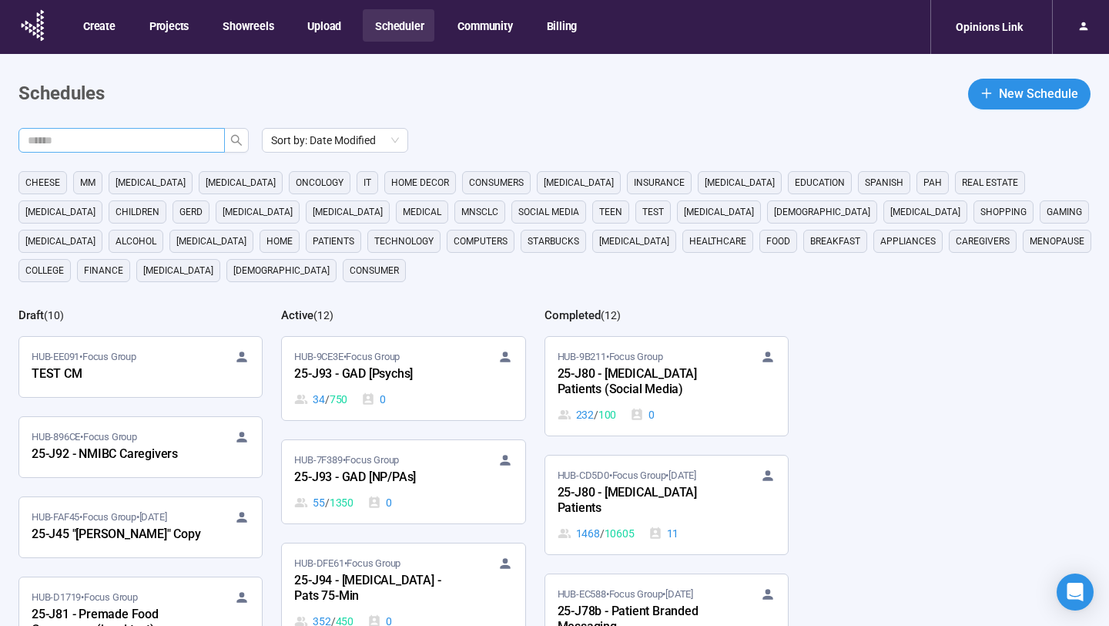
click at [153, 136] on input "text" at bounding box center [116, 140] width 176 height 17
type input "**"
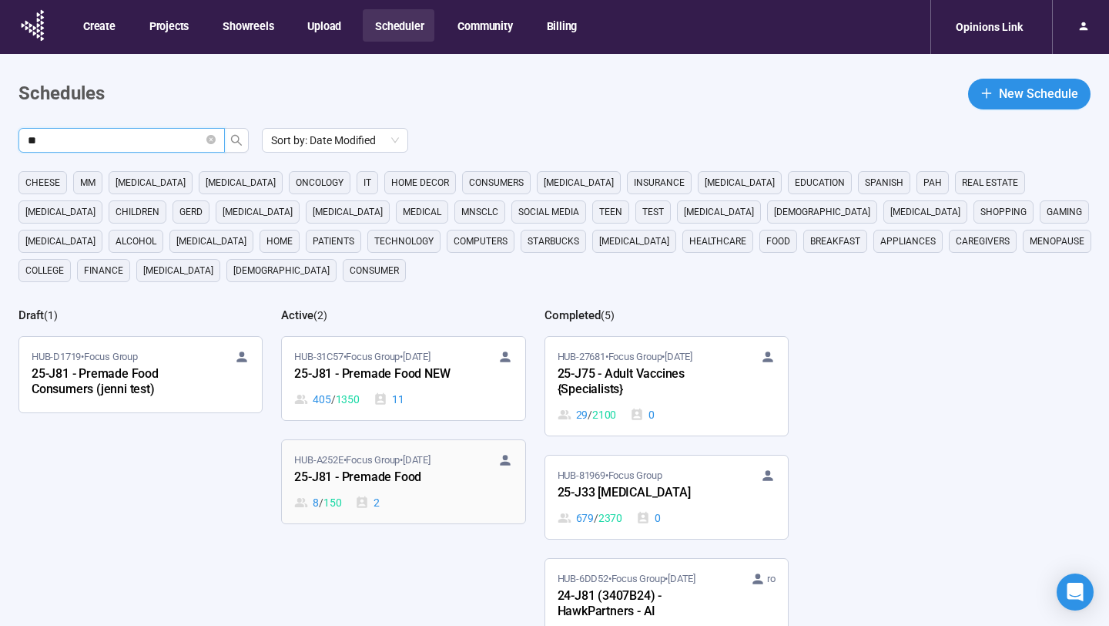
click at [414, 488] on div "HUB-A252E • Focus Group • Sep 23 25-J81 - Premade Food 8 / 150 2" at bounding box center [403, 481] width 218 height 59
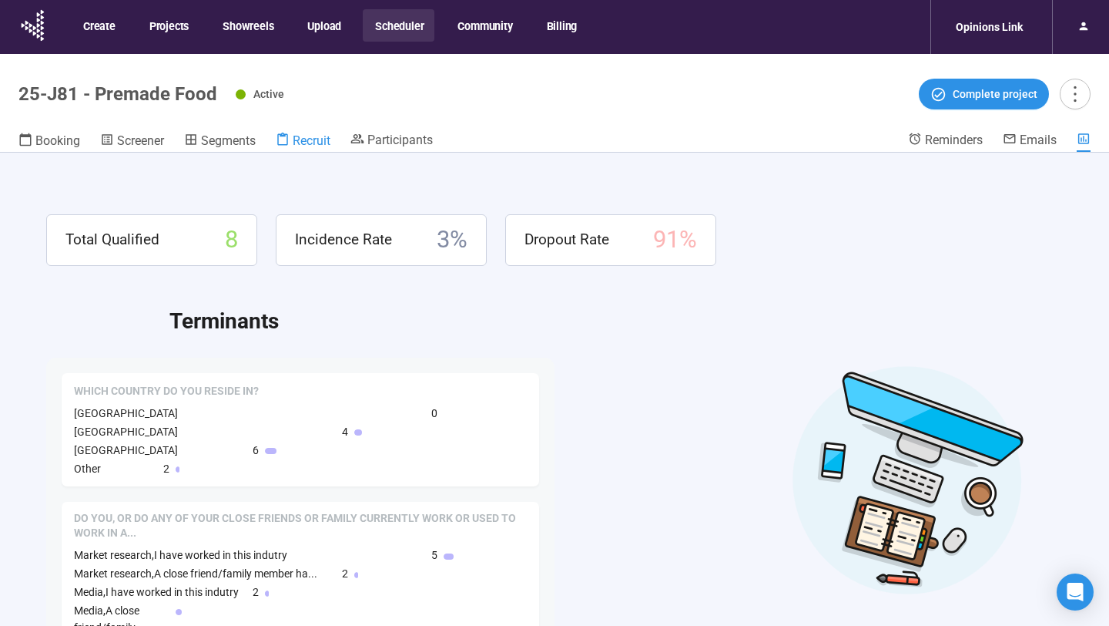
click at [312, 145] on span "Recruit" at bounding box center [312, 140] width 38 height 15
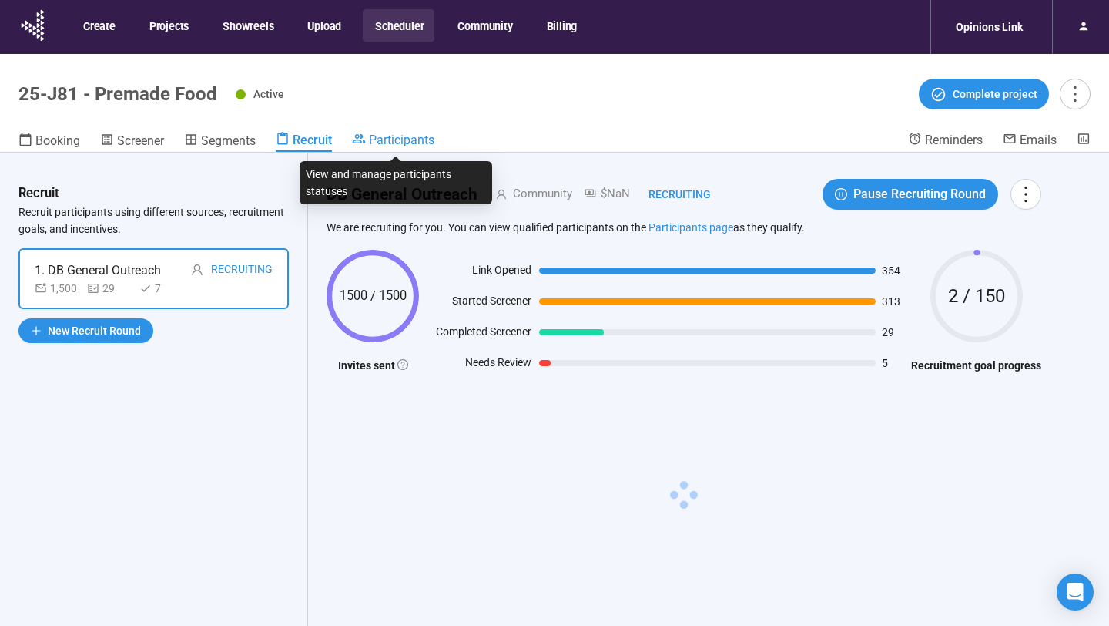
click at [399, 137] on span "Participants" at bounding box center [401, 140] width 65 height 15
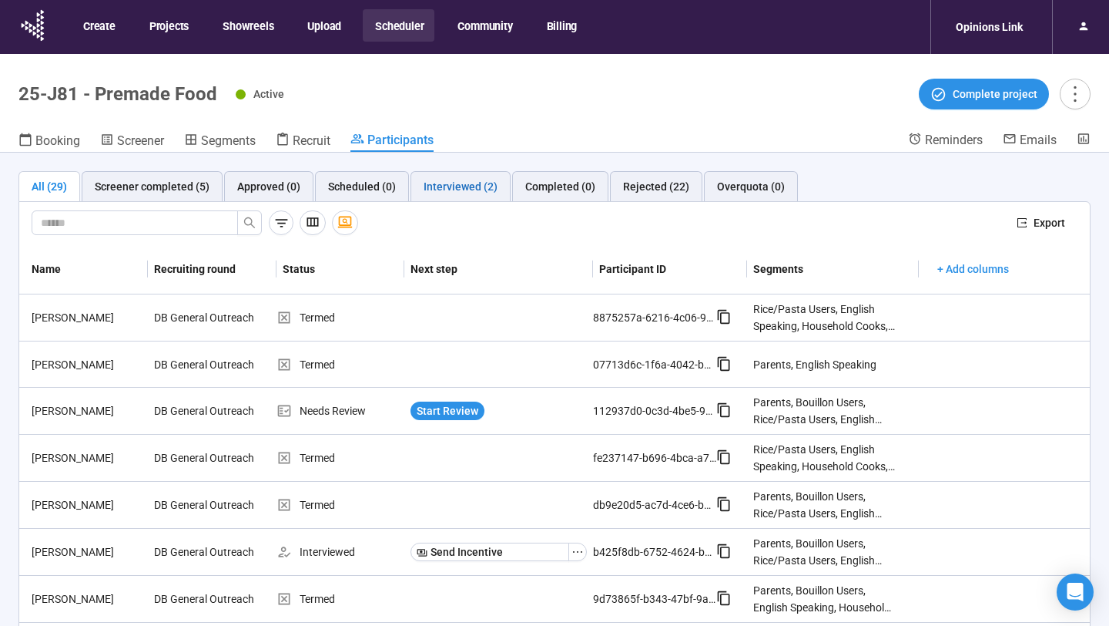
click at [465, 184] on div "Interviewed (2)" at bounding box center [461, 186] width 74 height 17
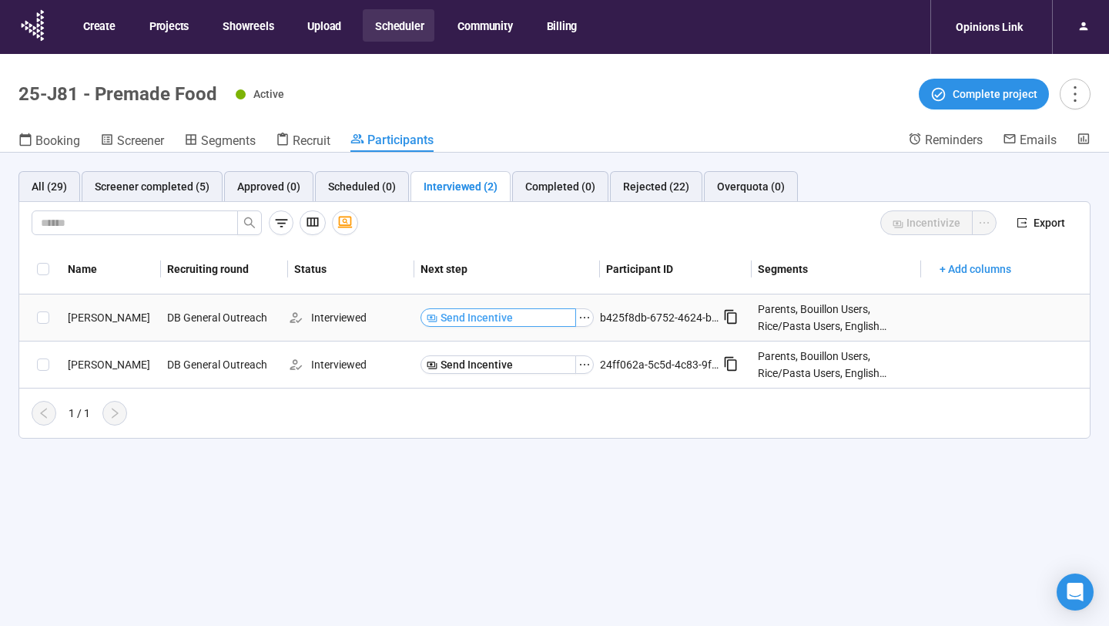
click at [551, 320] on button "Send Incentive" at bounding box center [499, 317] width 156 height 18
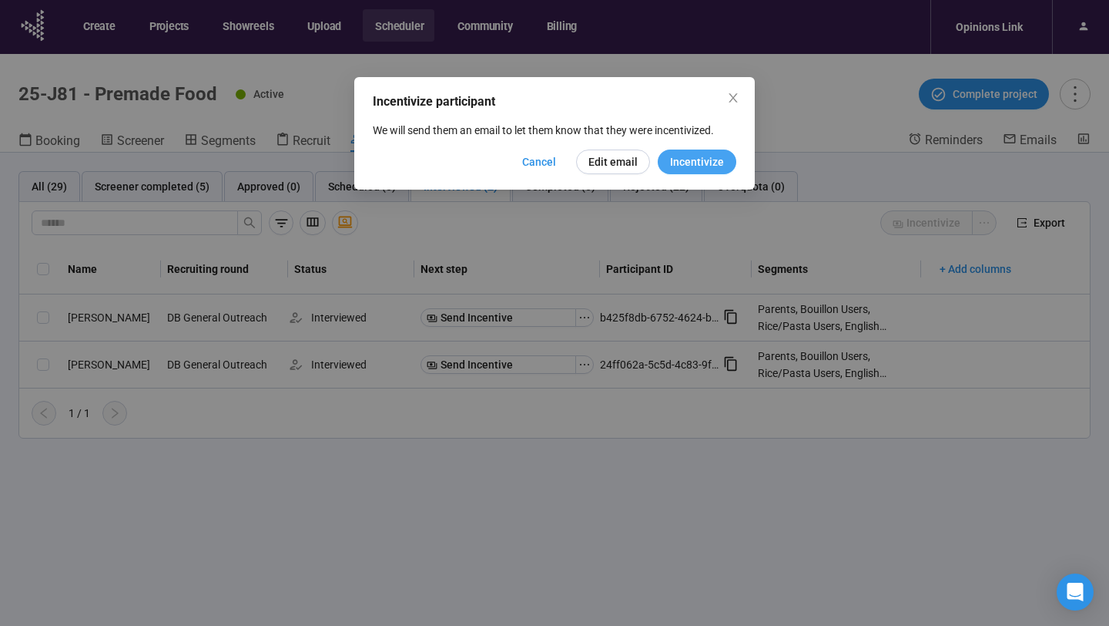
click at [680, 162] on span "Incentivize" at bounding box center [697, 161] width 54 height 17
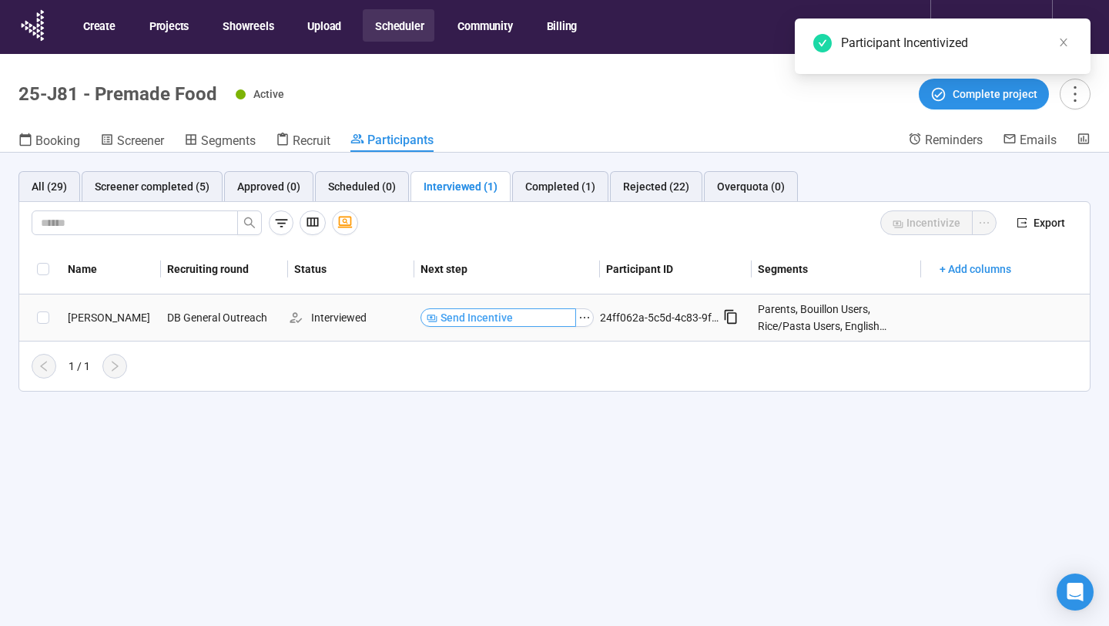
click at [549, 321] on button "Send Incentive" at bounding box center [499, 317] width 156 height 18
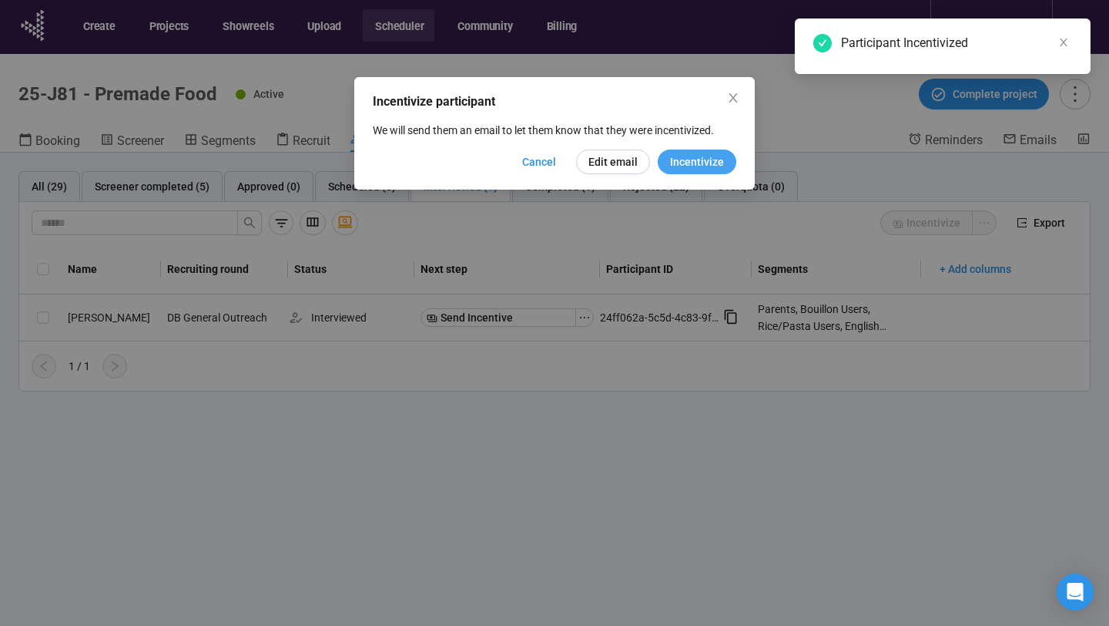
click at [690, 159] on span "Incentivize" at bounding box center [697, 161] width 54 height 17
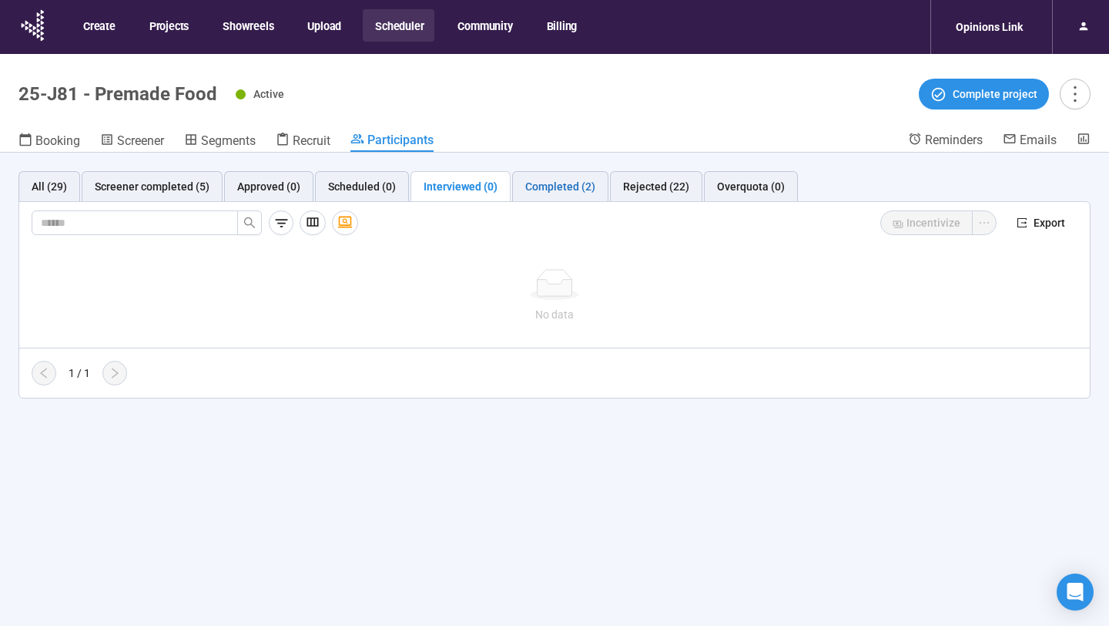
click at [545, 189] on div "Completed (2)" at bounding box center [560, 186] width 70 height 17
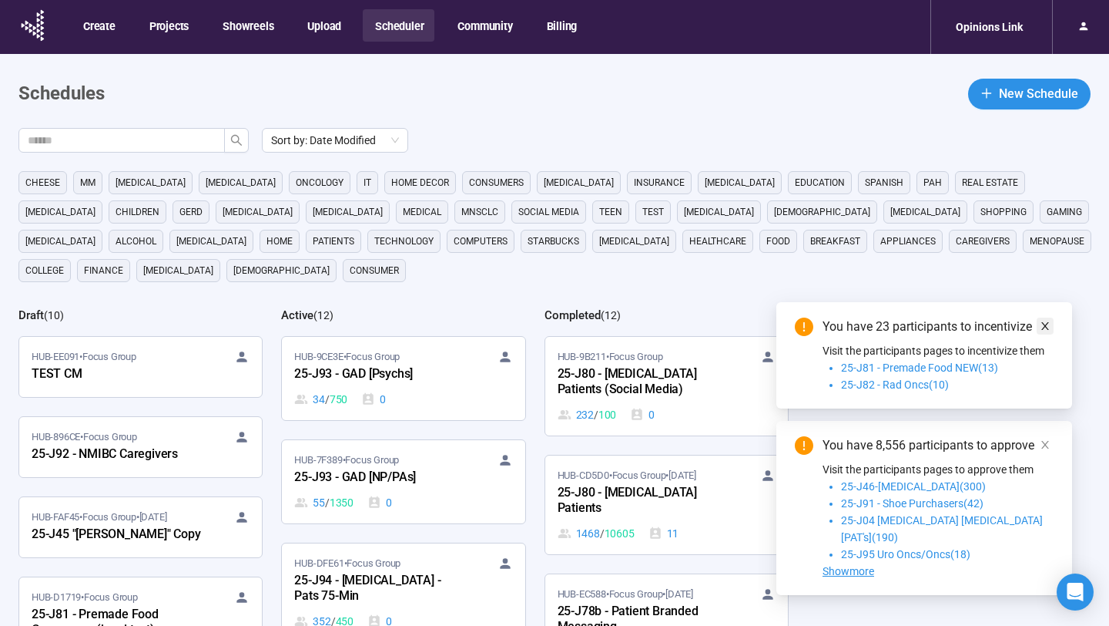
click at [1047, 331] on icon "close" at bounding box center [1045, 326] width 11 height 11
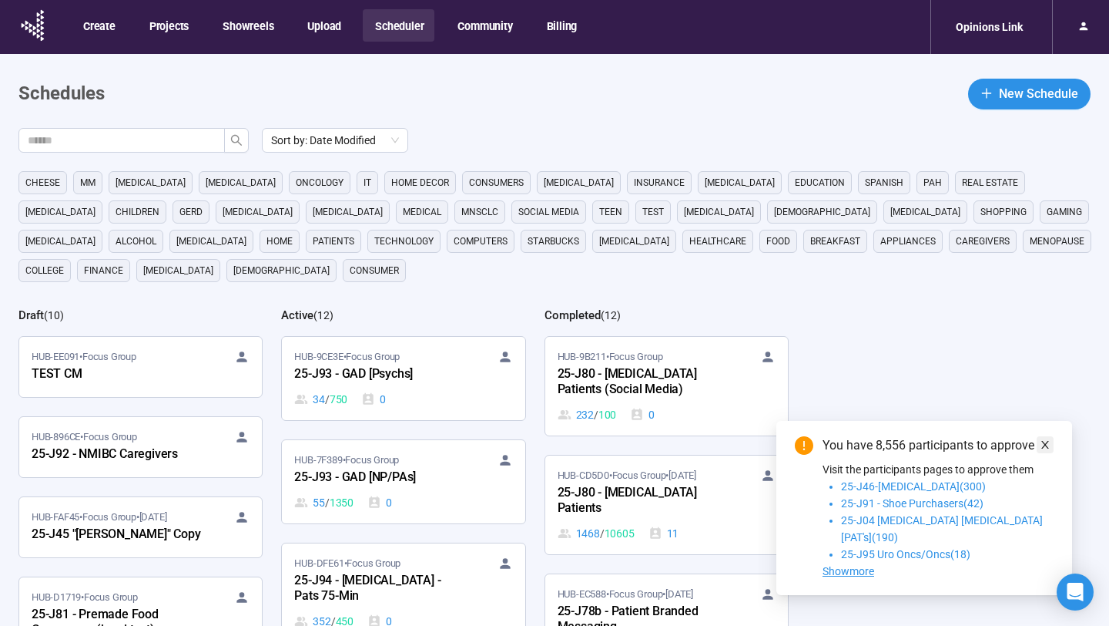
click at [1046, 450] on icon "close" at bounding box center [1045, 444] width 11 height 11
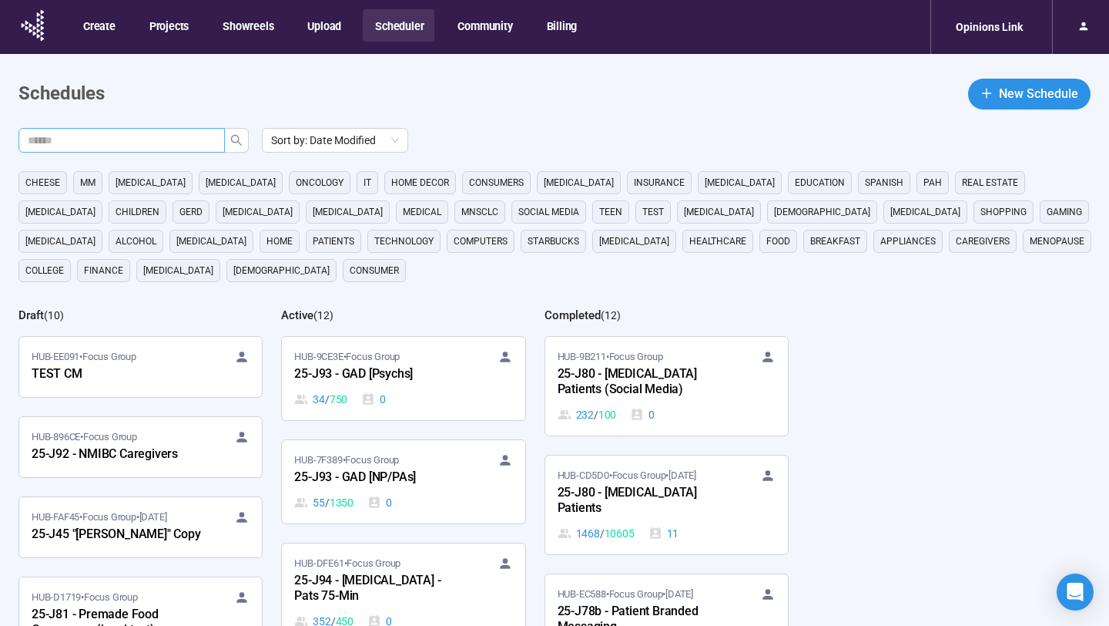
click at [195, 145] on input "text" at bounding box center [116, 140] width 176 height 17
type input "**"
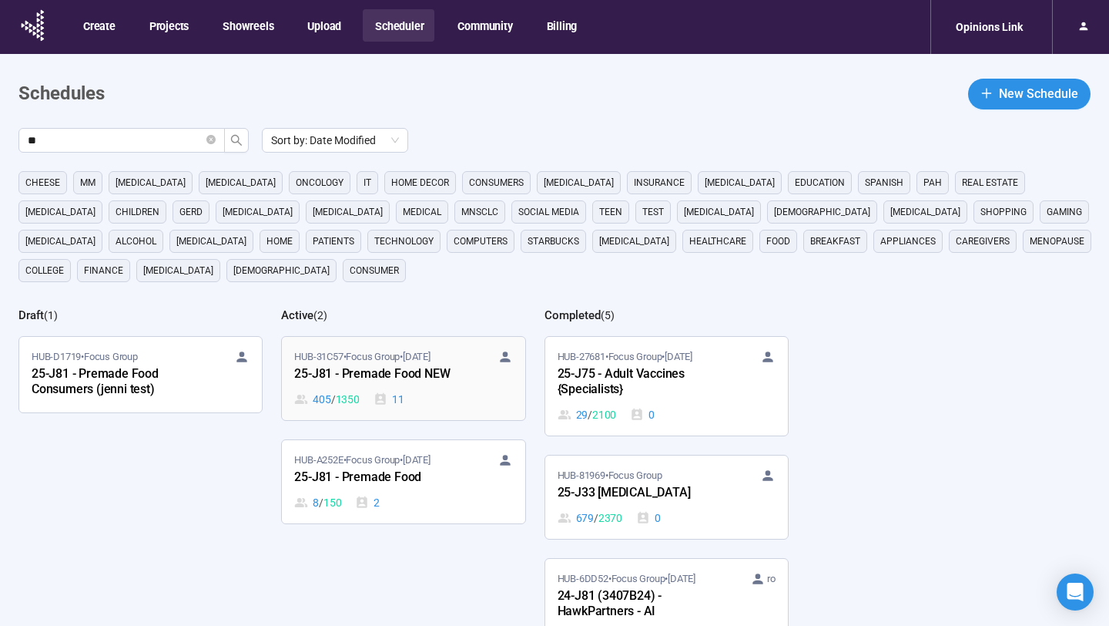
click at [451, 388] on div "HUB-31C57 • Focus Group • [DATE]-J81 - Premade Food NEW 405 / 1350 11" at bounding box center [403, 378] width 218 height 59
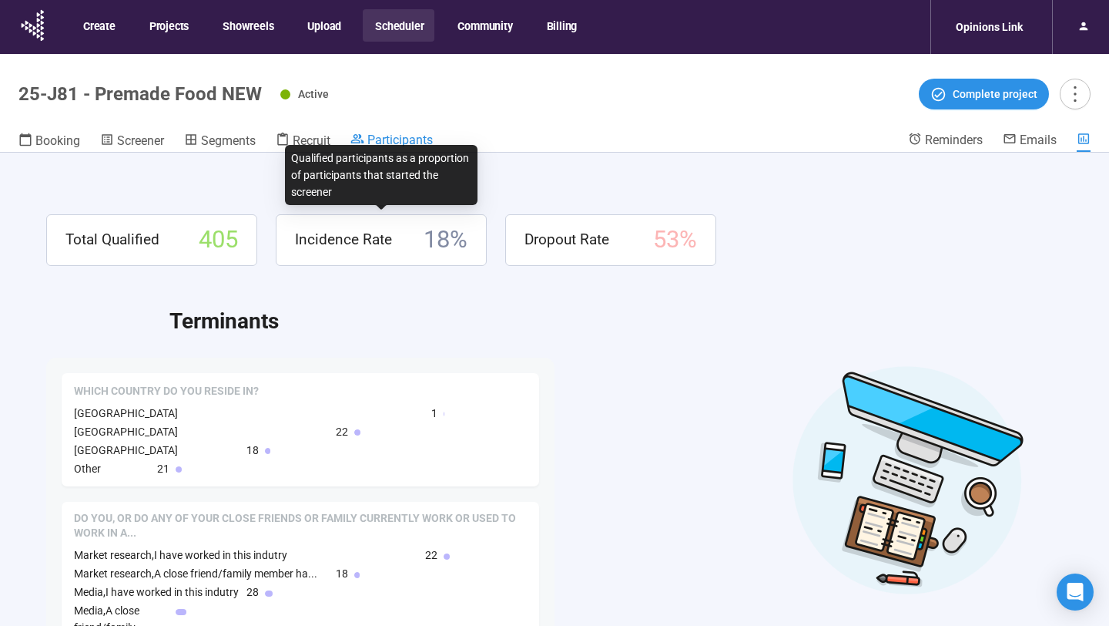
click at [395, 134] on span "Participants" at bounding box center [400, 140] width 65 height 15
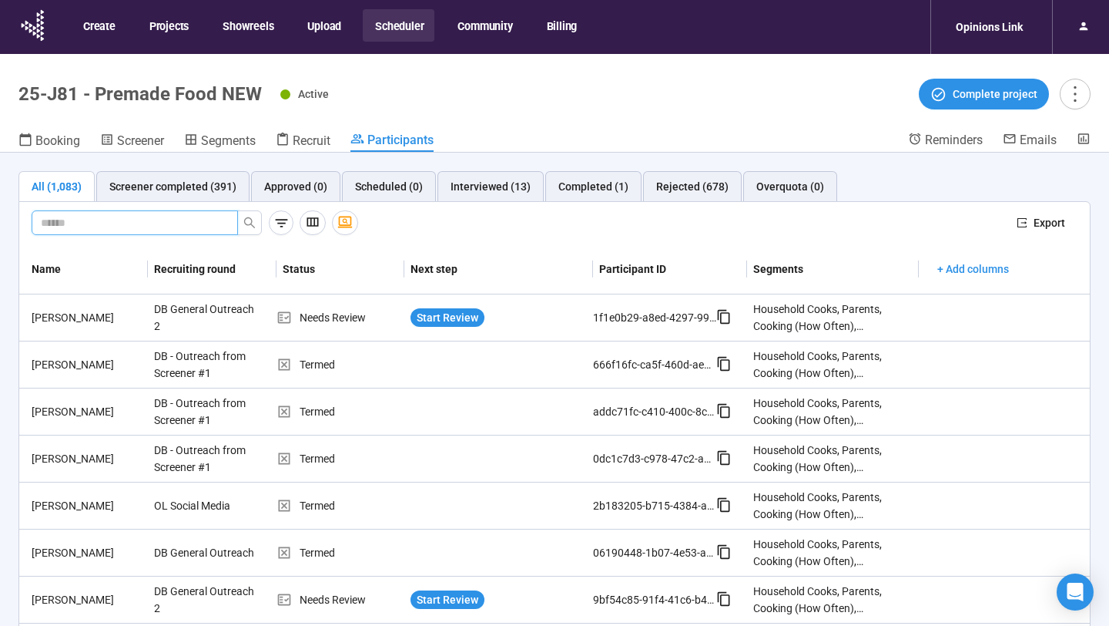
click at [168, 218] on input "text" at bounding box center [129, 222] width 176 height 17
type input "*****"
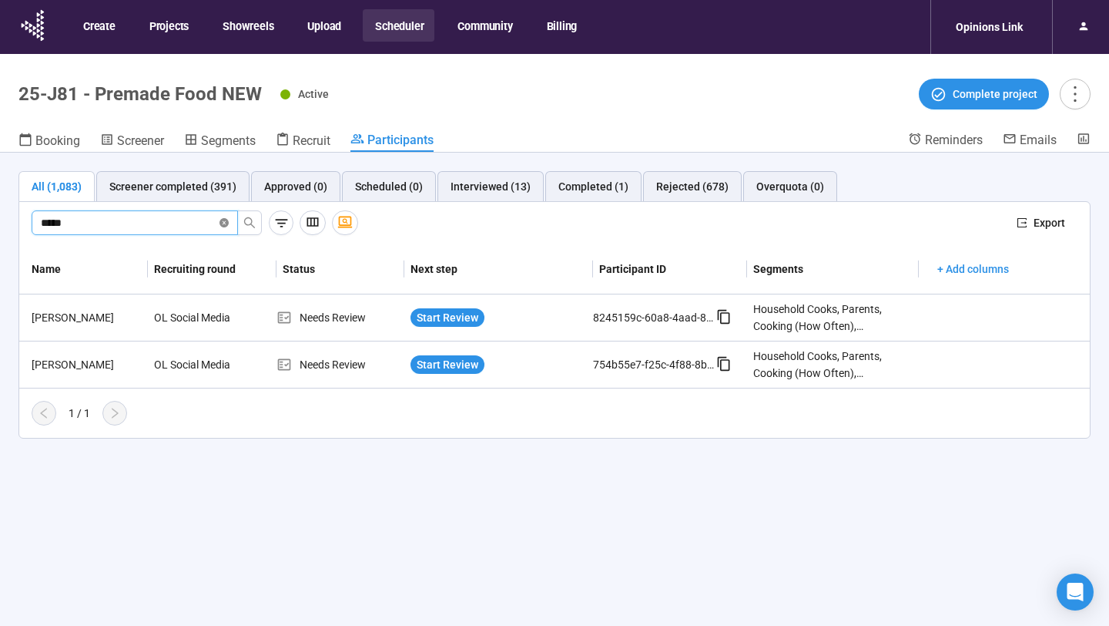
click at [223, 225] on icon "close-circle" at bounding box center [224, 222] width 9 height 9
